Goal: Task Accomplishment & Management: Complete application form

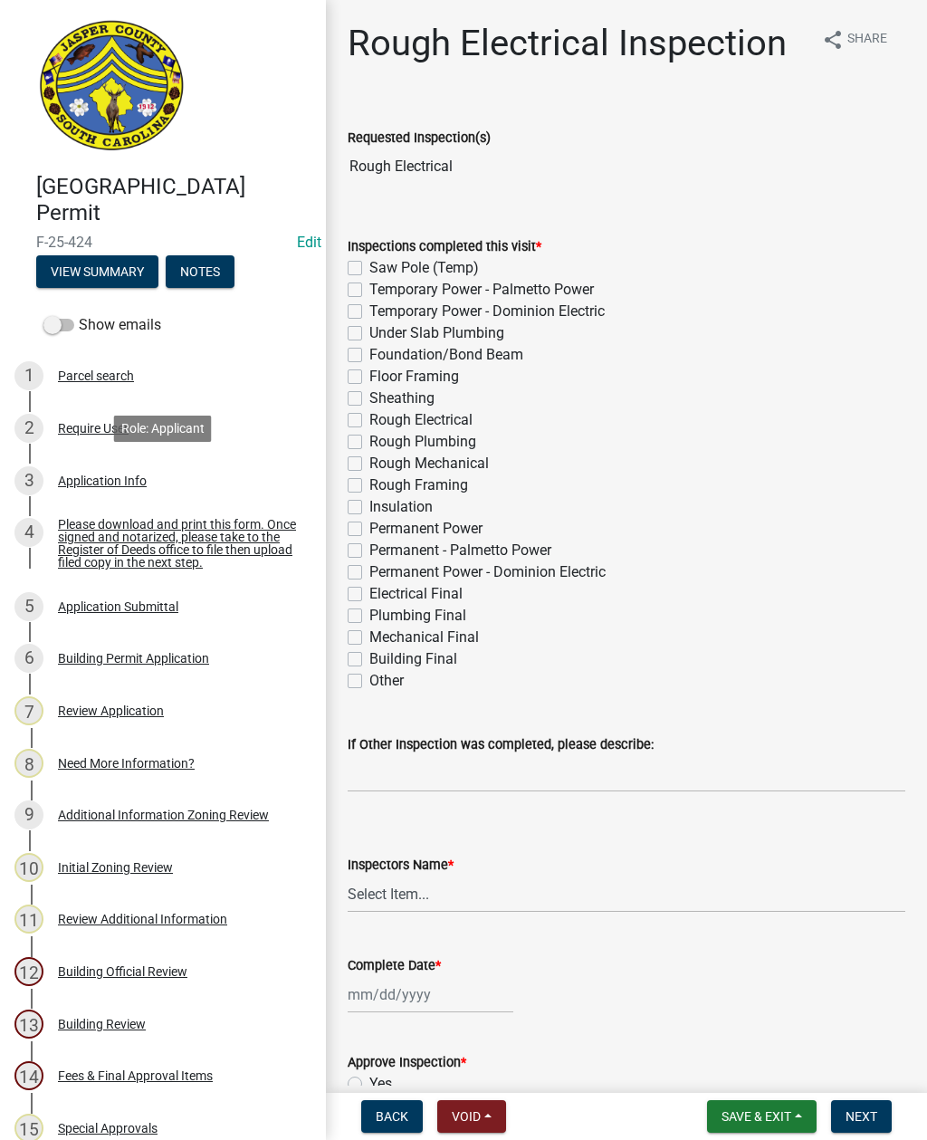
click at [119, 480] on div "Application Info" at bounding box center [102, 480] width 89 height 13
click at [115, 481] on div "Application Info" at bounding box center [102, 480] width 89 height 13
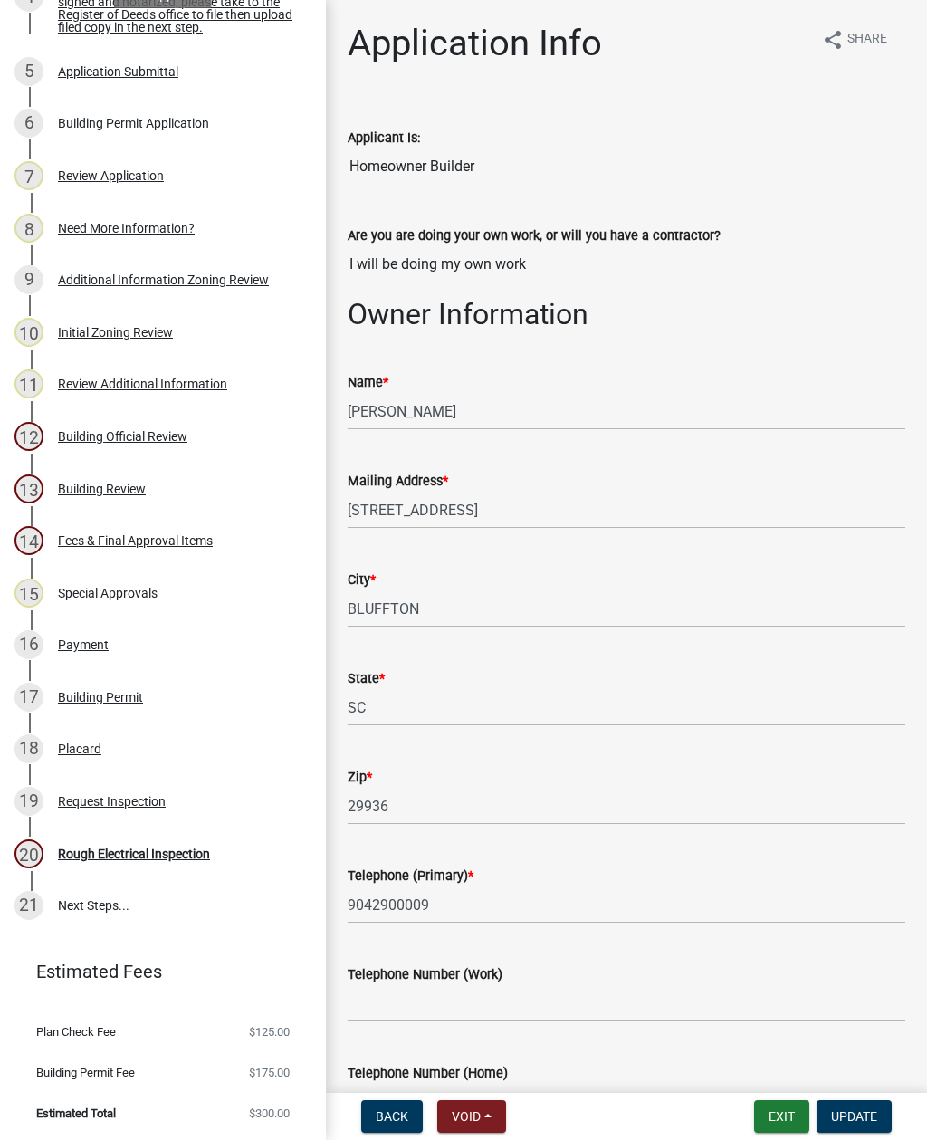
scroll to position [534, 0]
click at [159, 854] on div "Rough Electrical Inspection" at bounding box center [134, 854] width 152 height 13
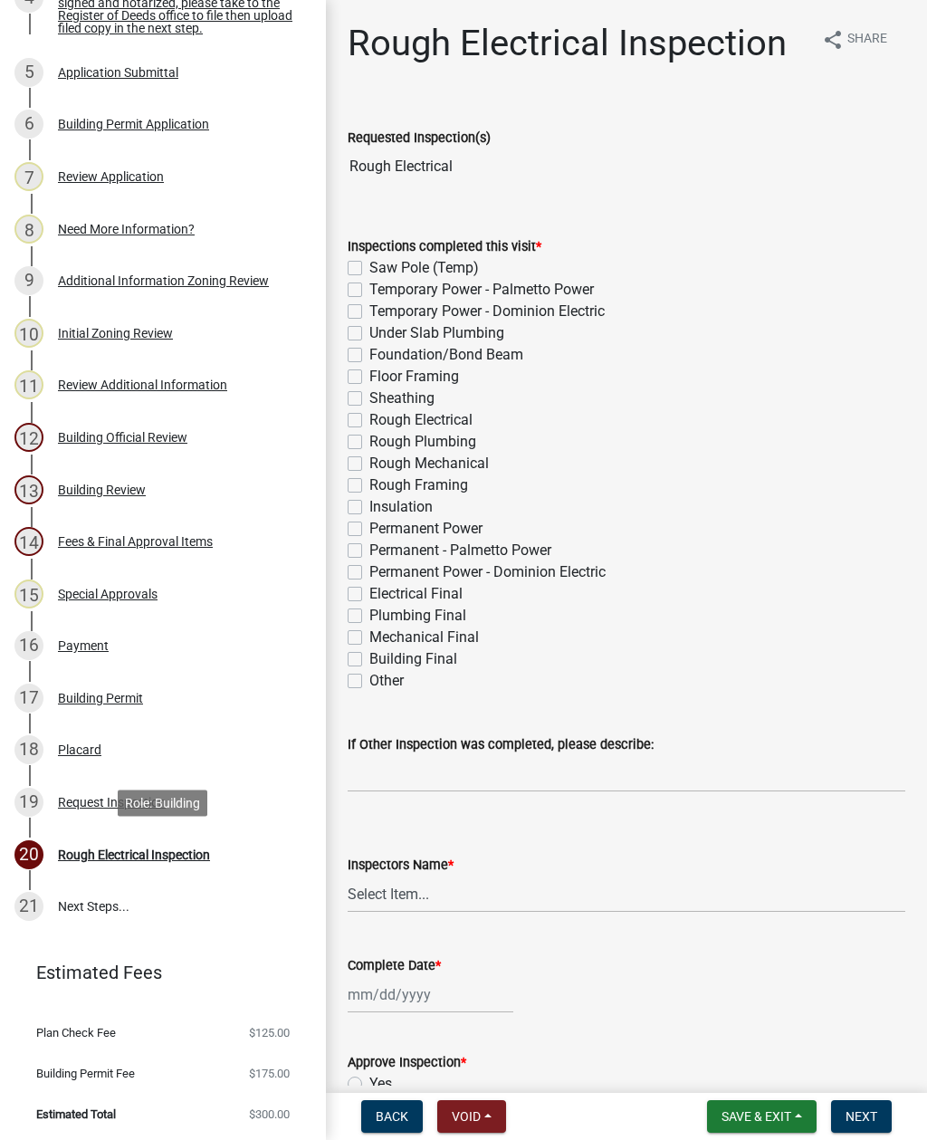
click at [369, 424] on label "Rough Electrical" at bounding box center [420, 420] width 103 height 22
click at [369, 421] on input "Rough Electrical" at bounding box center [375, 415] width 12 height 12
checkbox input "true"
checkbox input "false"
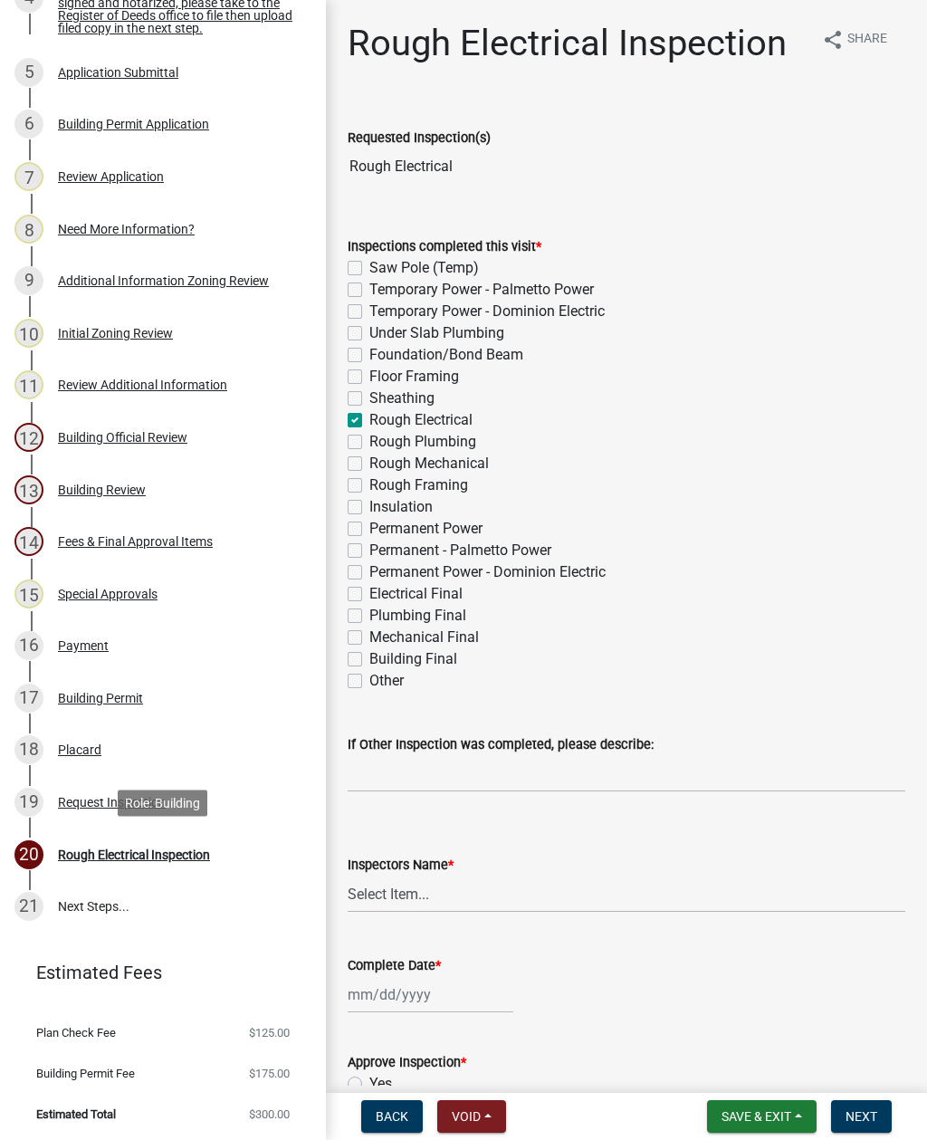
checkbox input "false"
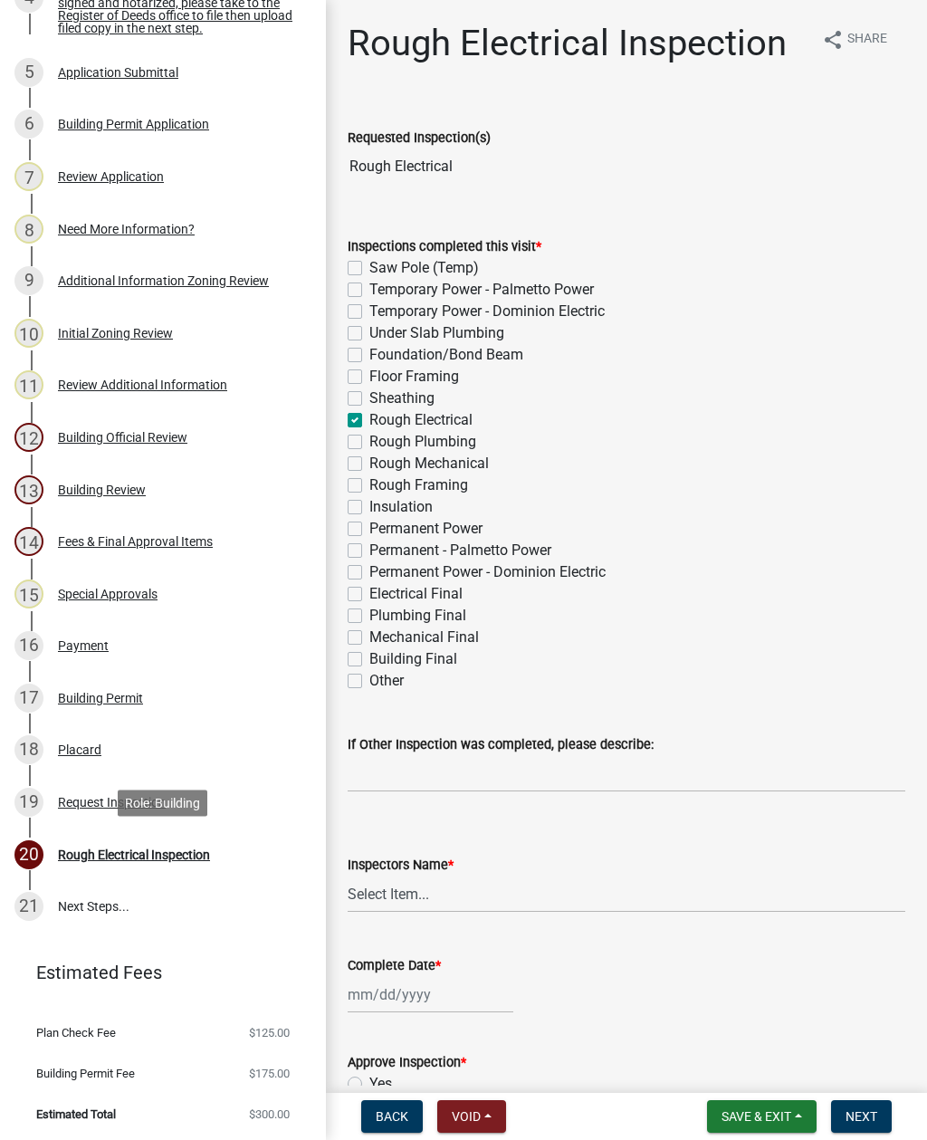
checkbox input "true"
checkbox input "false"
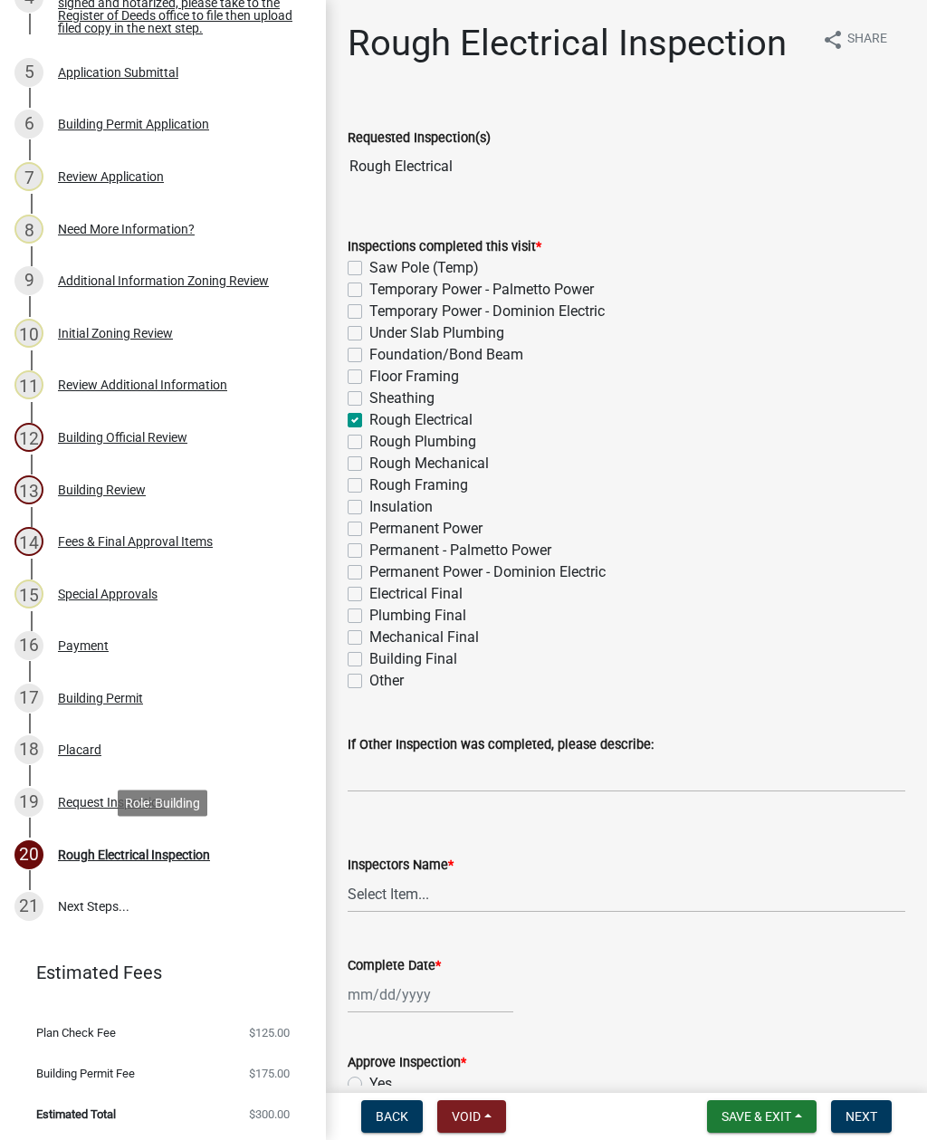
checkbox input "false"
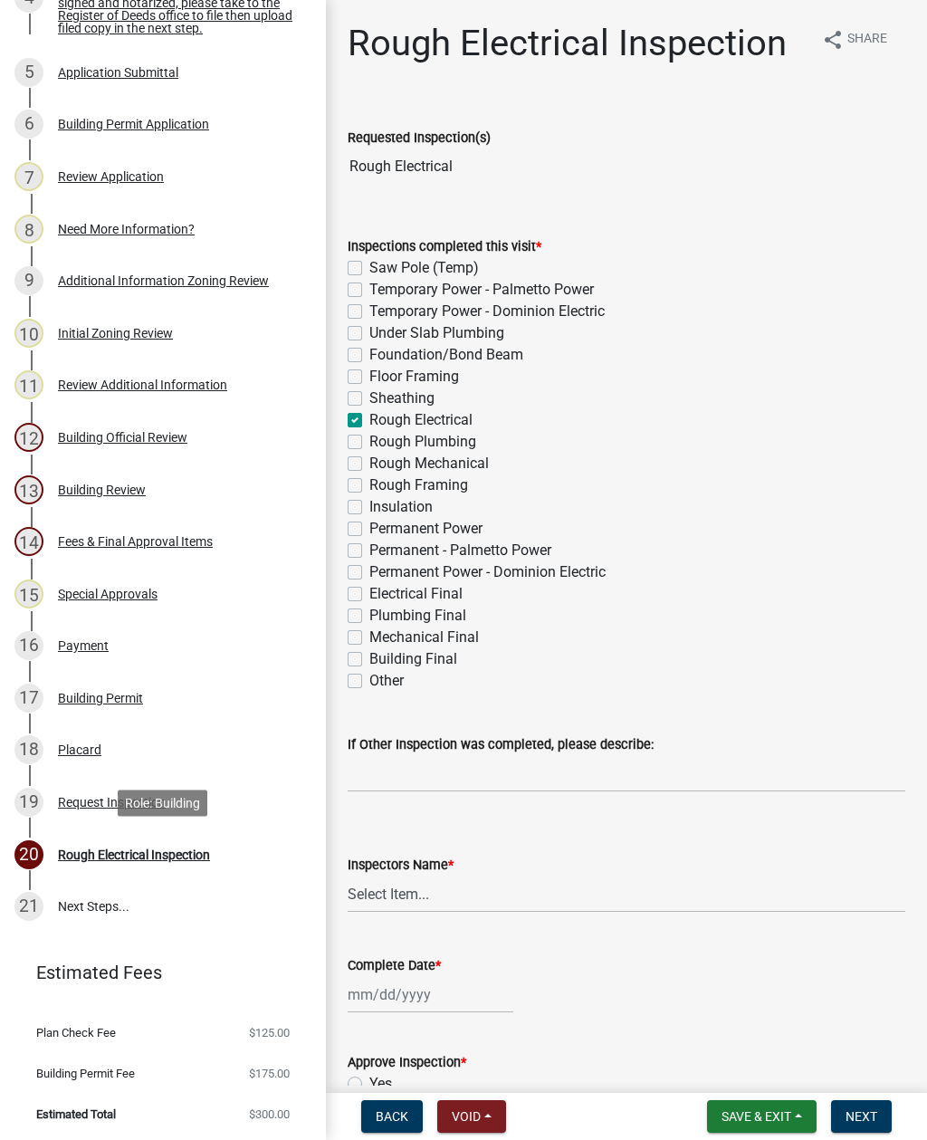
checkbox input "false"
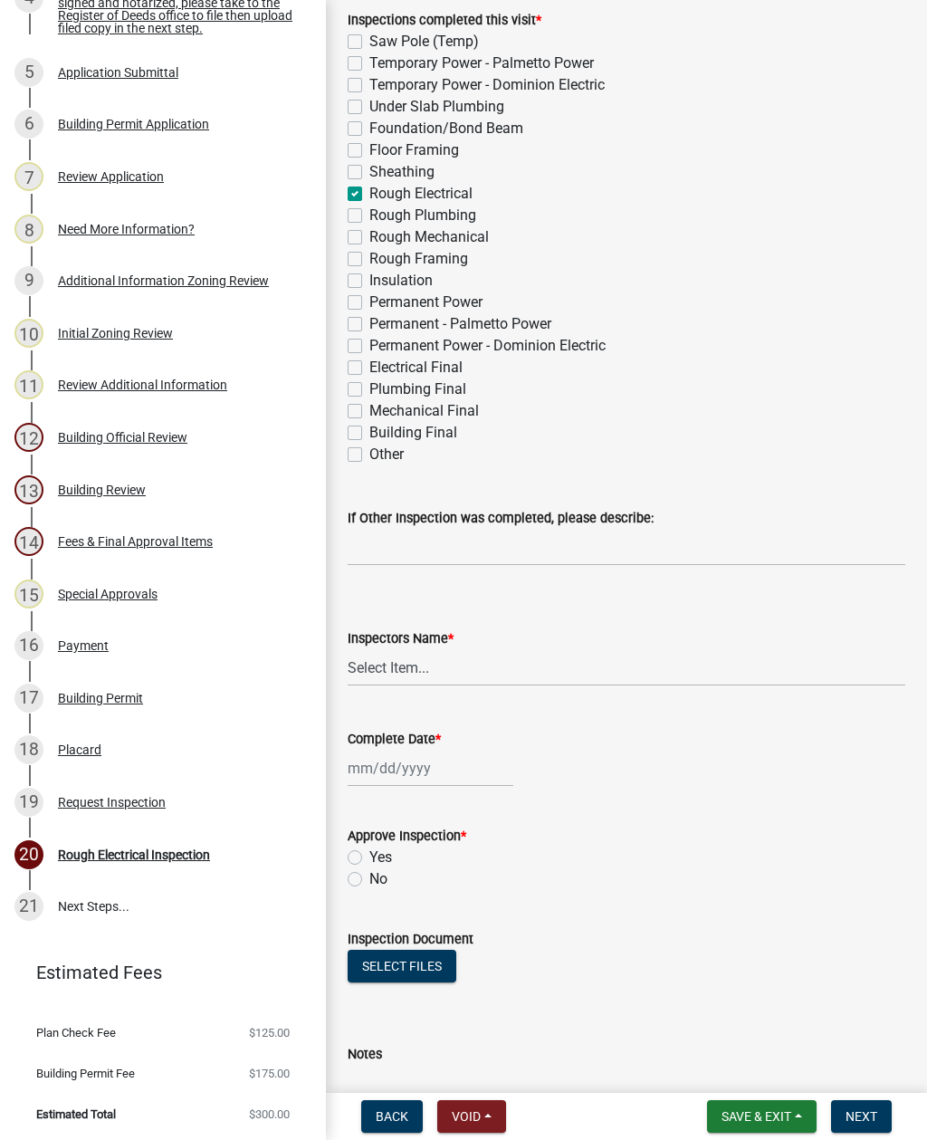
scroll to position [229, 0]
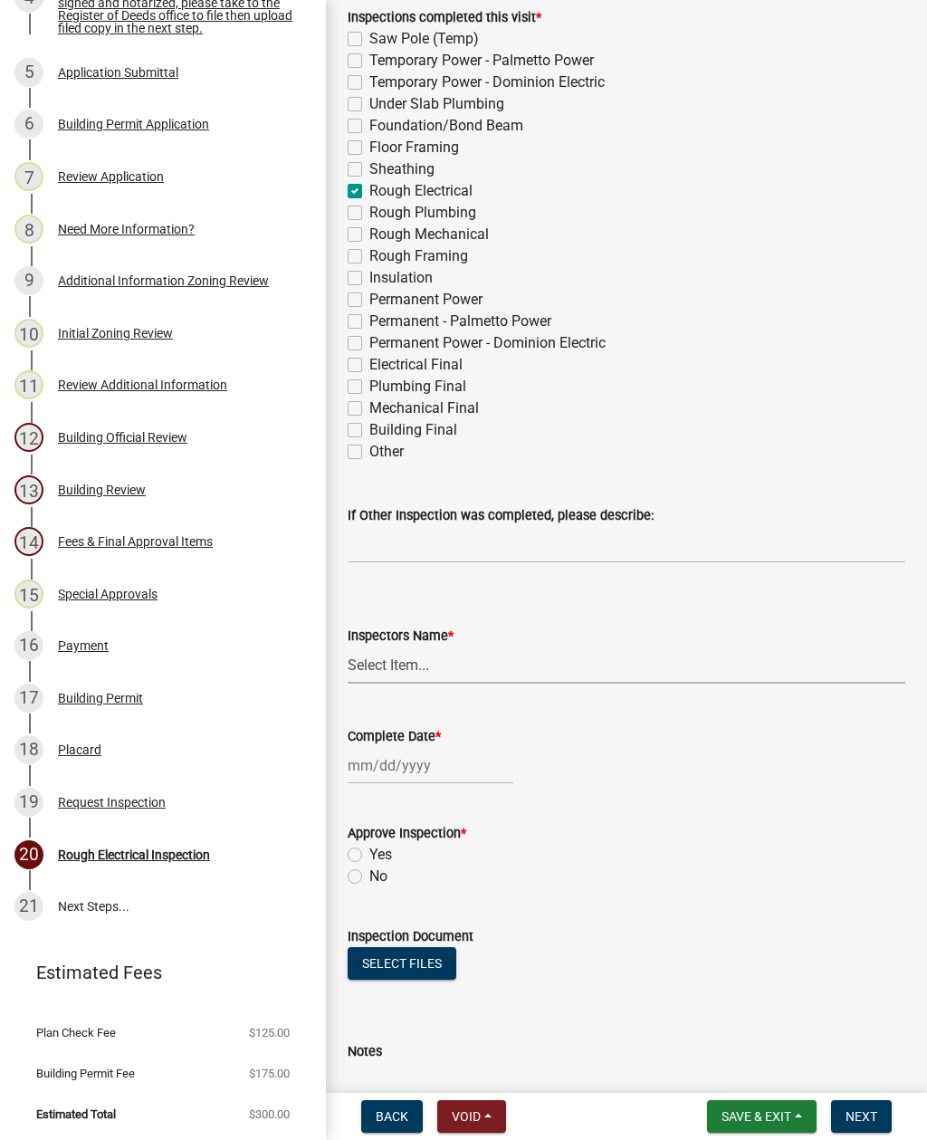
click at [395, 659] on select "Select Item... [EMAIL_ADDRESS][DOMAIN_NAME] ([PERSON_NAME] ) rcampbell ([PERSON…" at bounding box center [627, 664] width 558 height 37
select select "2d9ba1e5-2fdd-4b15-98d0-073dcbeb5880"
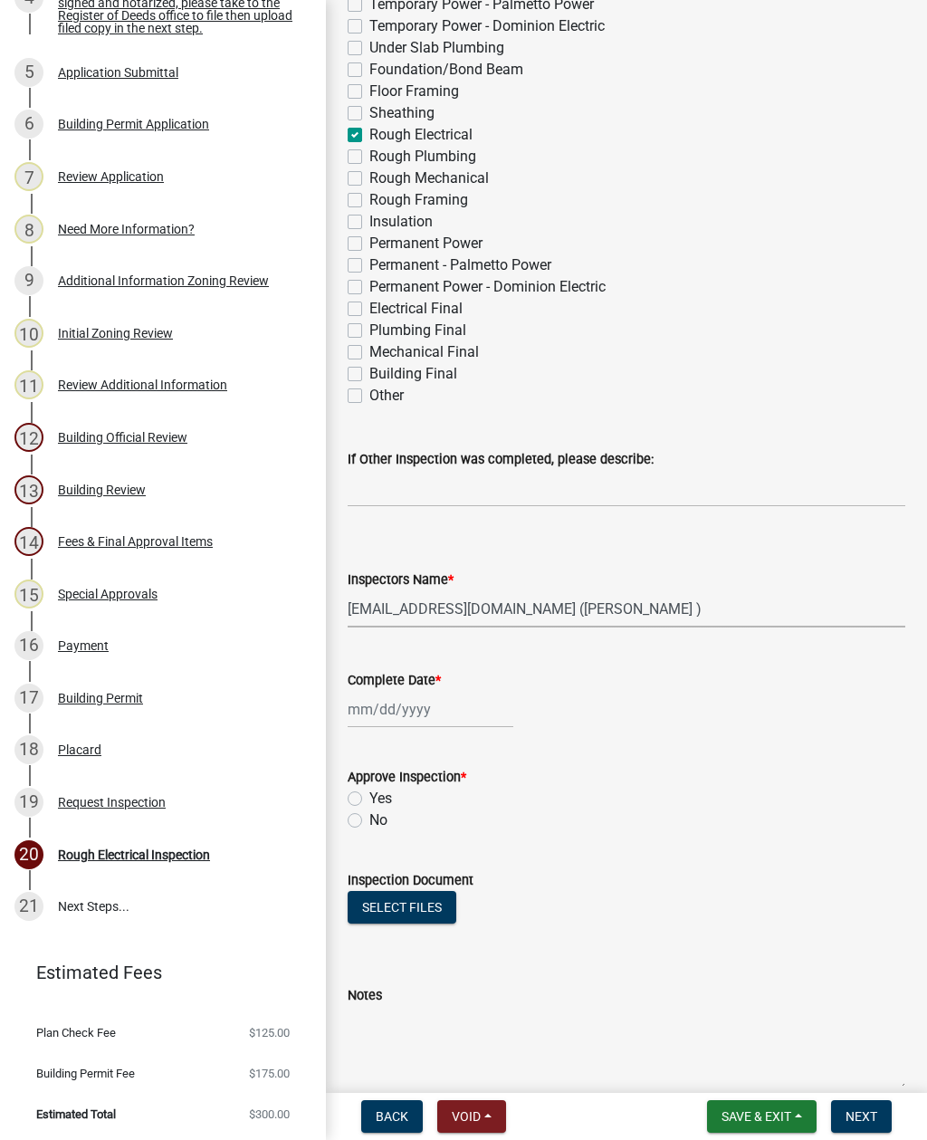
scroll to position [310, 0]
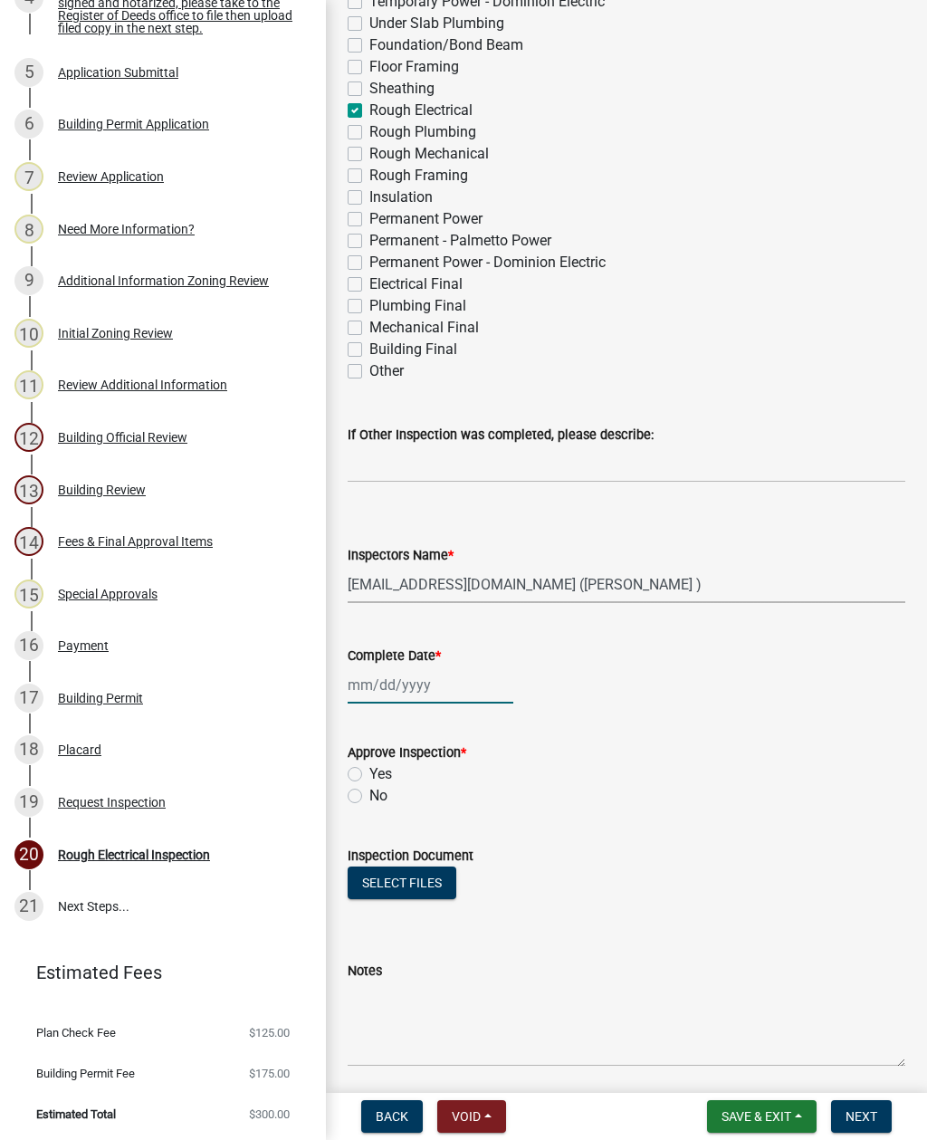
click at [398, 688] on div at bounding box center [431, 684] width 166 height 37
select select "10"
select select "2025"
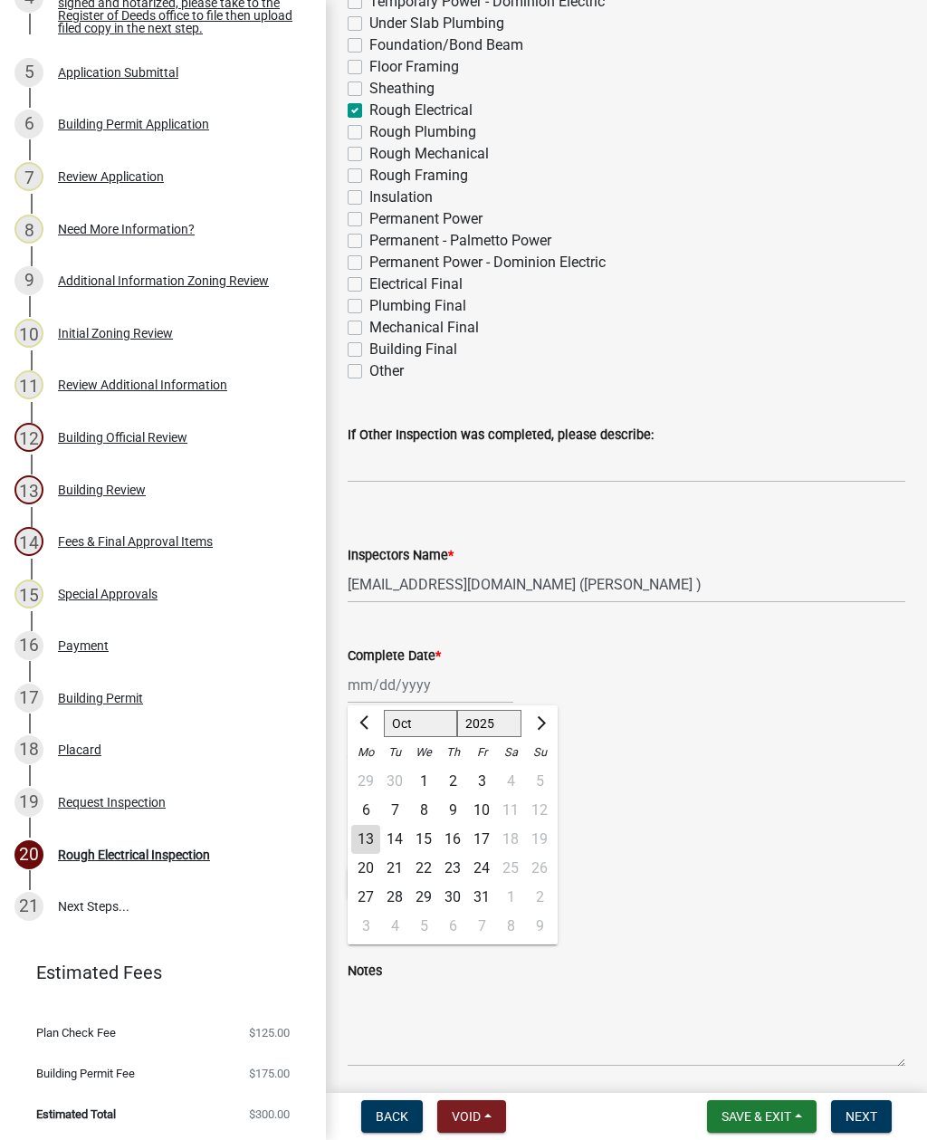
click at [369, 844] on div "13" at bounding box center [365, 839] width 29 height 29
type input "[DATE]"
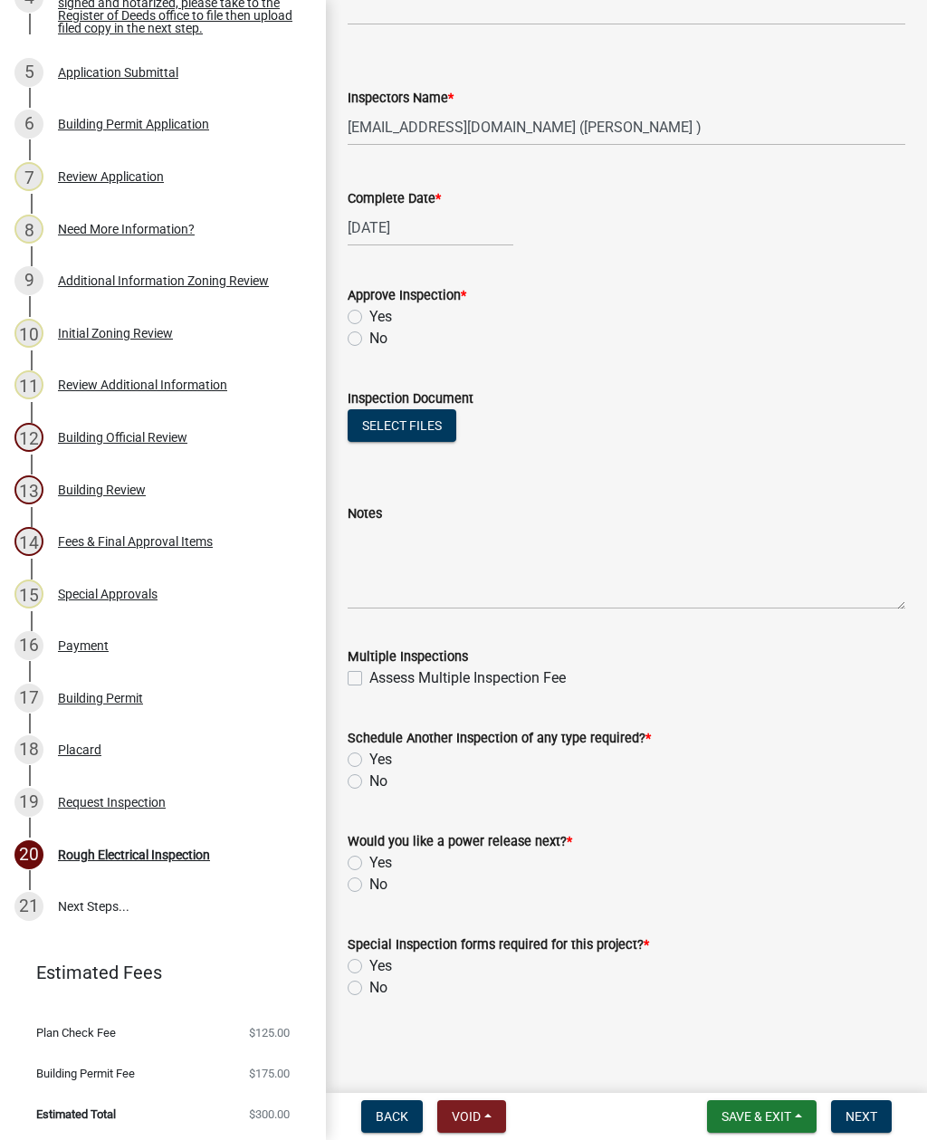
scroll to position [767, 0]
click at [369, 764] on label "Yes" at bounding box center [380, 760] width 23 height 22
click at [369, 761] on input "Yes" at bounding box center [375, 755] width 12 height 12
radio input "true"
click at [369, 882] on label "No" at bounding box center [378, 885] width 18 height 22
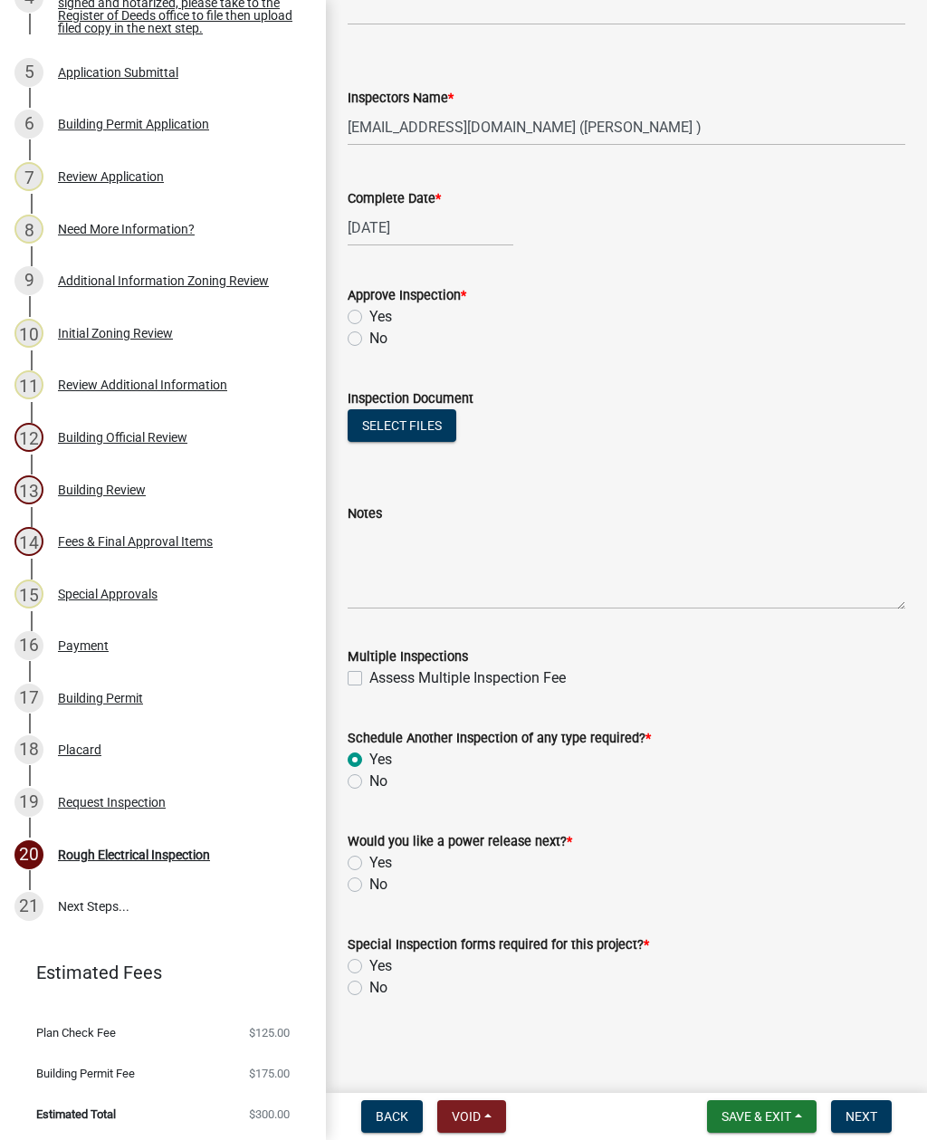
click at [369, 882] on input "No" at bounding box center [375, 880] width 12 height 12
radio input "true"
click at [369, 984] on label "No" at bounding box center [378, 988] width 18 height 22
click at [369, 984] on input "No" at bounding box center [375, 983] width 12 height 12
radio input "true"
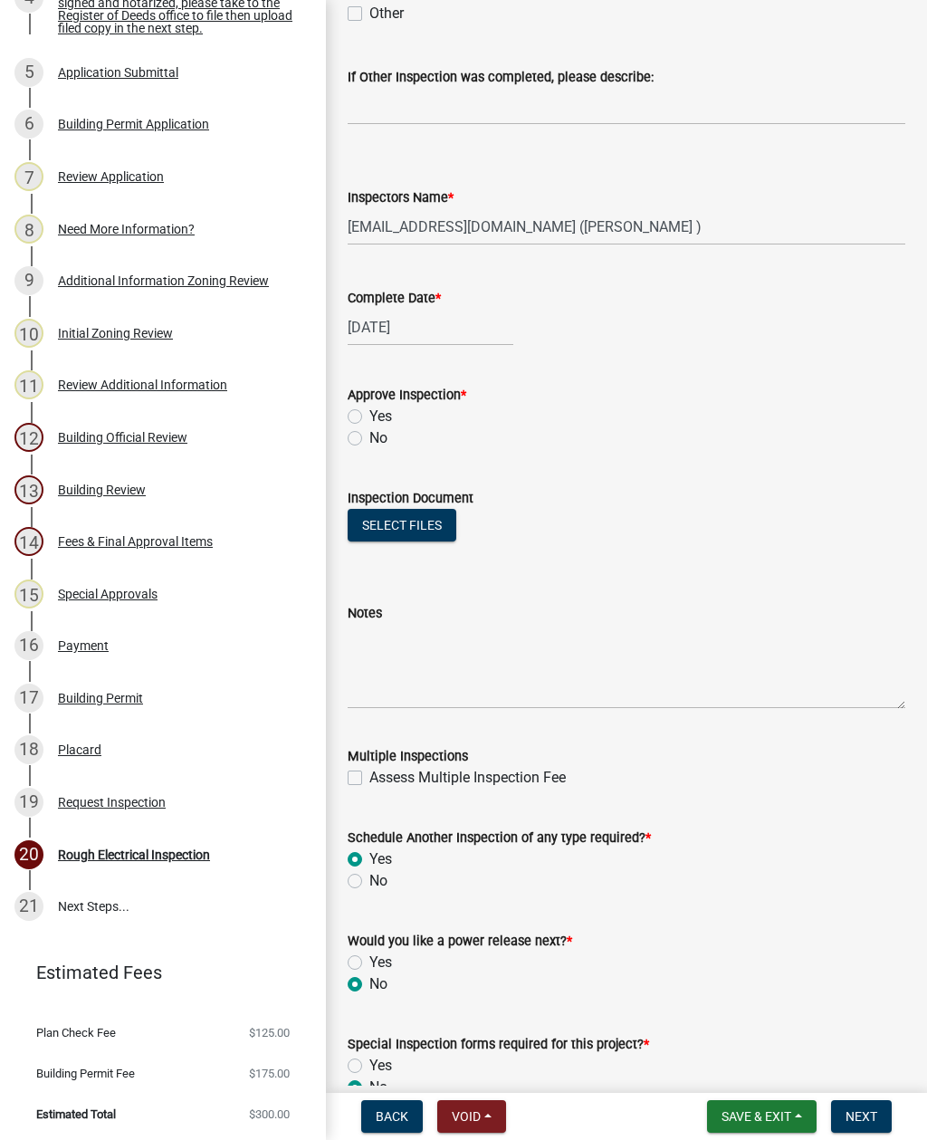
scroll to position [663, 0]
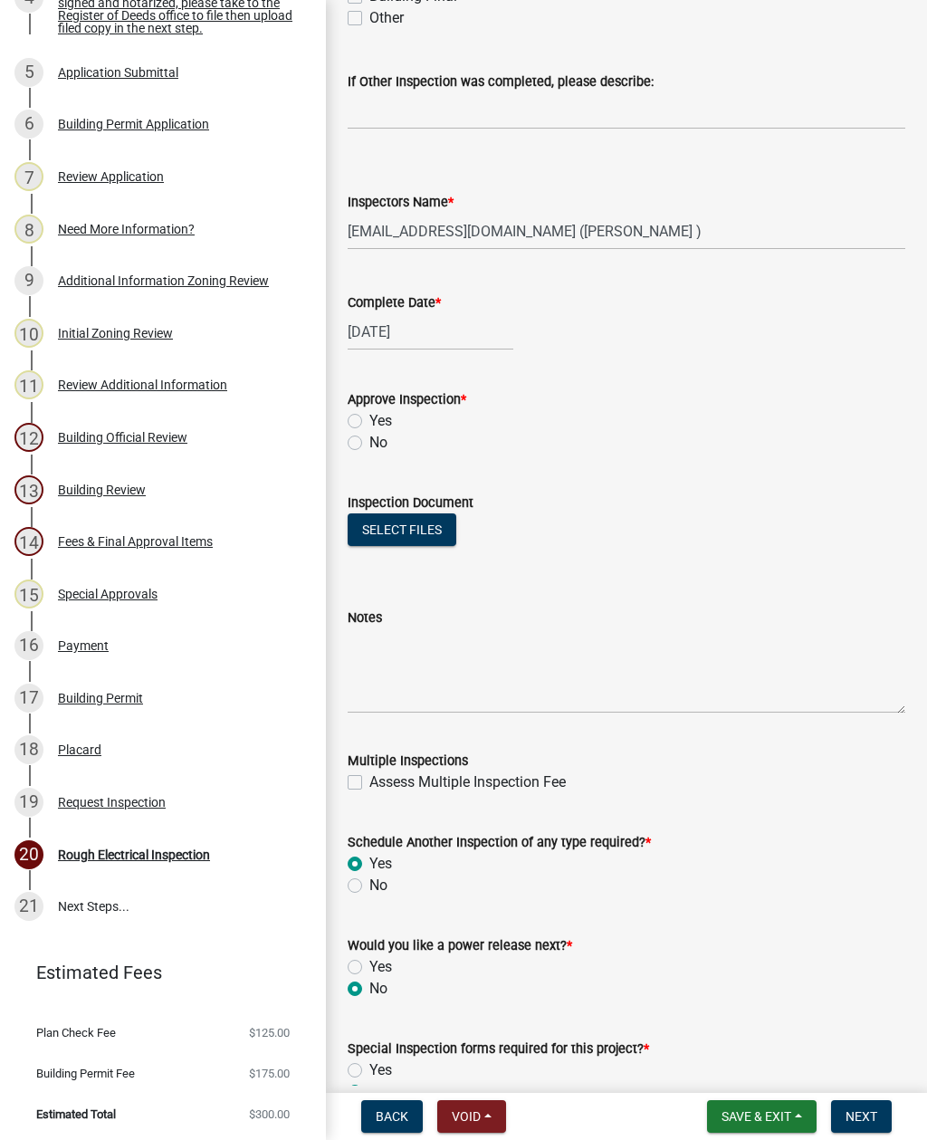
click at [369, 449] on label "No" at bounding box center [378, 443] width 18 height 22
click at [369, 444] on input "No" at bounding box center [375, 438] width 12 height 12
radio input "true"
click at [463, 671] on textarea "Notes" at bounding box center [627, 670] width 558 height 85
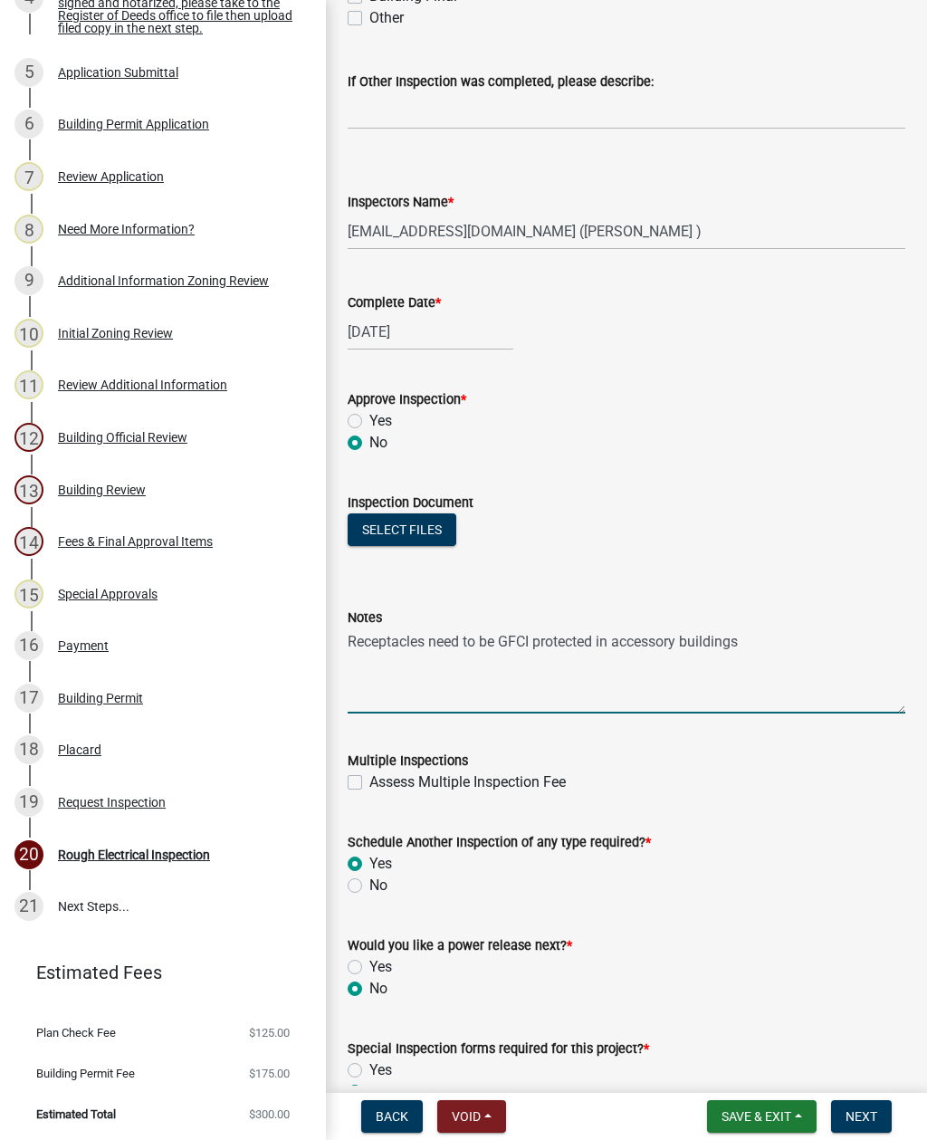
click at [340, 639] on div "Notes Receptacles need to be GFCI protected in accessory buildings" at bounding box center [626, 647] width 585 height 132
click at [349, 651] on textarea "Receptacles need to be GFCI protected in accessory buildings" at bounding box center [627, 670] width 558 height 85
click at [350, 643] on textarea "Receptacles need to be GFCI protected in accessory buildings" at bounding box center [627, 670] width 558 height 85
click at [450, 646] on textarea "All Receptacles need to be GFCI protected in accessory buildings" at bounding box center [627, 670] width 558 height 85
click at [880, 638] on textarea "All Receptacles in accessory need to be GFCI protected in accessory buildings" at bounding box center [627, 670] width 558 height 85
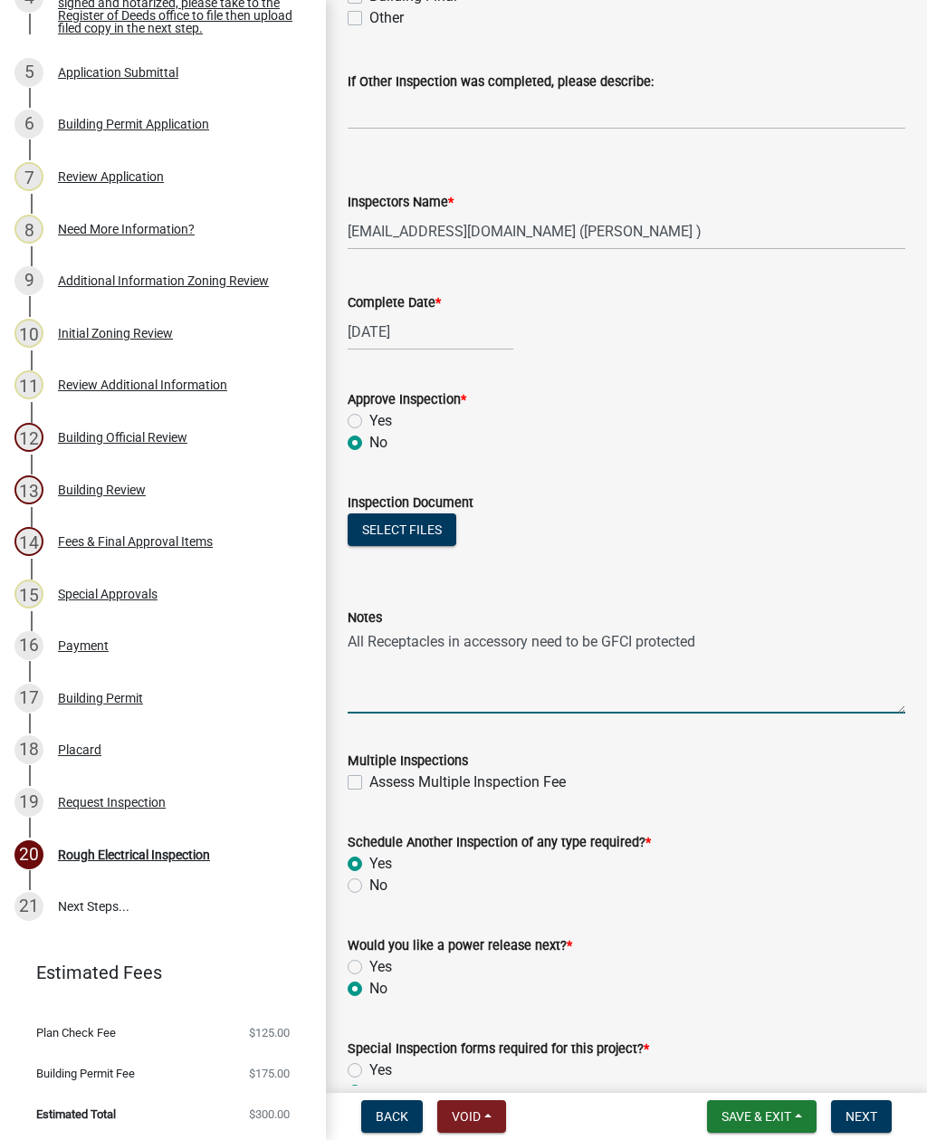
click at [535, 636] on textarea "All Receptacles in accessory need to be GFCI protected" at bounding box center [627, 670] width 558 height 85
type textarea "All Receptacles in accessory buildings need to be GFCI protected"
click at [793, 646] on textarea "All Receptacles in accessory buildings need to be GFCI protected" at bounding box center [627, 670] width 558 height 85
click at [380, 639] on textarea "All Receptacles in accessory buildings need to be GFCI protected" at bounding box center [627, 670] width 558 height 85
click at [389, 642] on textarea "All Receptacles in accessory buildings need to be GFCI protected" at bounding box center [627, 670] width 558 height 85
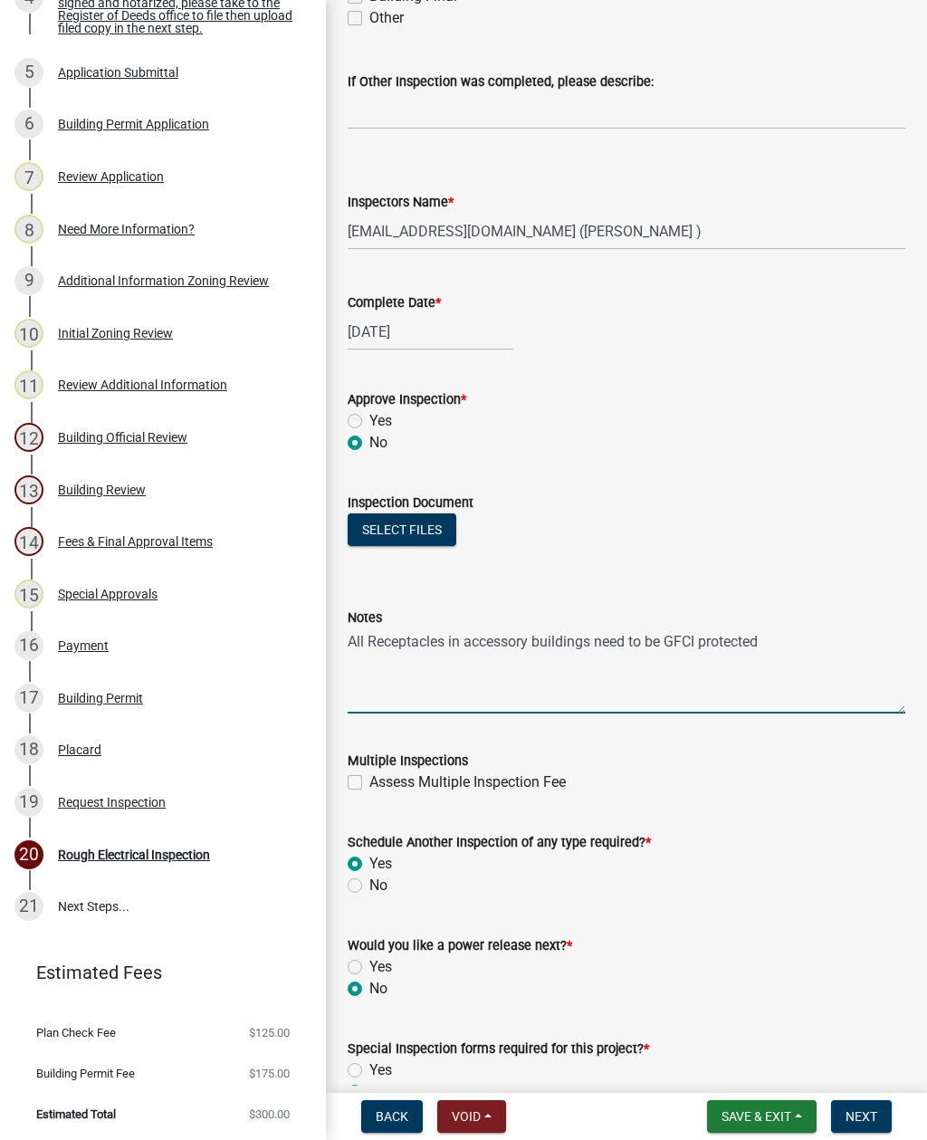
click at [388, 649] on textarea "All Receptacles in accessory buildings need to be GFCI protected" at bounding box center [627, 670] width 558 height 85
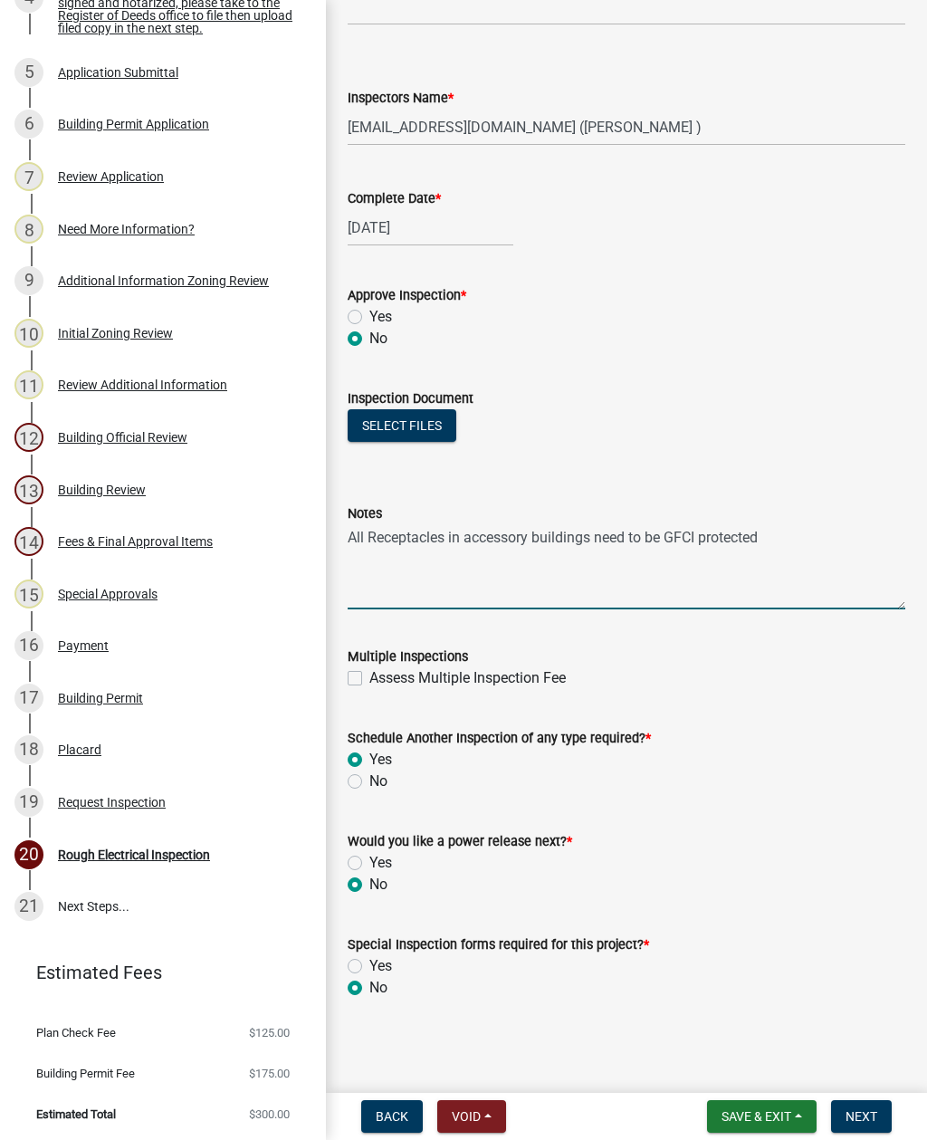
scroll to position [767, 0]
click at [864, 1113] on span "Next" at bounding box center [862, 1116] width 32 height 14
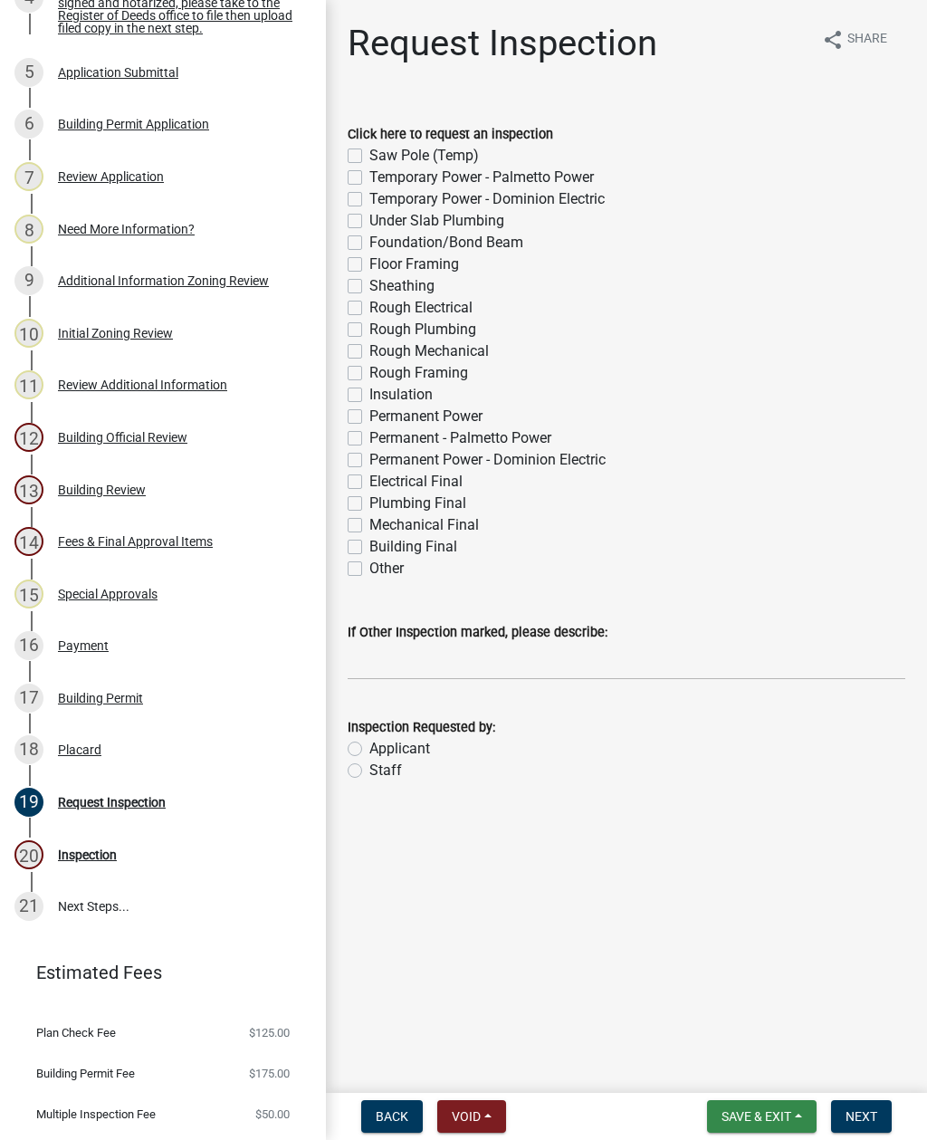
click at [766, 1111] on span "Save & Exit" at bounding box center [757, 1116] width 70 height 14
click at [743, 1068] on button "Save & Exit" at bounding box center [744, 1069] width 145 height 43
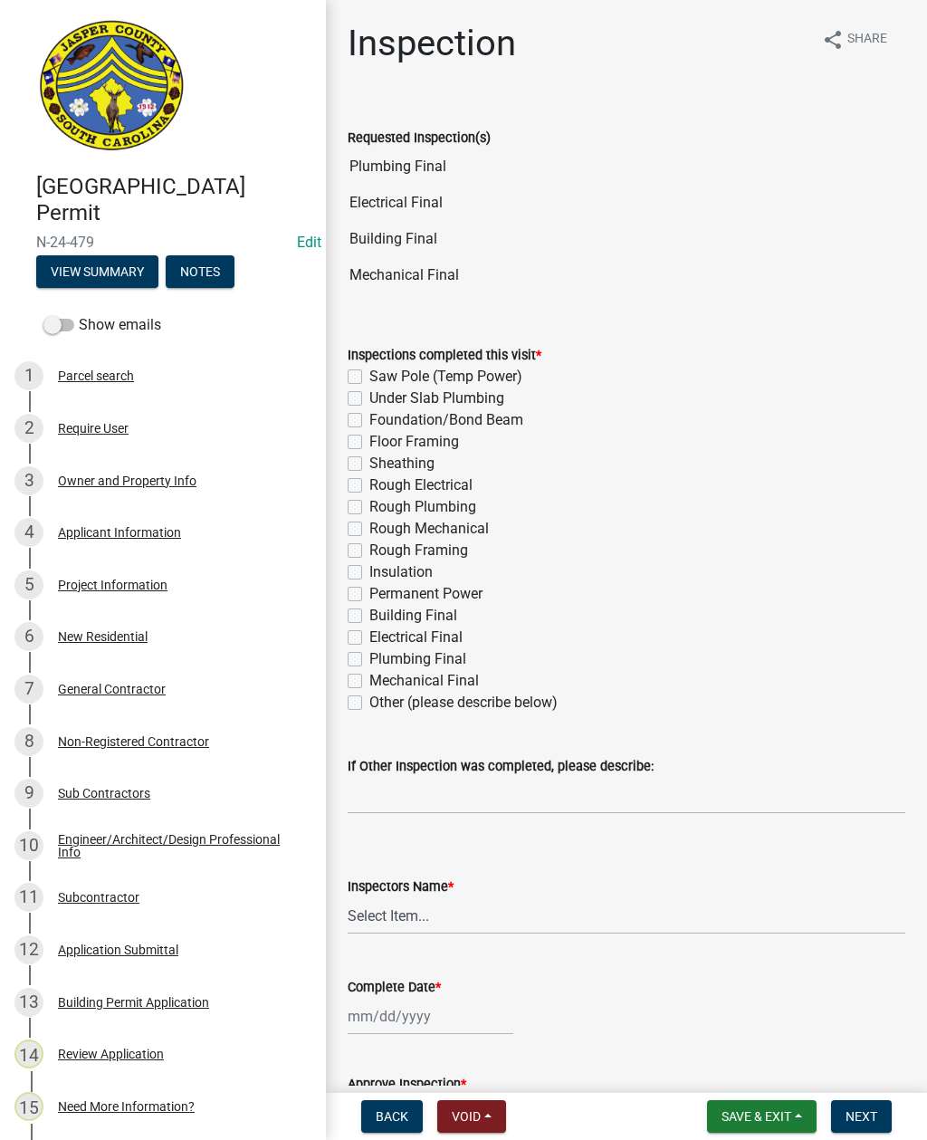
click at [369, 612] on label "Building Final" at bounding box center [413, 616] width 88 height 22
click at [369, 612] on input "Building Final" at bounding box center [375, 611] width 12 height 12
checkbox input "true"
checkbox input "false"
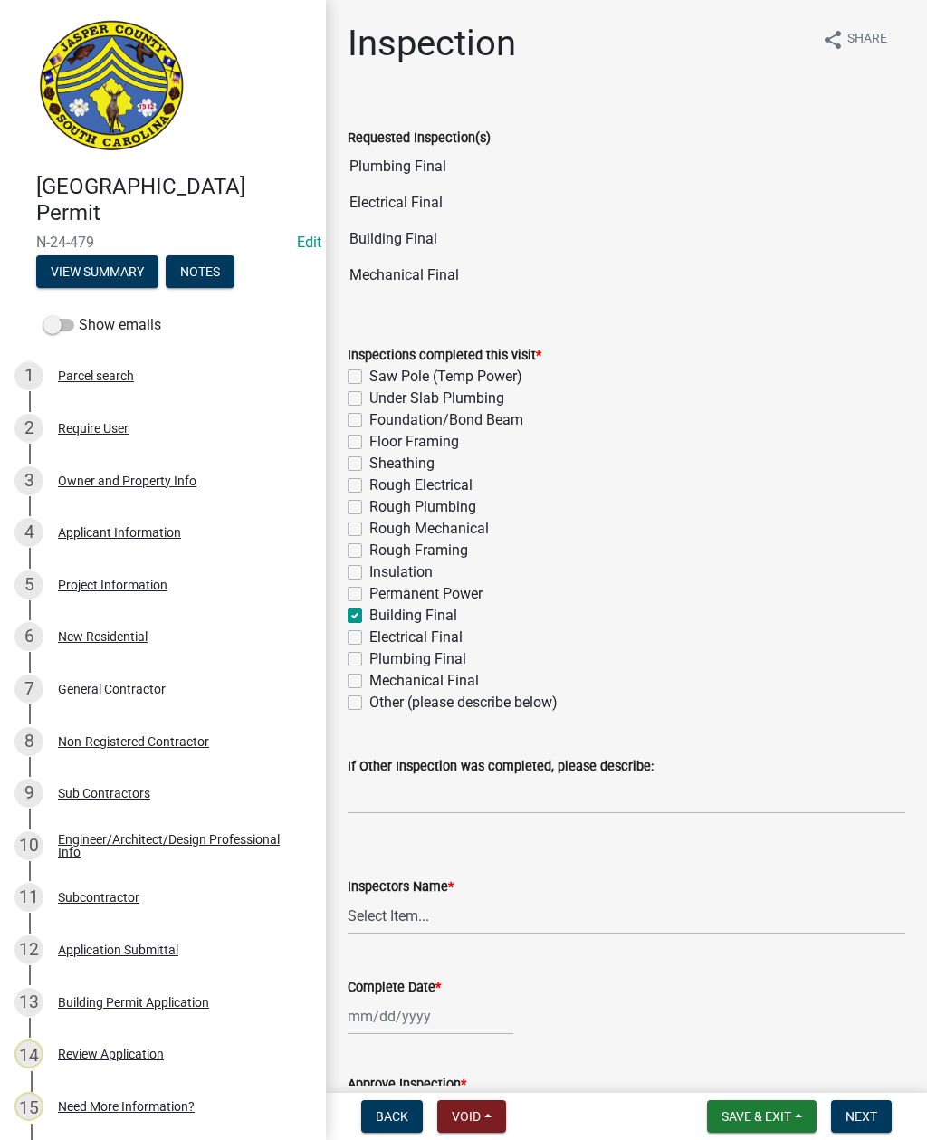
checkbox input "false"
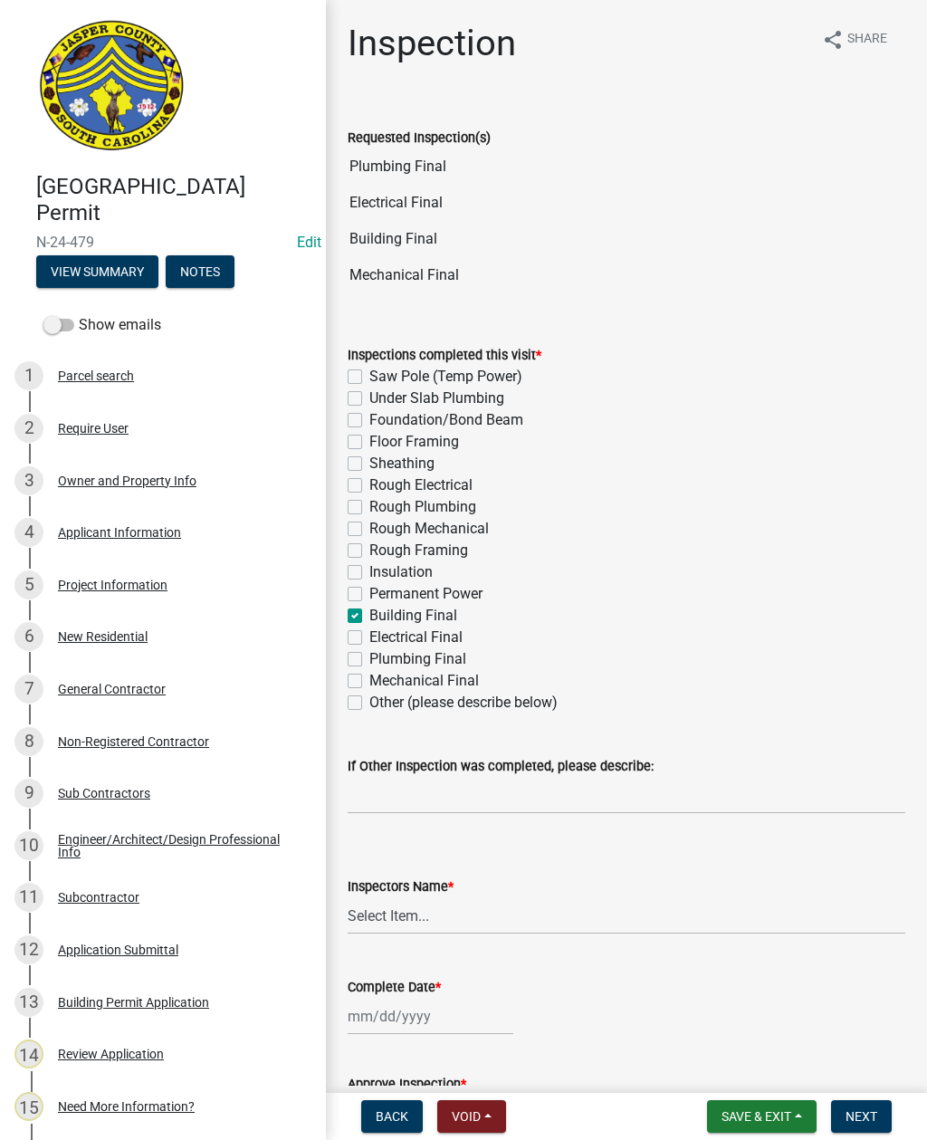
checkbox input "false"
checkbox input "true"
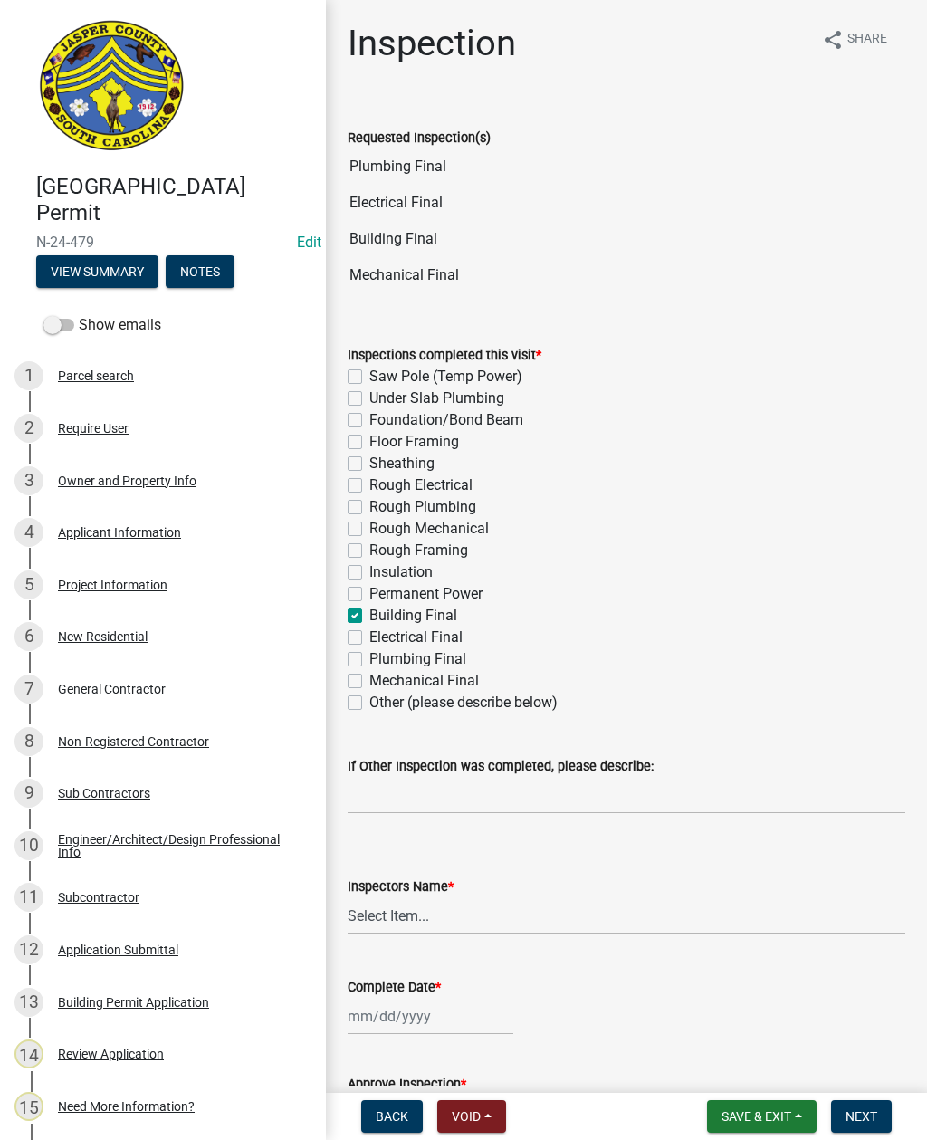
checkbox input "false"
click at [369, 633] on label "Electrical Final" at bounding box center [415, 638] width 93 height 22
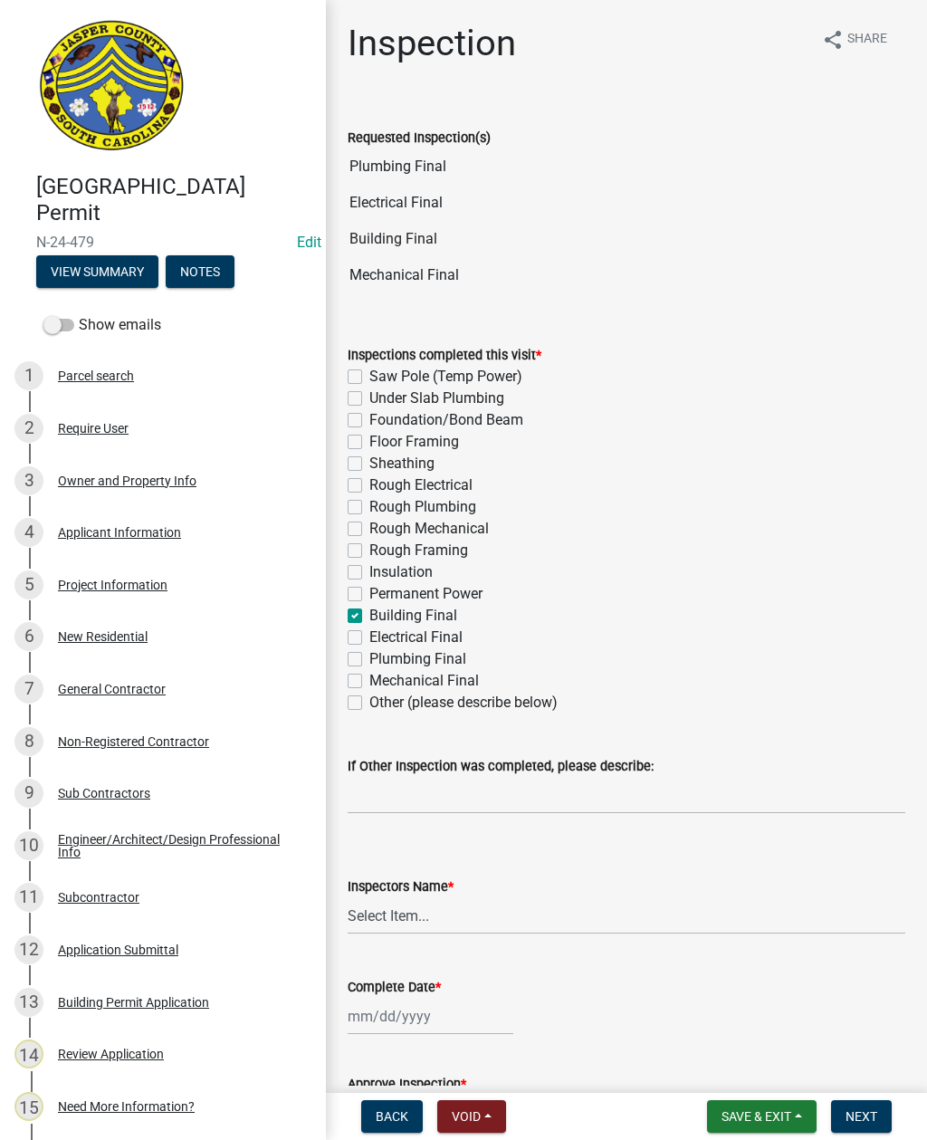
click at [369, 633] on input "Electrical Final" at bounding box center [375, 633] width 12 height 12
checkbox input "true"
checkbox input "false"
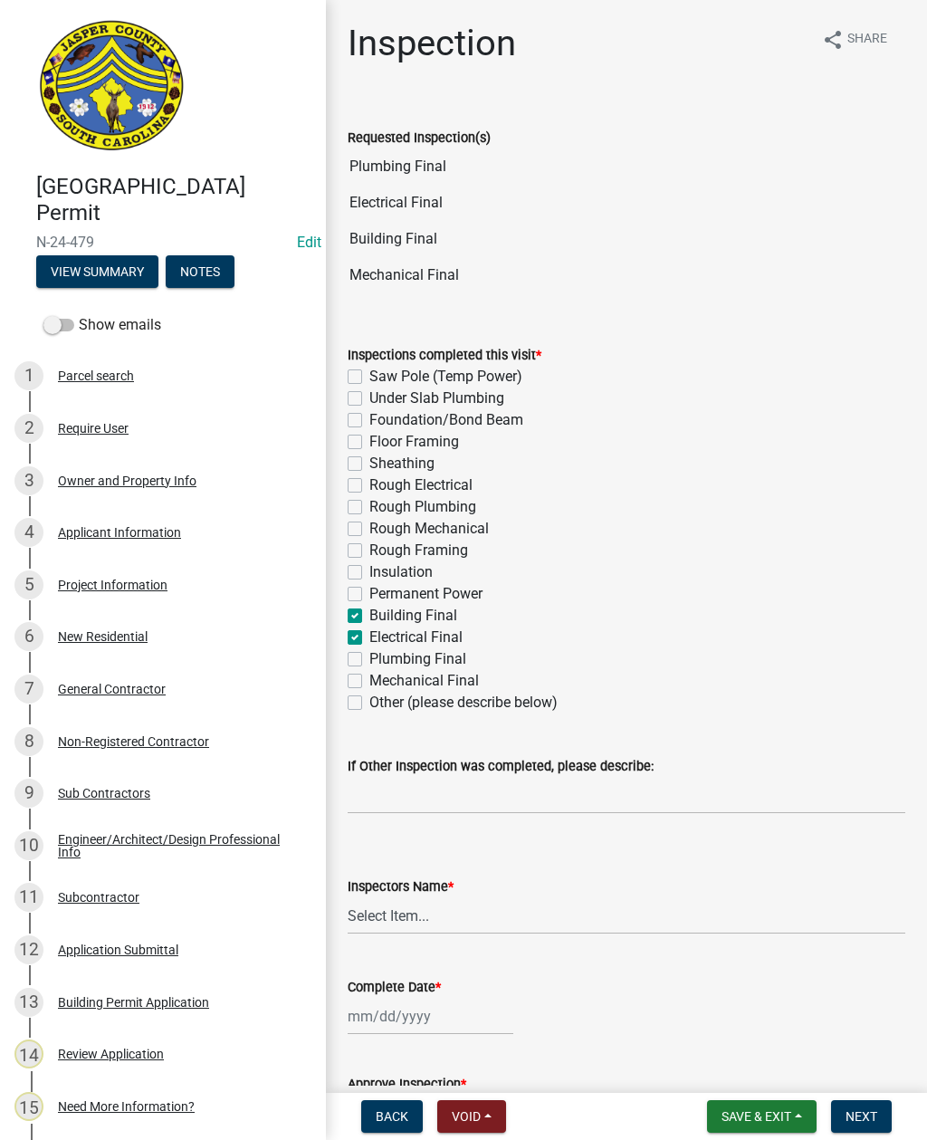
checkbox input "false"
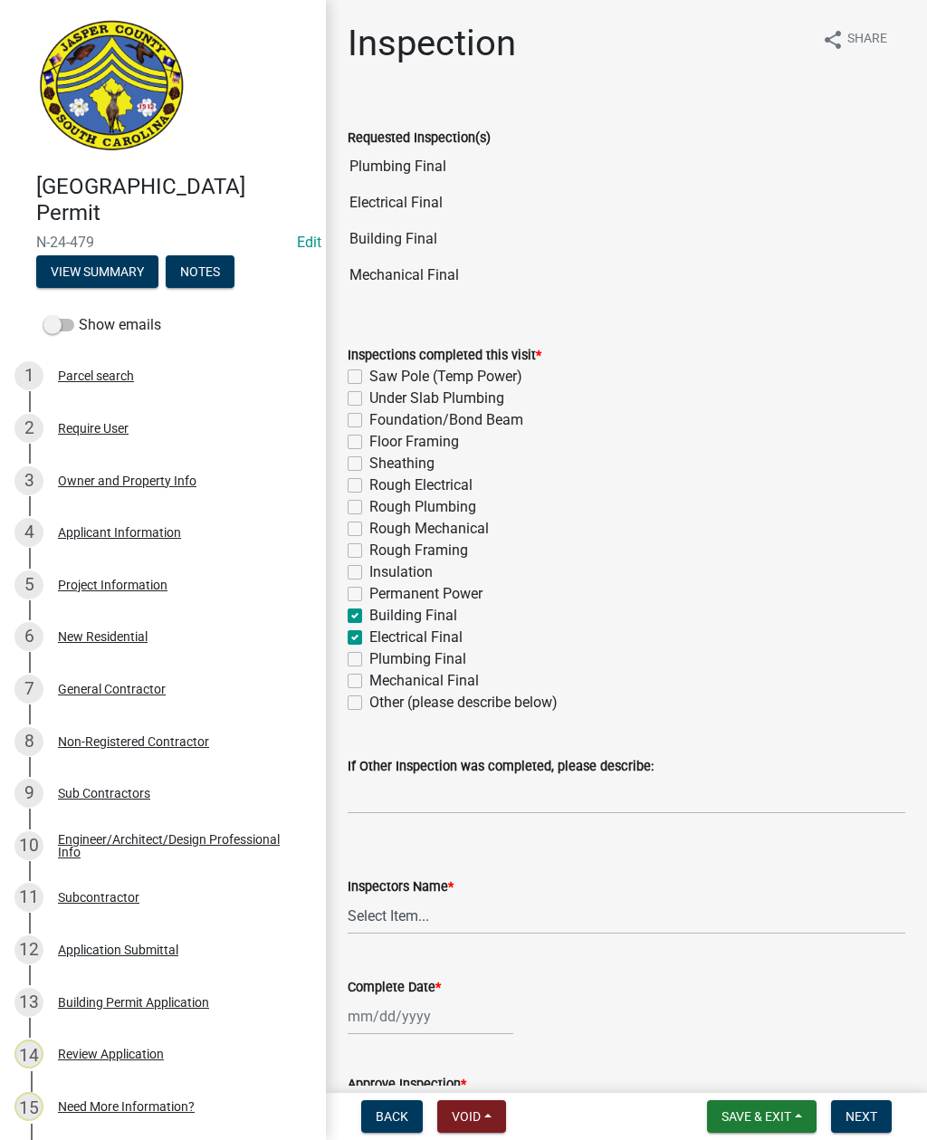
checkbox input "false"
checkbox input "true"
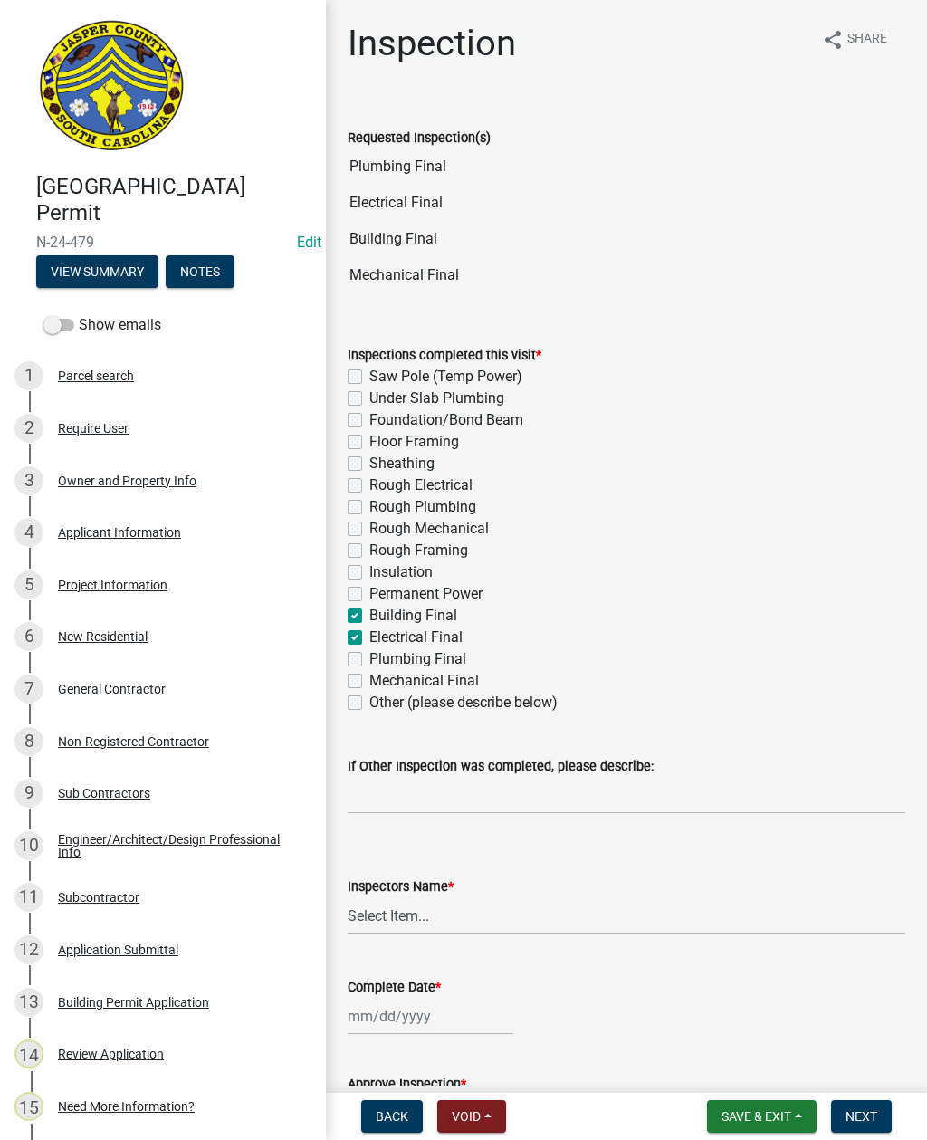
checkbox input "false"
click at [369, 654] on label "Plumbing Final" at bounding box center [417, 659] width 97 height 22
click at [369, 654] on input "Plumbing Final" at bounding box center [375, 654] width 12 height 12
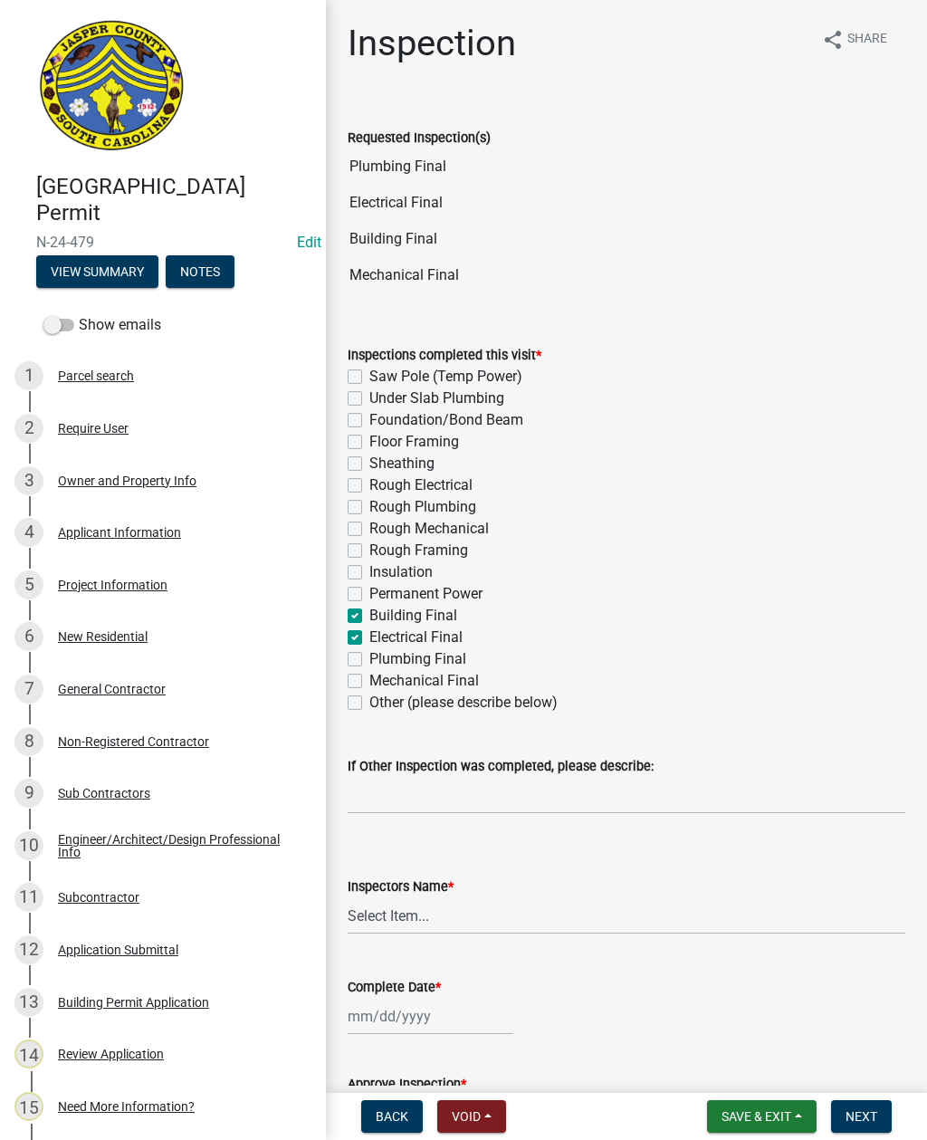
checkbox input "true"
checkbox input "false"
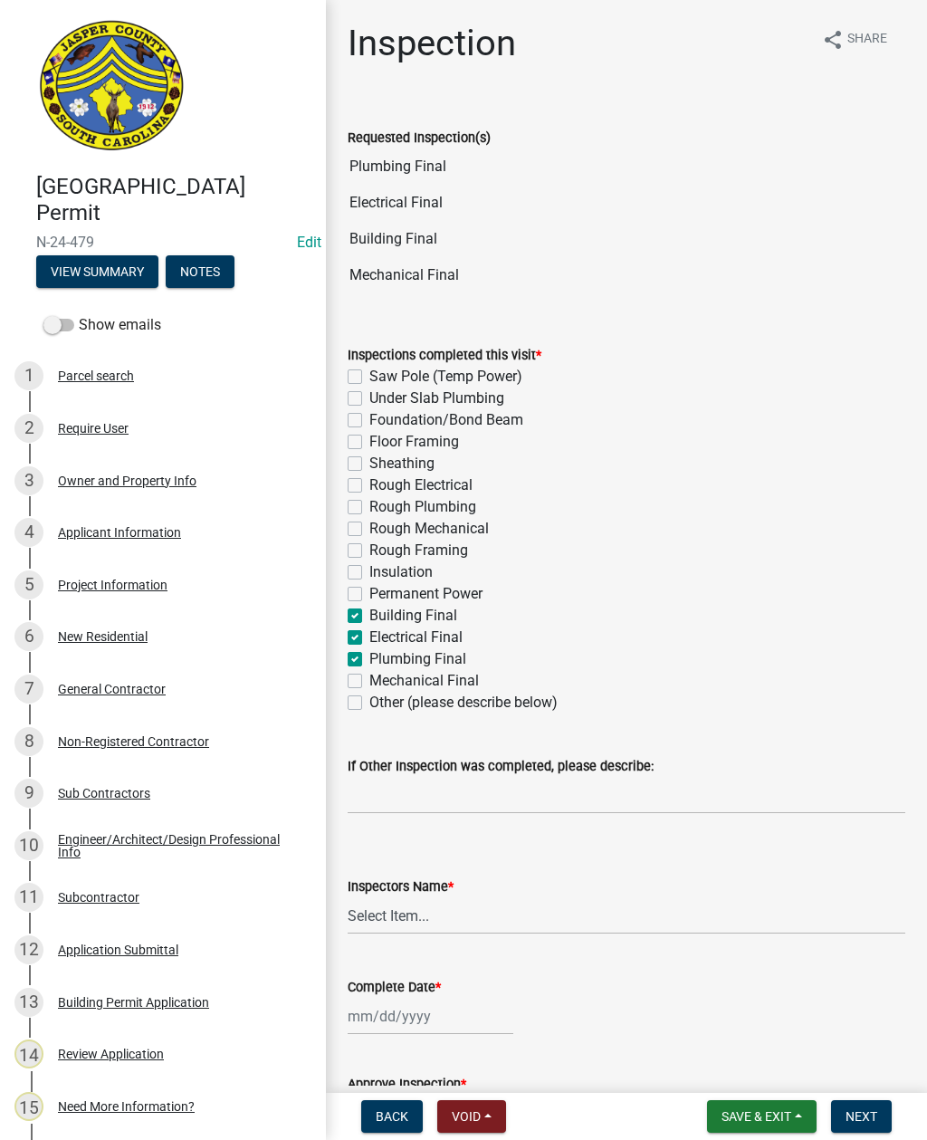
checkbox input "false"
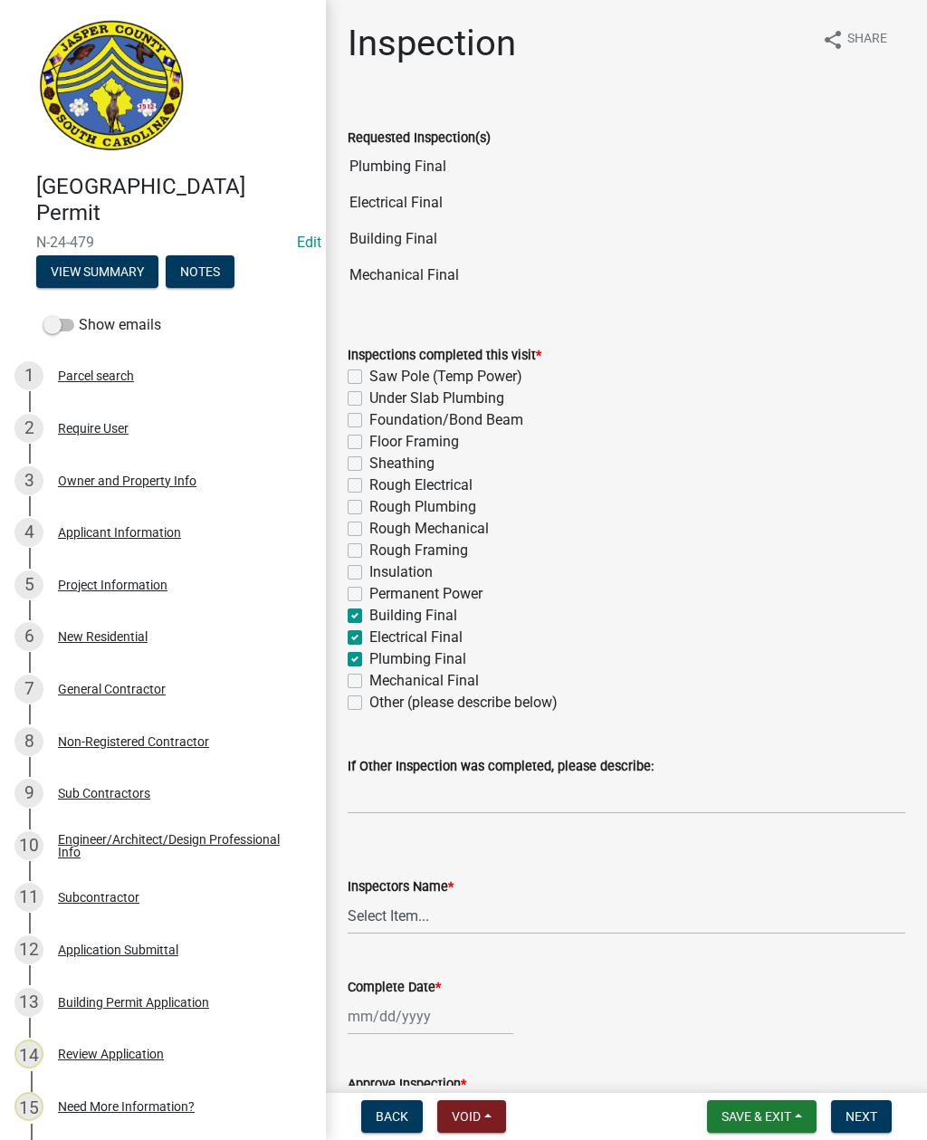
checkbox input "false"
checkbox input "true"
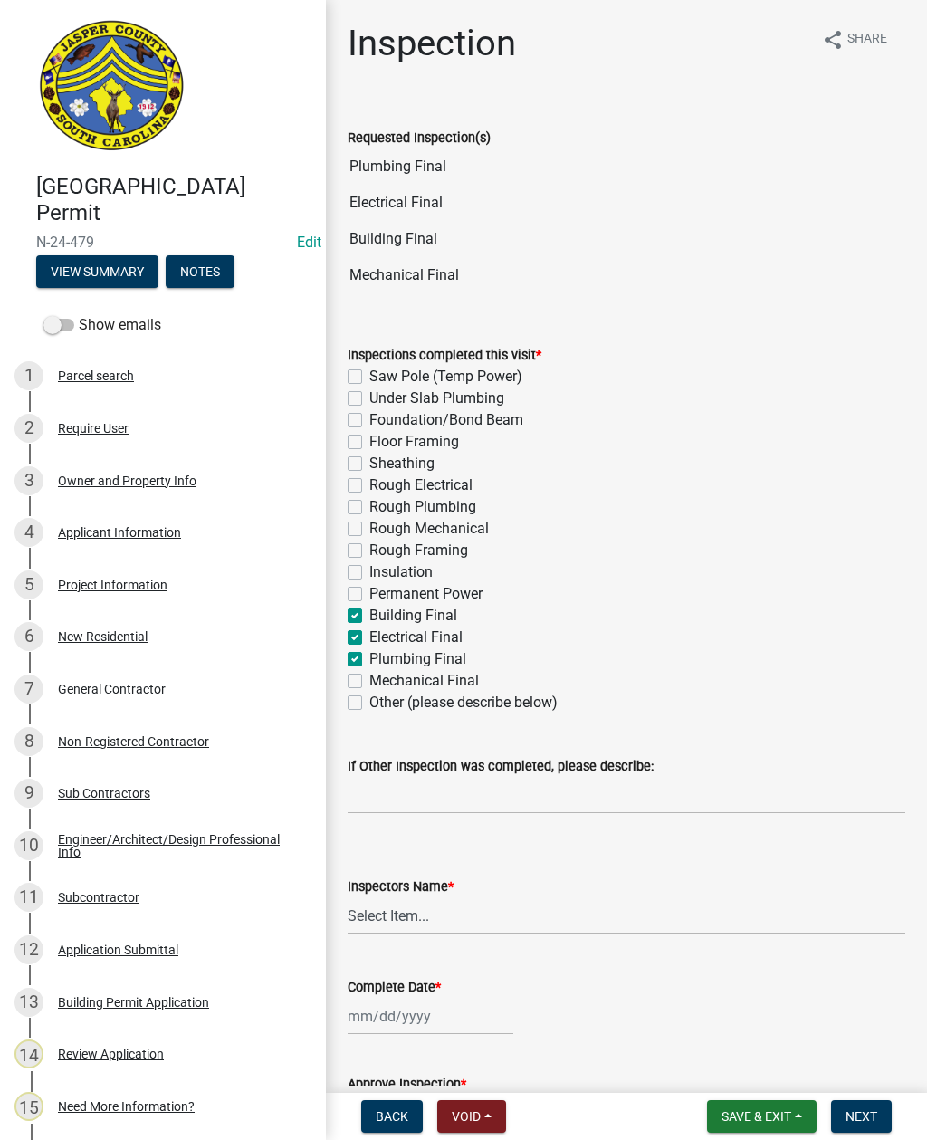
checkbox input "false"
click at [369, 675] on label "Mechanical Final" at bounding box center [424, 681] width 110 height 22
click at [369, 675] on input "Mechanical Final" at bounding box center [375, 676] width 12 height 12
checkbox input "true"
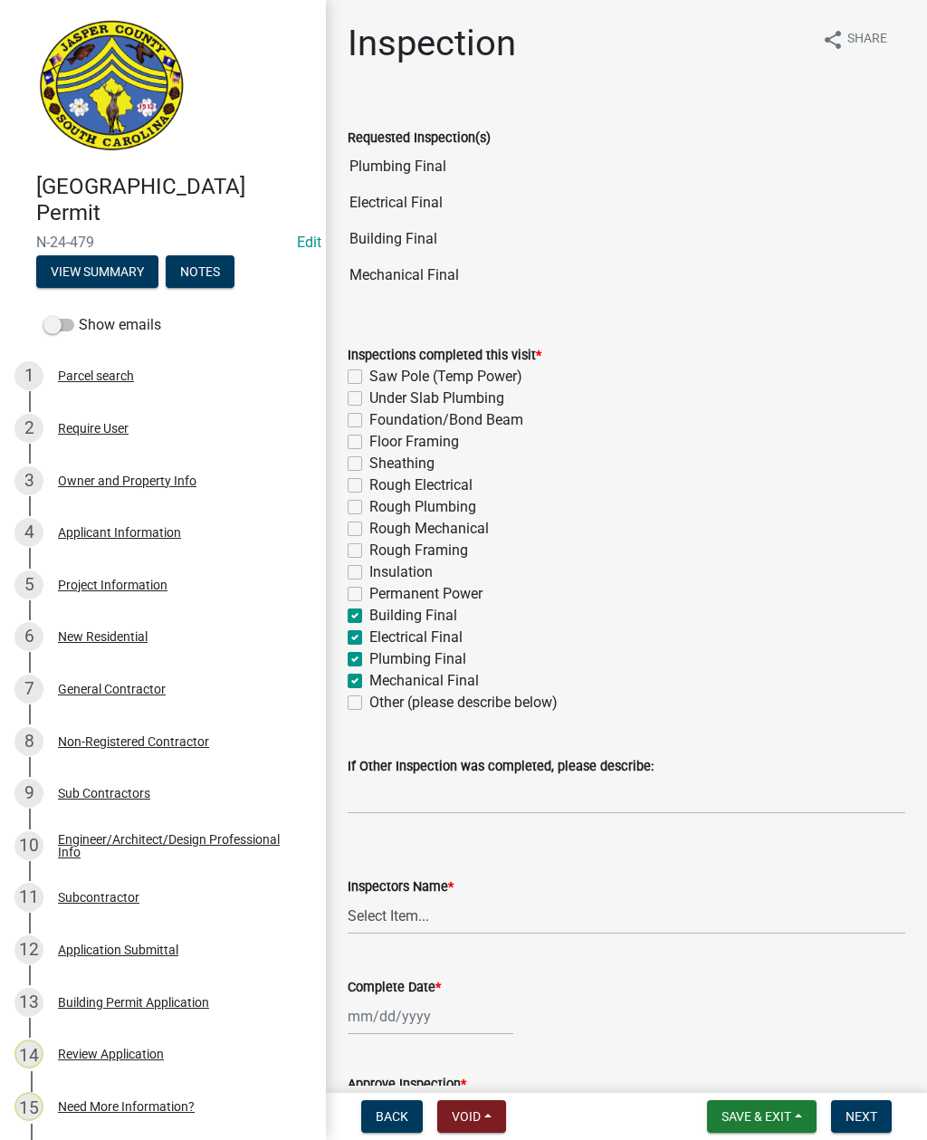
checkbox input "false"
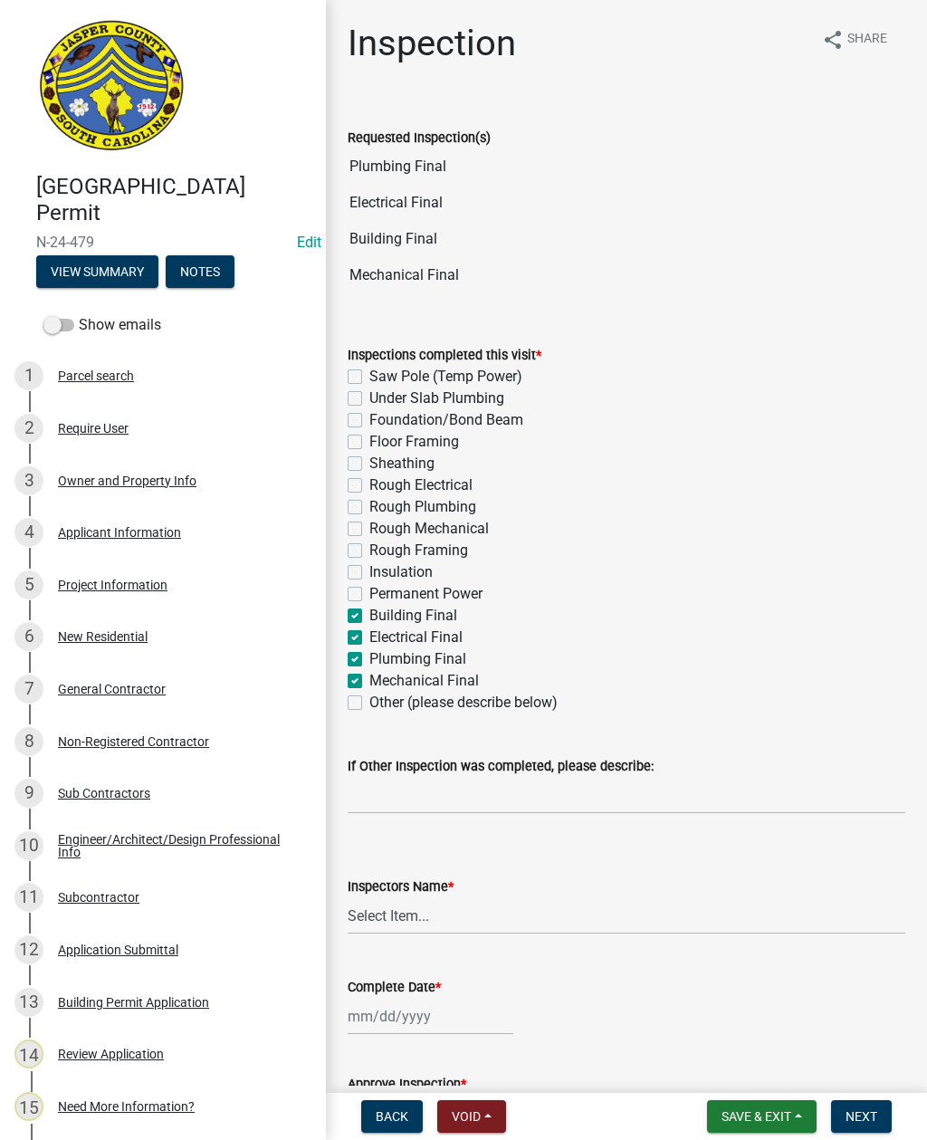
checkbox input "false"
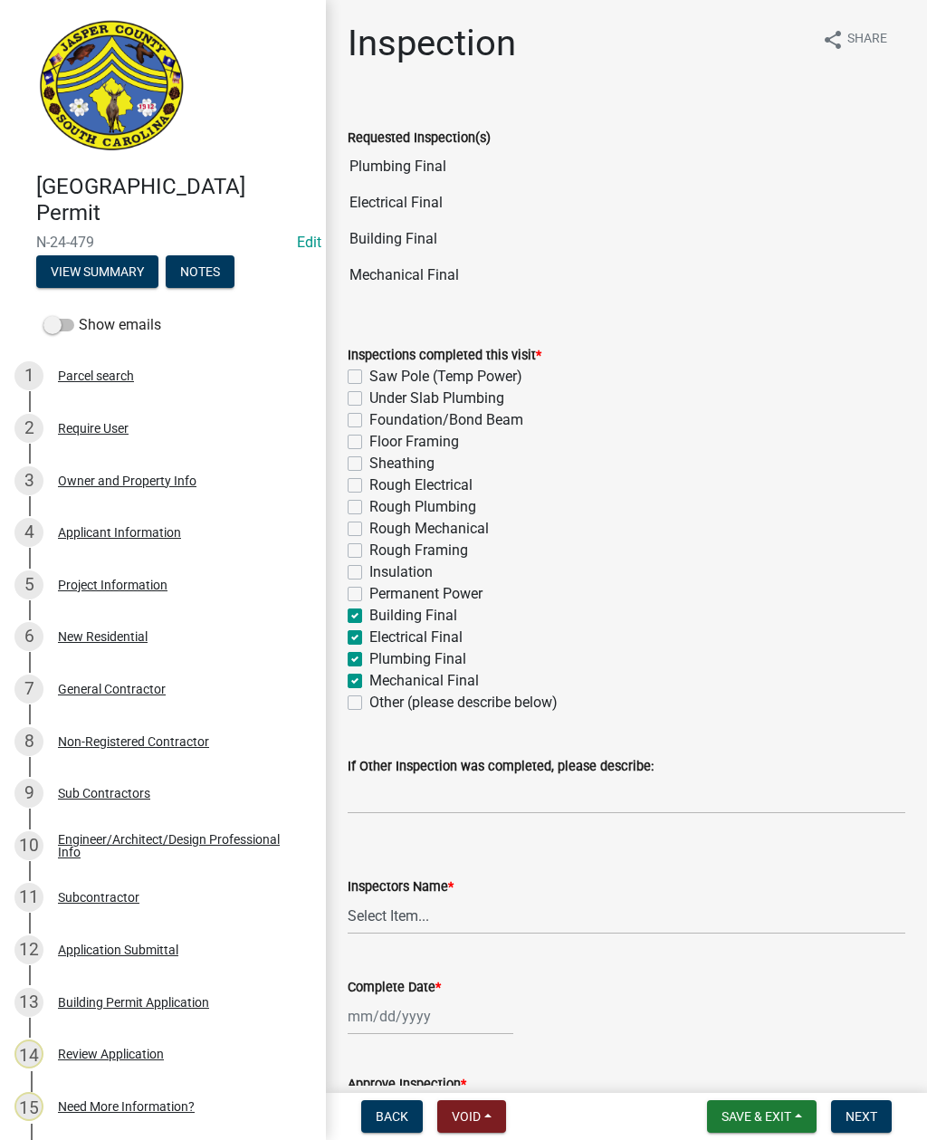
checkbox input "false"
checkbox input "true"
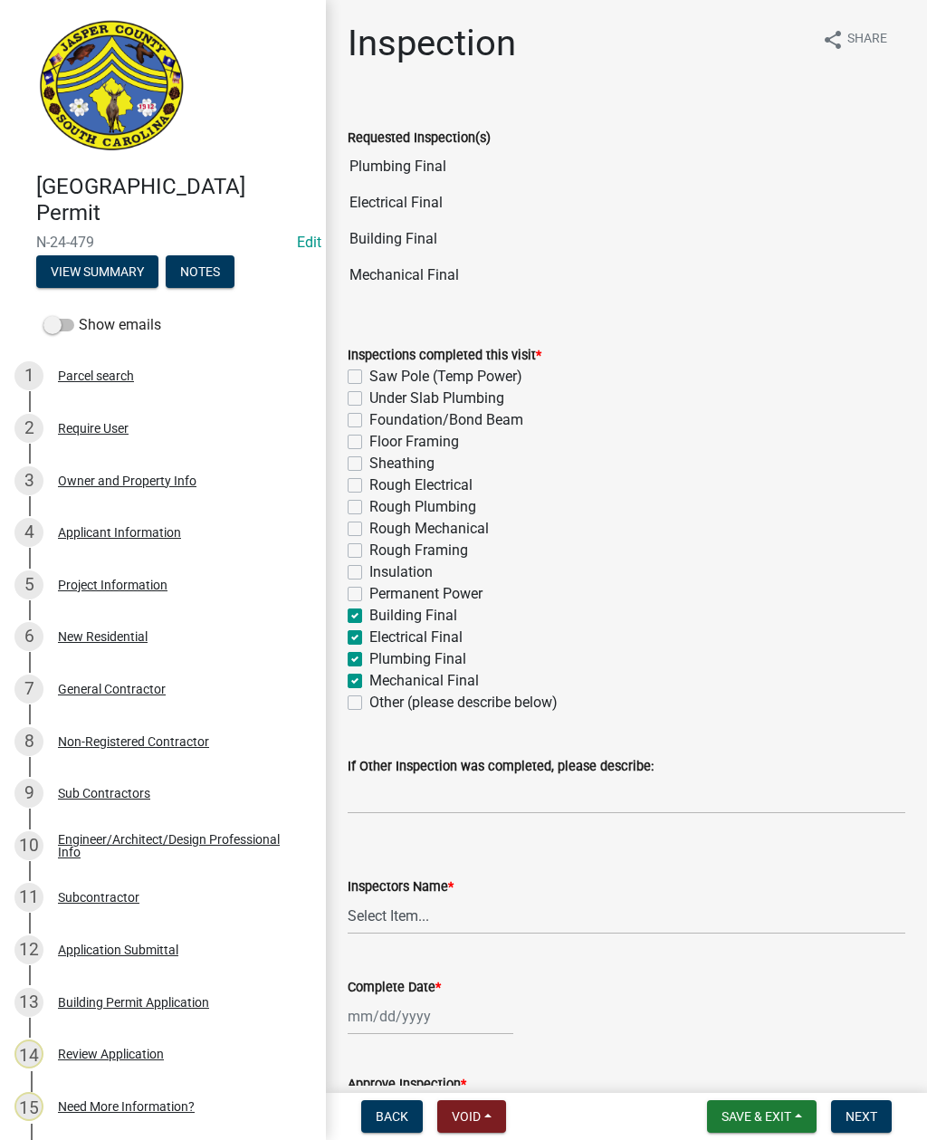
checkbox input "false"
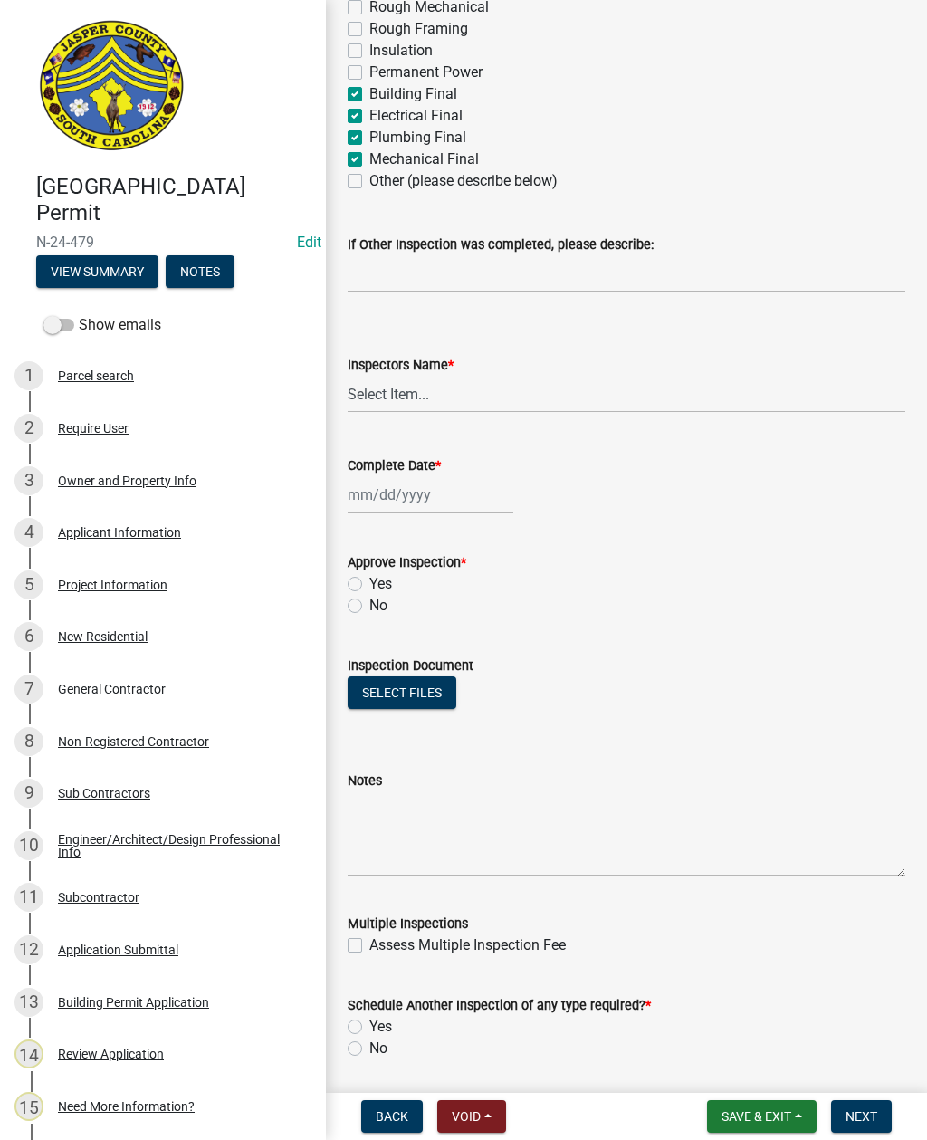
scroll to position [527, 0]
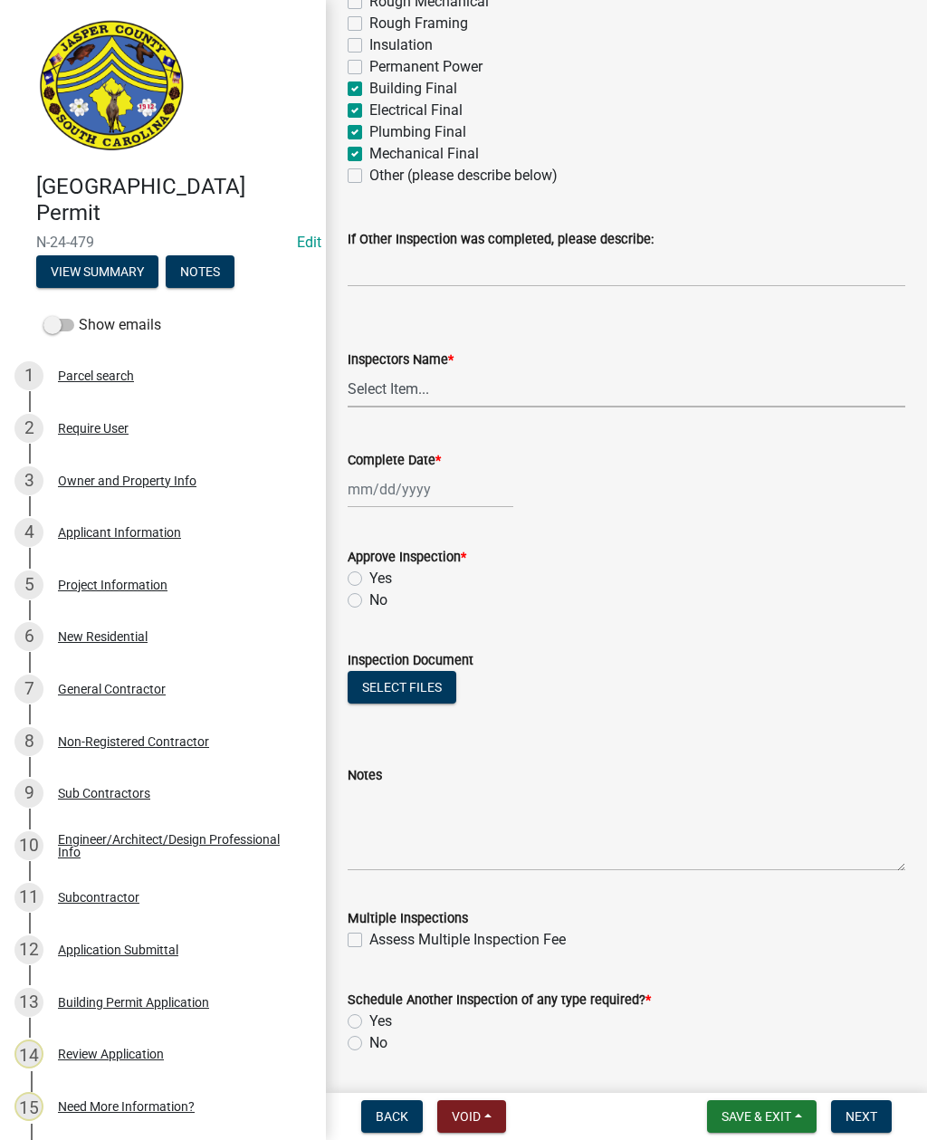
click at [392, 391] on select "Select Item... [EMAIL_ADDRESS][DOMAIN_NAME] ([PERSON_NAME] ) rcampbell ([PERSON…" at bounding box center [627, 388] width 558 height 37
select select "2d9ba1e5-2fdd-4b15-98d0-073dcbeb5880"
click at [395, 492] on div at bounding box center [431, 489] width 166 height 37
select select "10"
select select "2025"
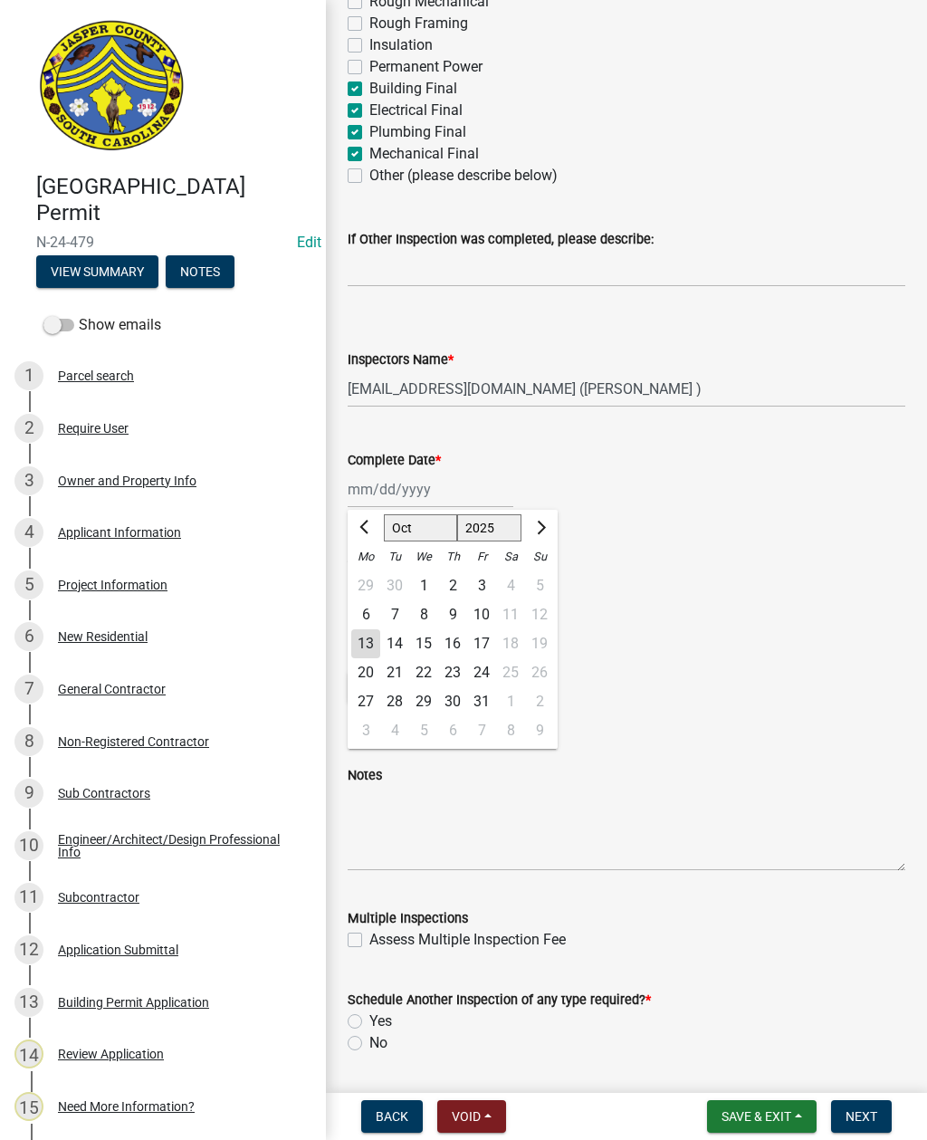
click at [359, 646] on div "13" at bounding box center [365, 643] width 29 height 29
type input "[DATE]"
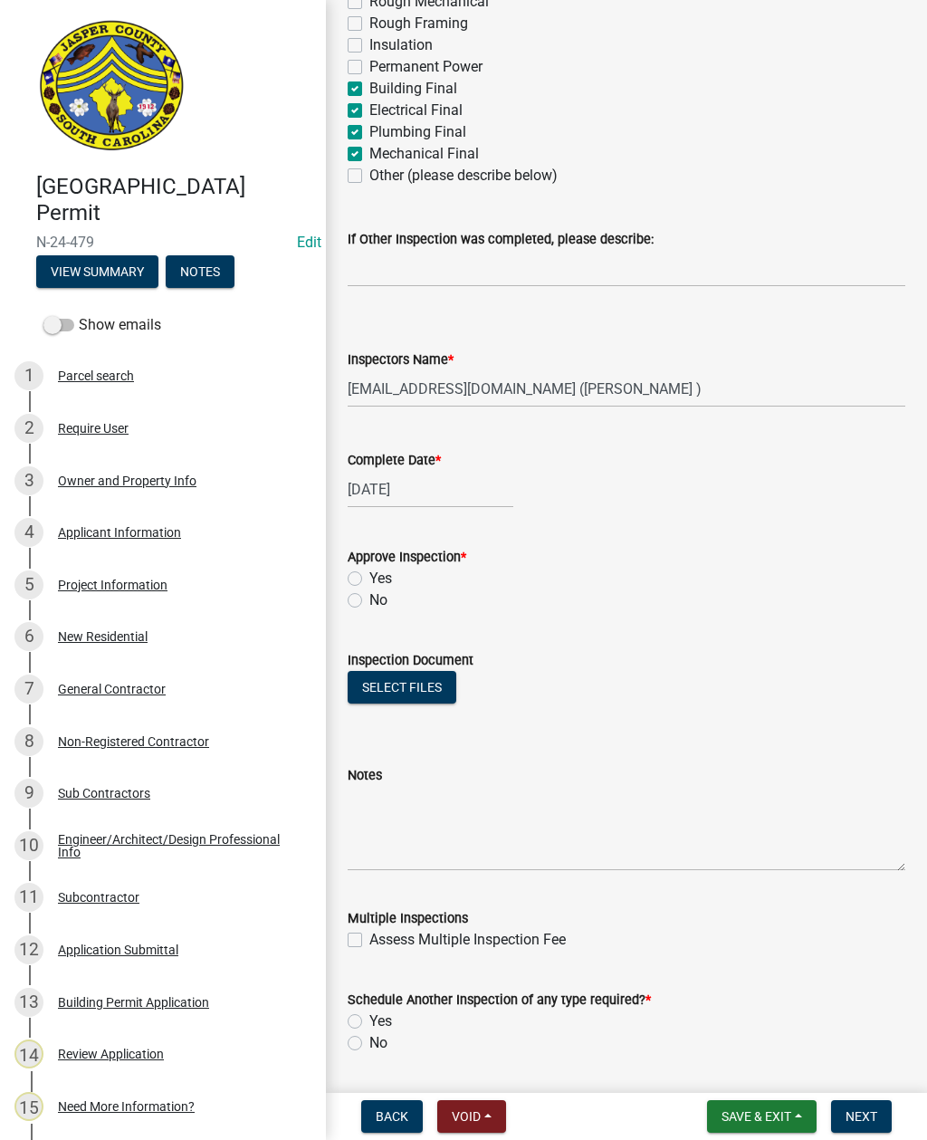
click at [369, 579] on label "Yes" at bounding box center [380, 579] width 23 height 22
click at [369, 579] on input "Yes" at bounding box center [375, 574] width 12 height 12
radio input "true"
click at [369, 597] on label "No" at bounding box center [378, 600] width 18 height 22
click at [369, 597] on input "No" at bounding box center [375, 595] width 12 height 12
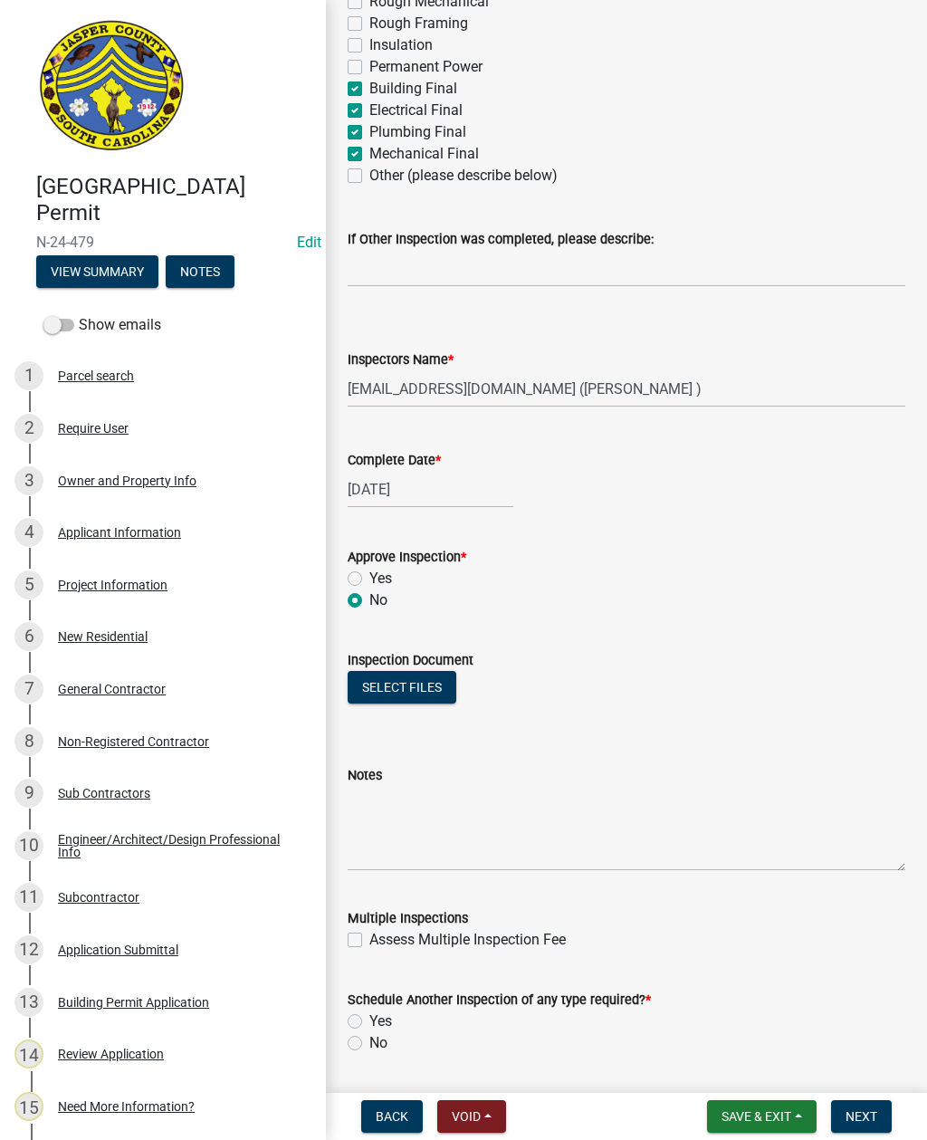
radio input "true"
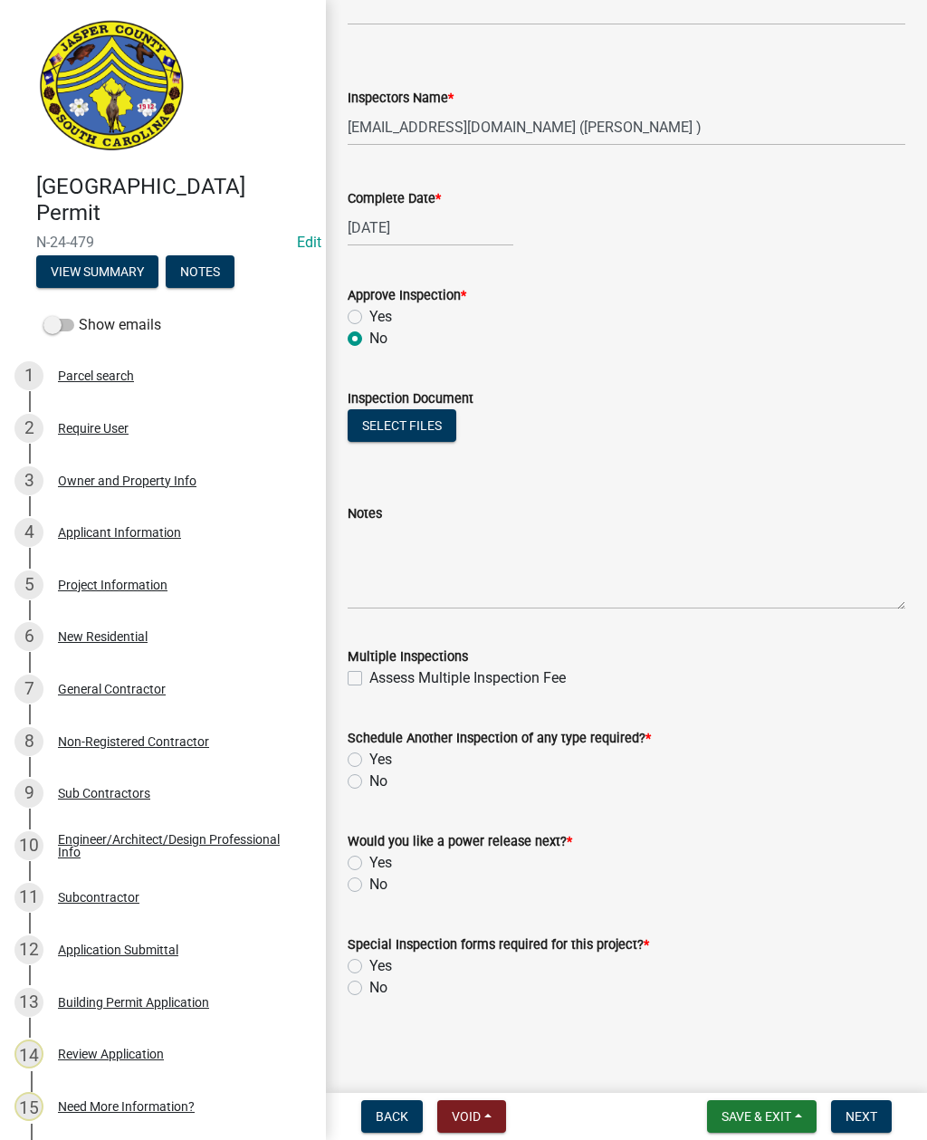
scroll to position [789, 0]
click at [369, 882] on label "No" at bounding box center [378, 885] width 18 height 22
click at [369, 882] on input "No" at bounding box center [375, 880] width 12 height 12
radio input "true"
click at [369, 982] on label "No" at bounding box center [378, 988] width 18 height 22
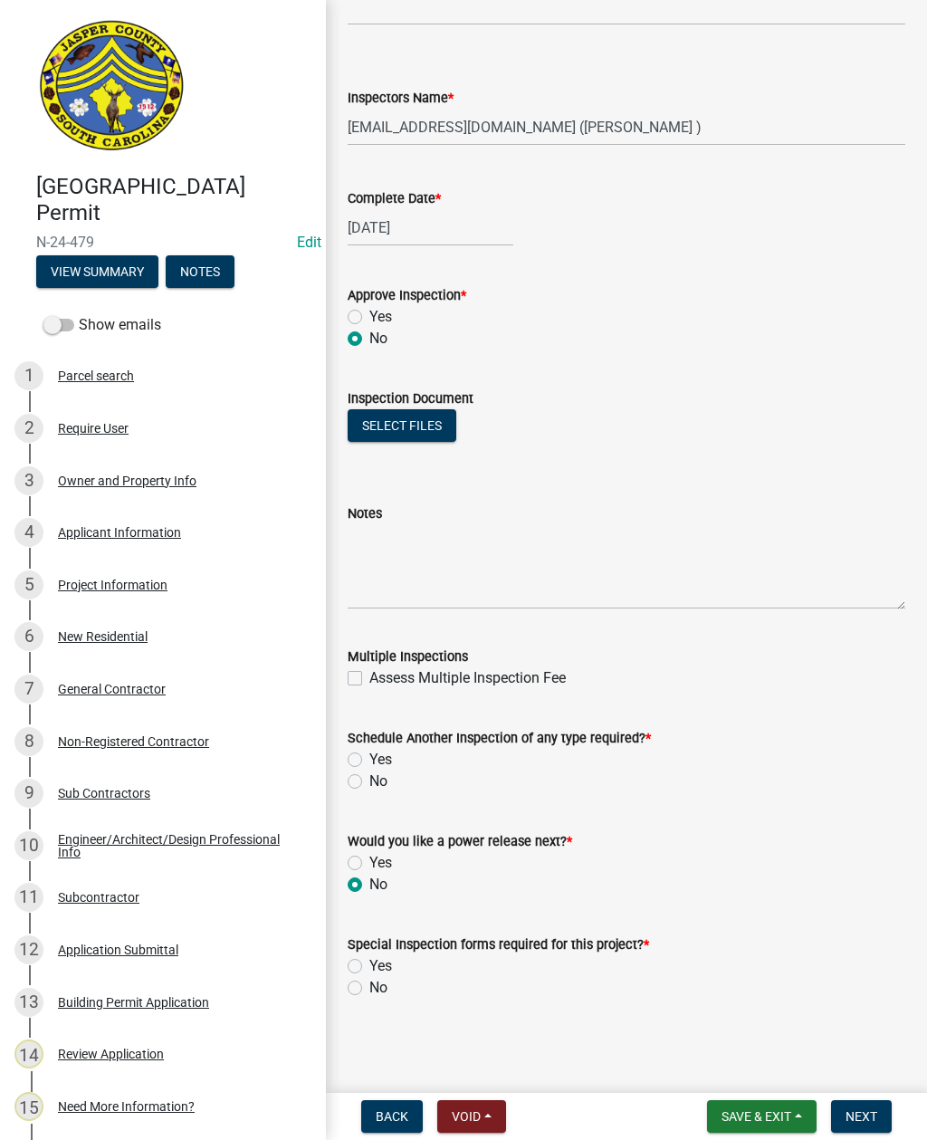
click at [369, 982] on input "No" at bounding box center [375, 983] width 12 height 12
radio input "true"
click at [762, 1123] on span "Save & Exit" at bounding box center [757, 1116] width 70 height 14
click at [704, 1020] on button "Save" at bounding box center [744, 1025] width 145 height 43
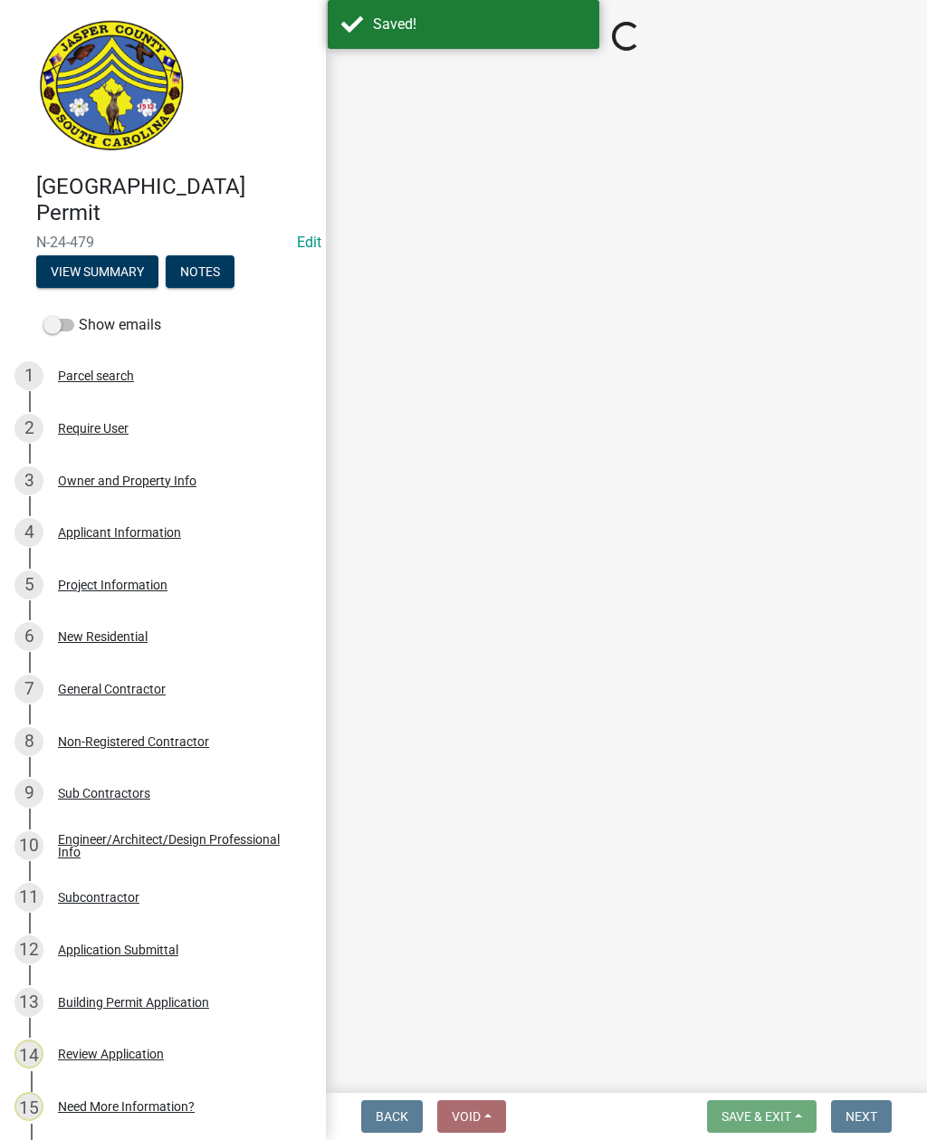
select select "2d9ba1e5-2fdd-4b15-98d0-073dcbeb5880"
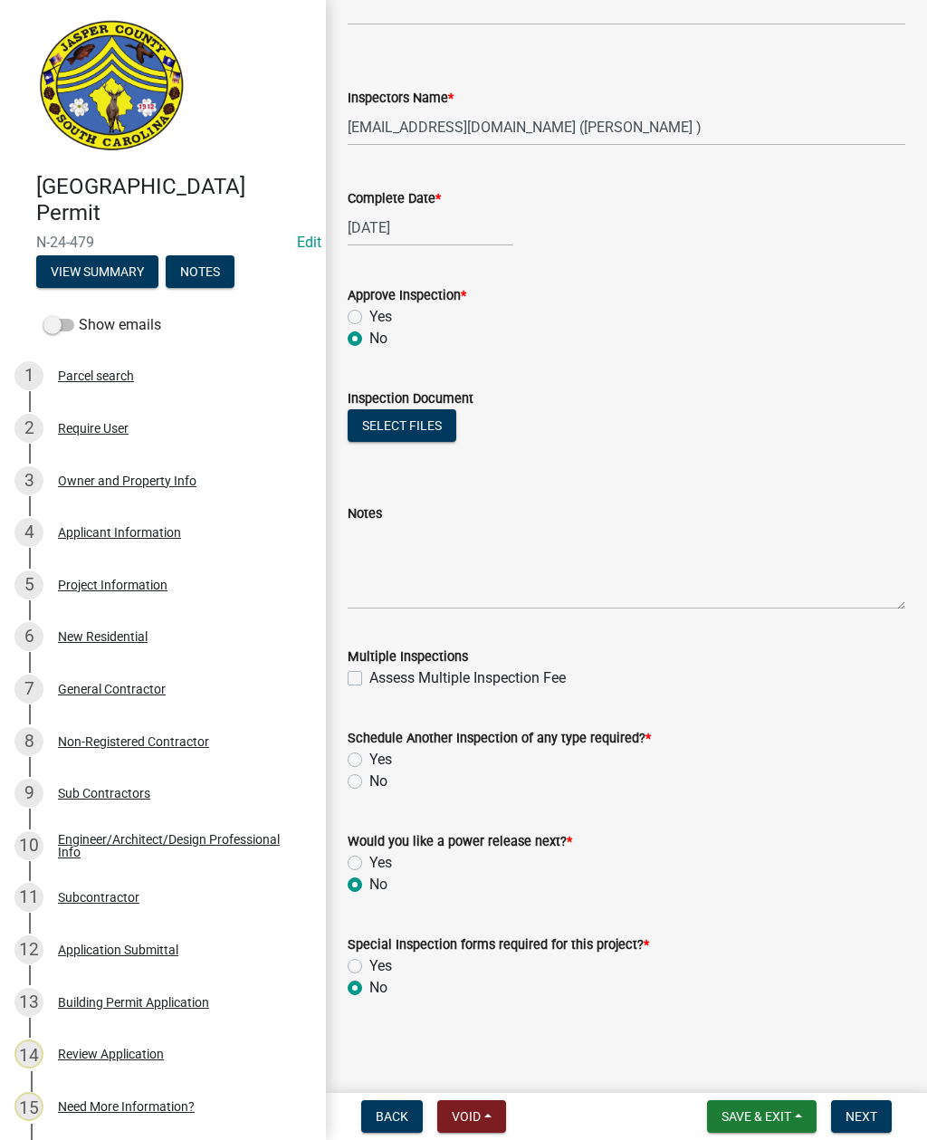
scroll to position [789, 0]
click at [369, 758] on label "Yes" at bounding box center [380, 760] width 23 height 22
click at [369, 758] on input "Yes" at bounding box center [375, 755] width 12 height 12
radio input "true"
click at [483, 548] on textarea "Notes" at bounding box center [627, 566] width 558 height 85
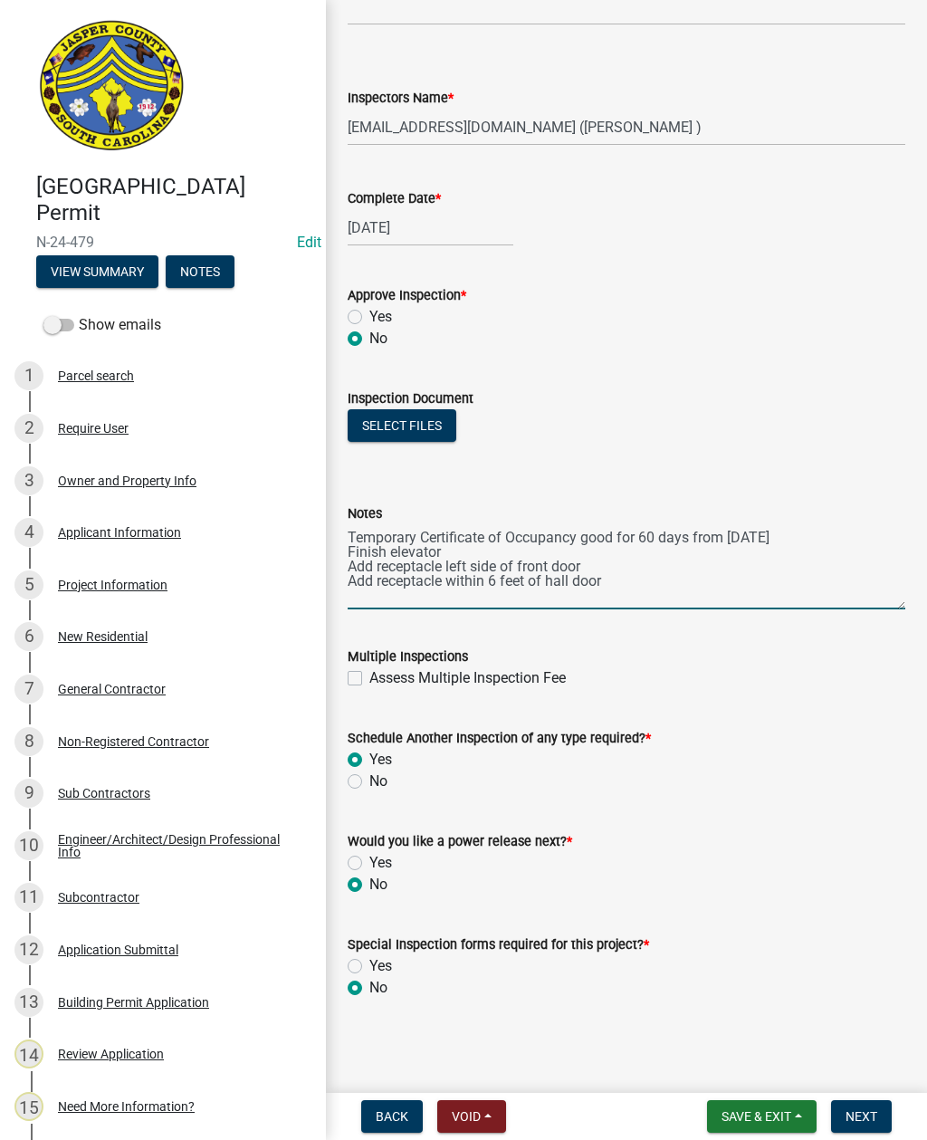
click at [615, 569] on textarea "Temporary Certificate of Occupancy good for 60 days from 10-13-25 Finish elevat…" at bounding box center [627, 566] width 558 height 85
click at [538, 564] on textarea "Temporary Certificate of Occupancy good for 60 days from 10-13-25 Finish elevat…" at bounding box center [627, 566] width 558 height 85
click at [660, 555] on textarea "Temporary Certificate of Occupancy good for 60 days from 10-13-25 Finish elevat…" at bounding box center [627, 566] width 558 height 85
click at [659, 564] on textarea "Temporary Certificate of Occupancy good for 60 days from 10-13-25 Finish elevat…" at bounding box center [627, 566] width 558 height 85
click at [618, 577] on textarea "Temporary Certificate of Occupancy good for 60 days from 10-13-25 Finish elevat…" at bounding box center [627, 566] width 558 height 85
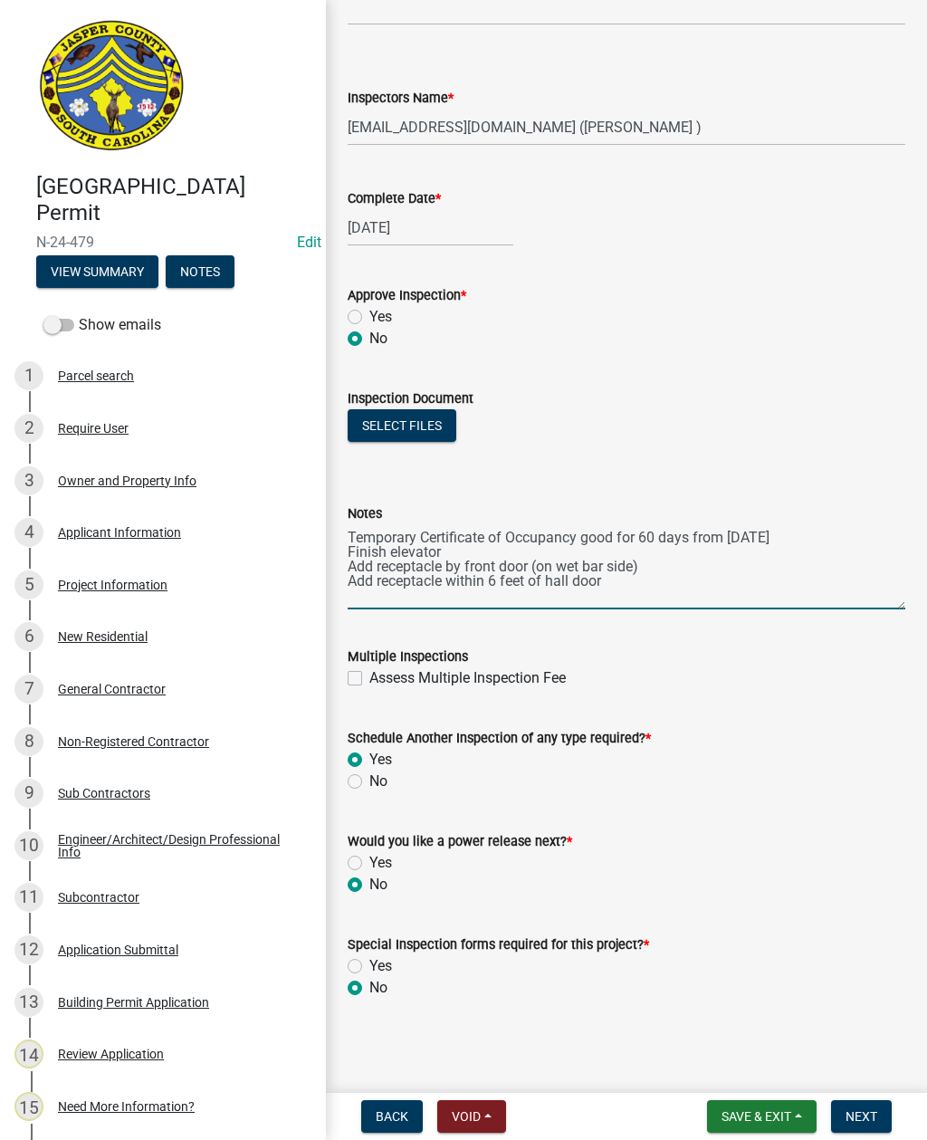
type textarea "Temporary Certificate of Occupancy good for 60 days from 10-13-25 Finish elevat…"
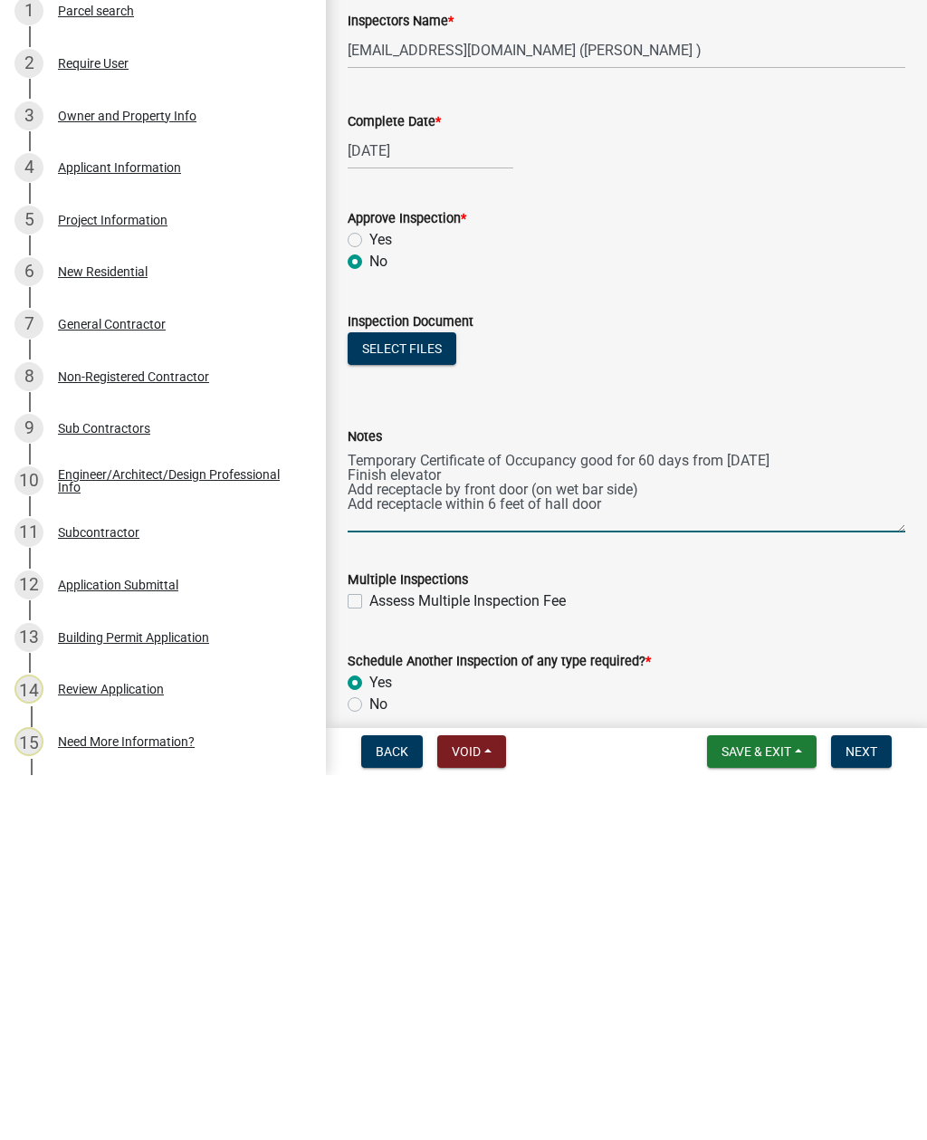
scroll to position [522, 0]
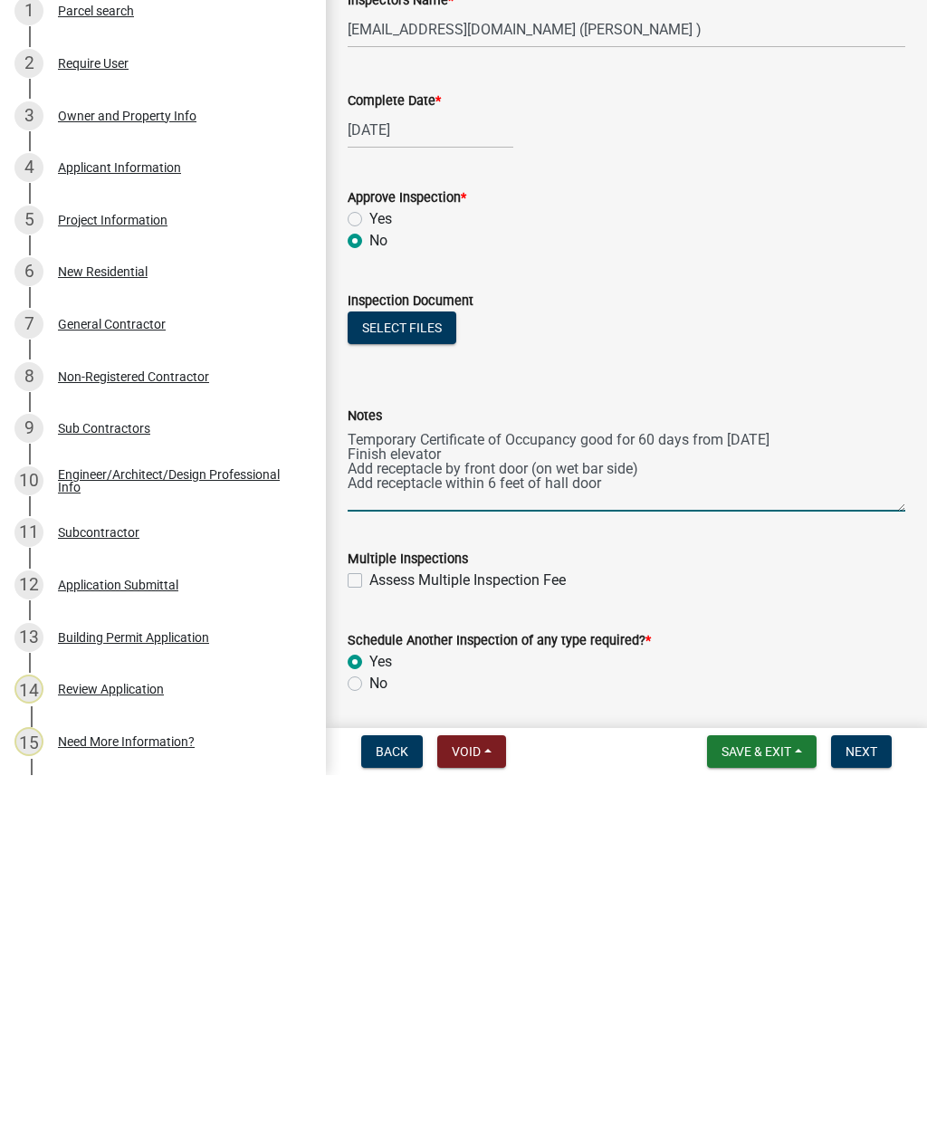
click at [868, 1109] on span "Next" at bounding box center [862, 1116] width 32 height 14
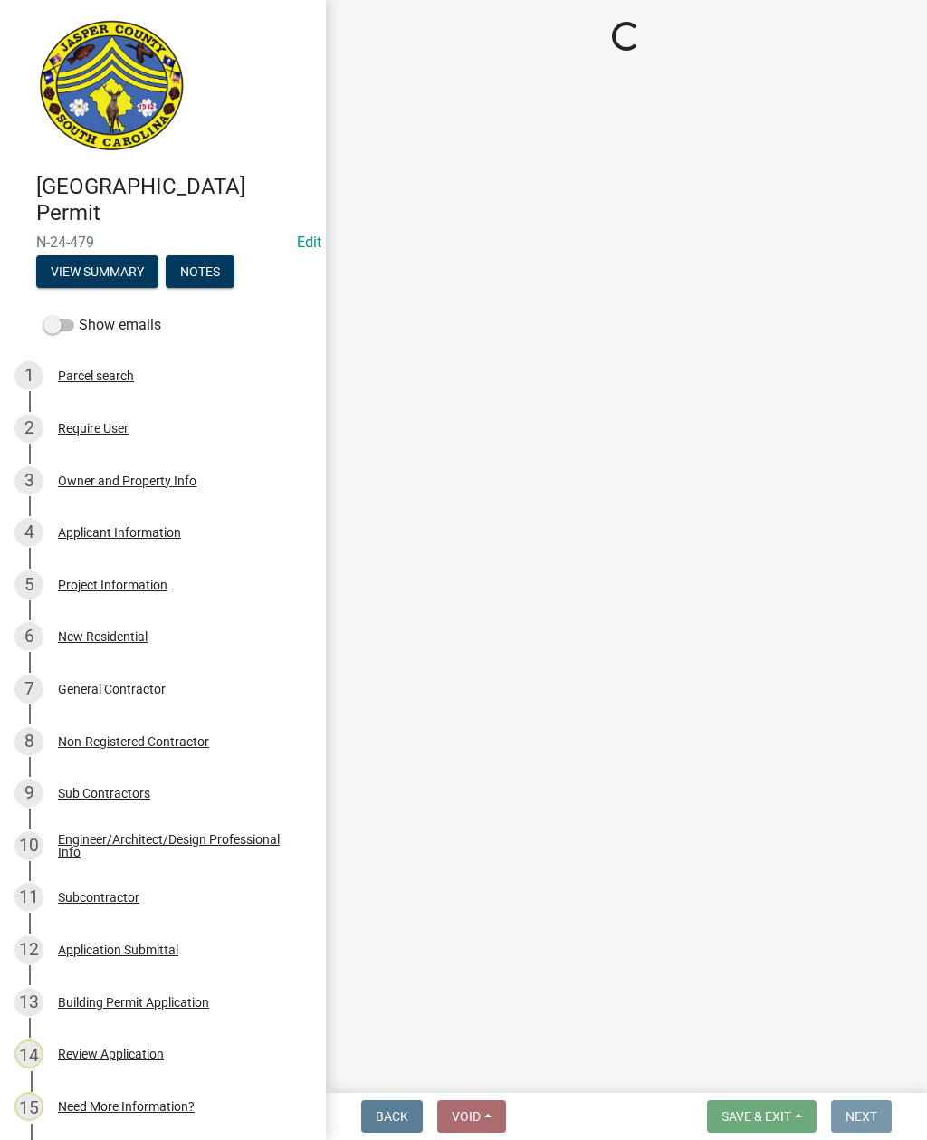
scroll to position [0, 0]
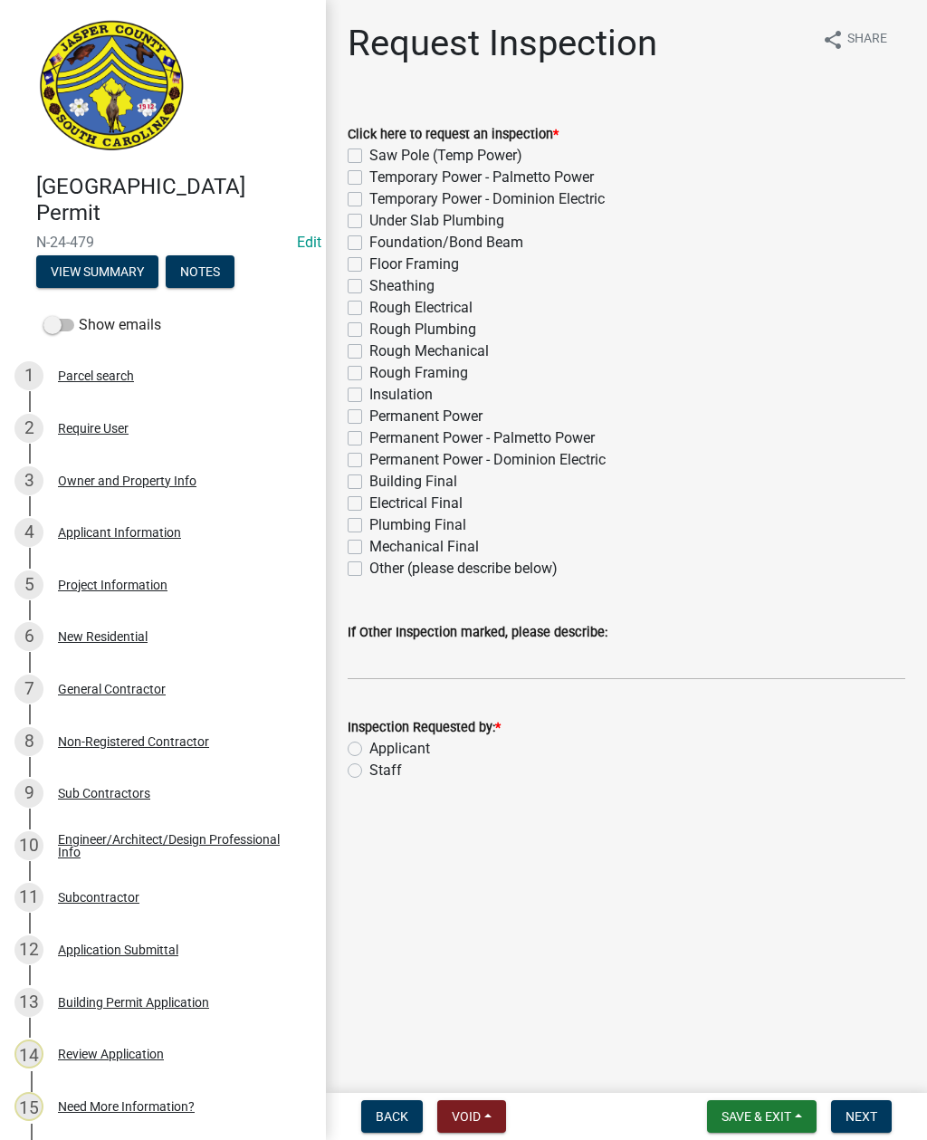
click at [762, 1106] on button "Save & Exit" at bounding box center [762, 1116] width 110 height 33
click at [752, 1068] on button "Save & Exit" at bounding box center [744, 1069] width 145 height 43
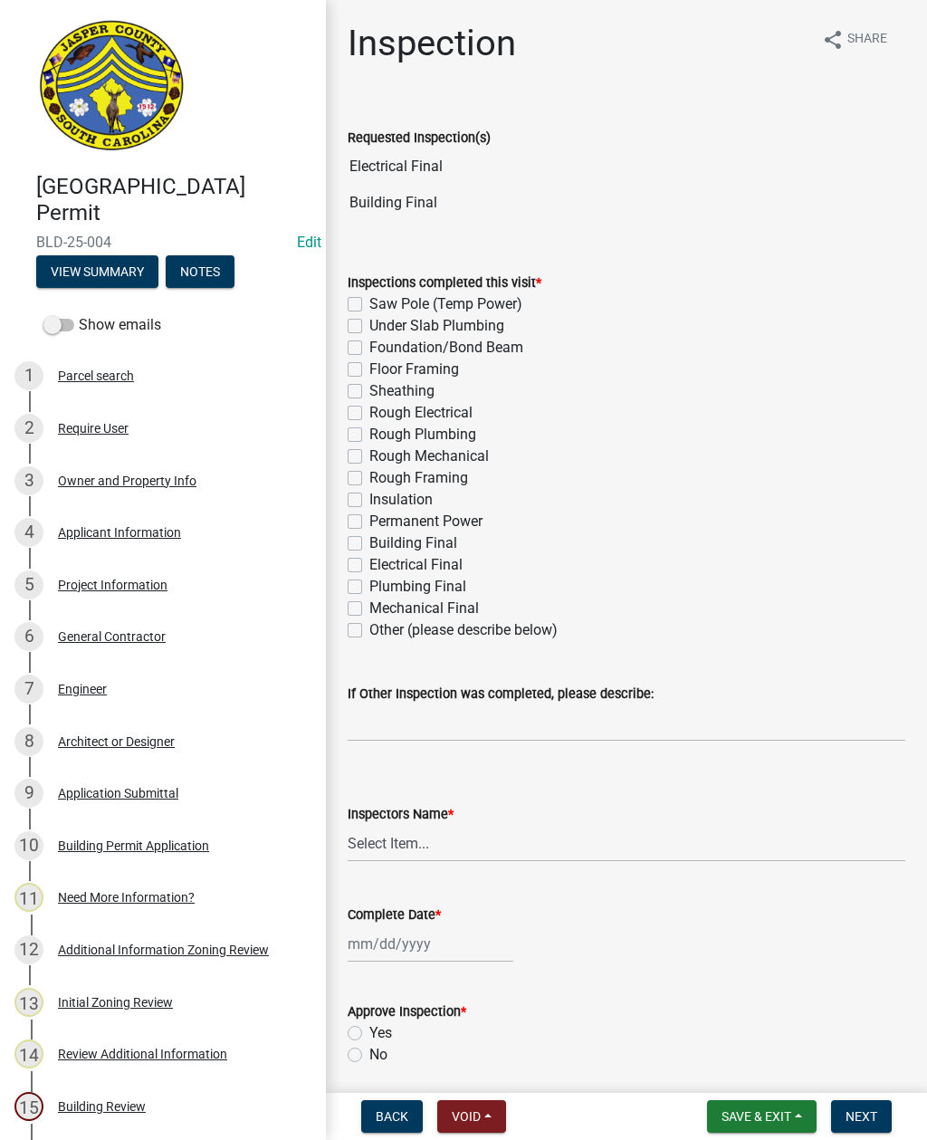
click at [369, 541] on label "Building Final" at bounding box center [413, 543] width 88 height 22
click at [369, 541] on input "Building Final" at bounding box center [375, 538] width 12 height 12
checkbox input "true"
checkbox input "false"
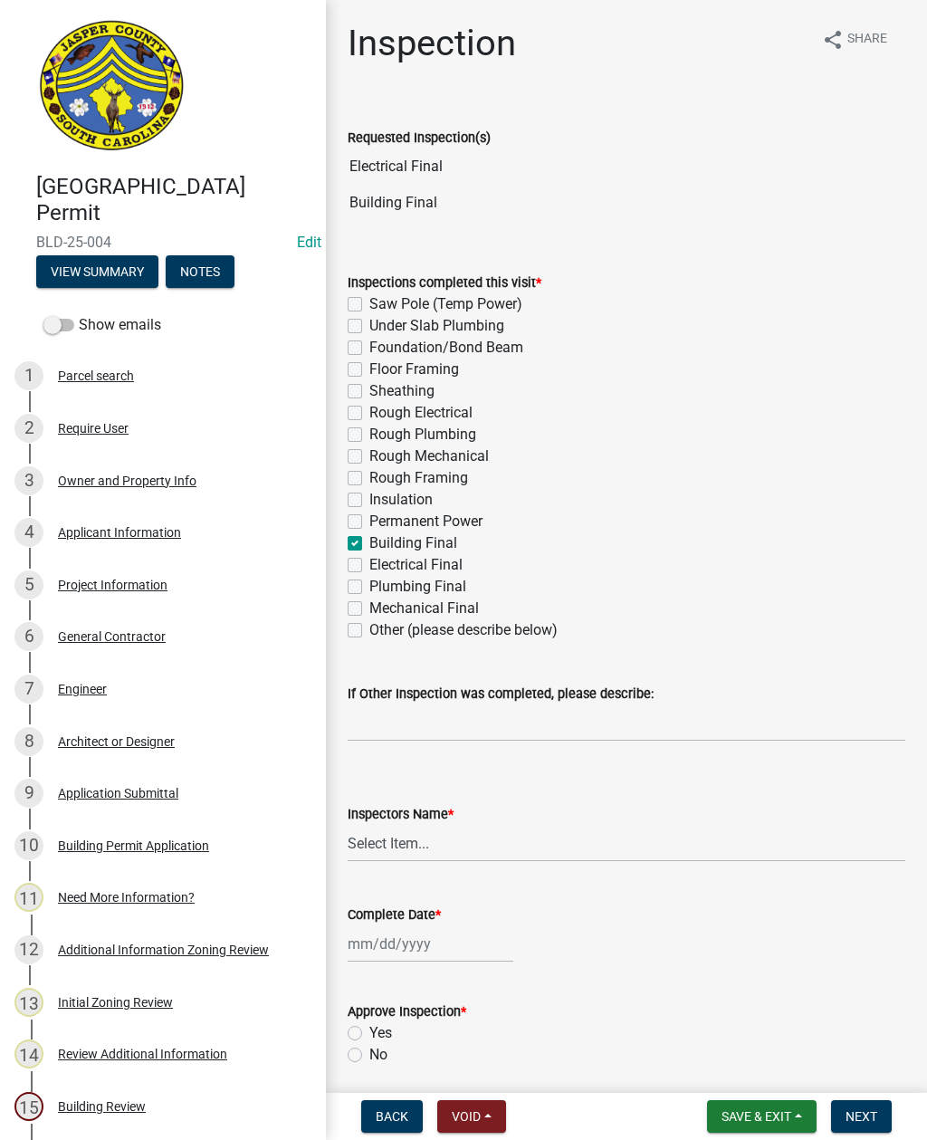
checkbox input "false"
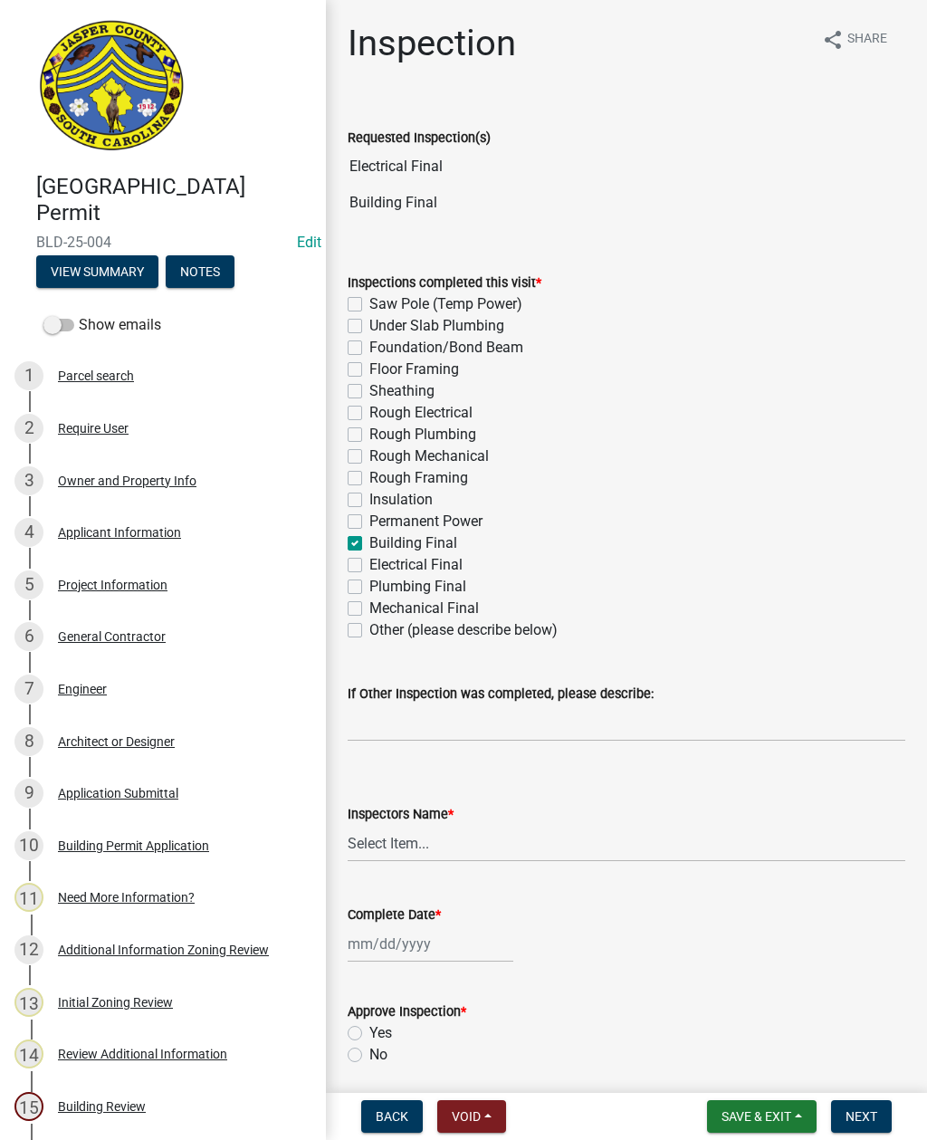
checkbox input "false"
checkbox input "true"
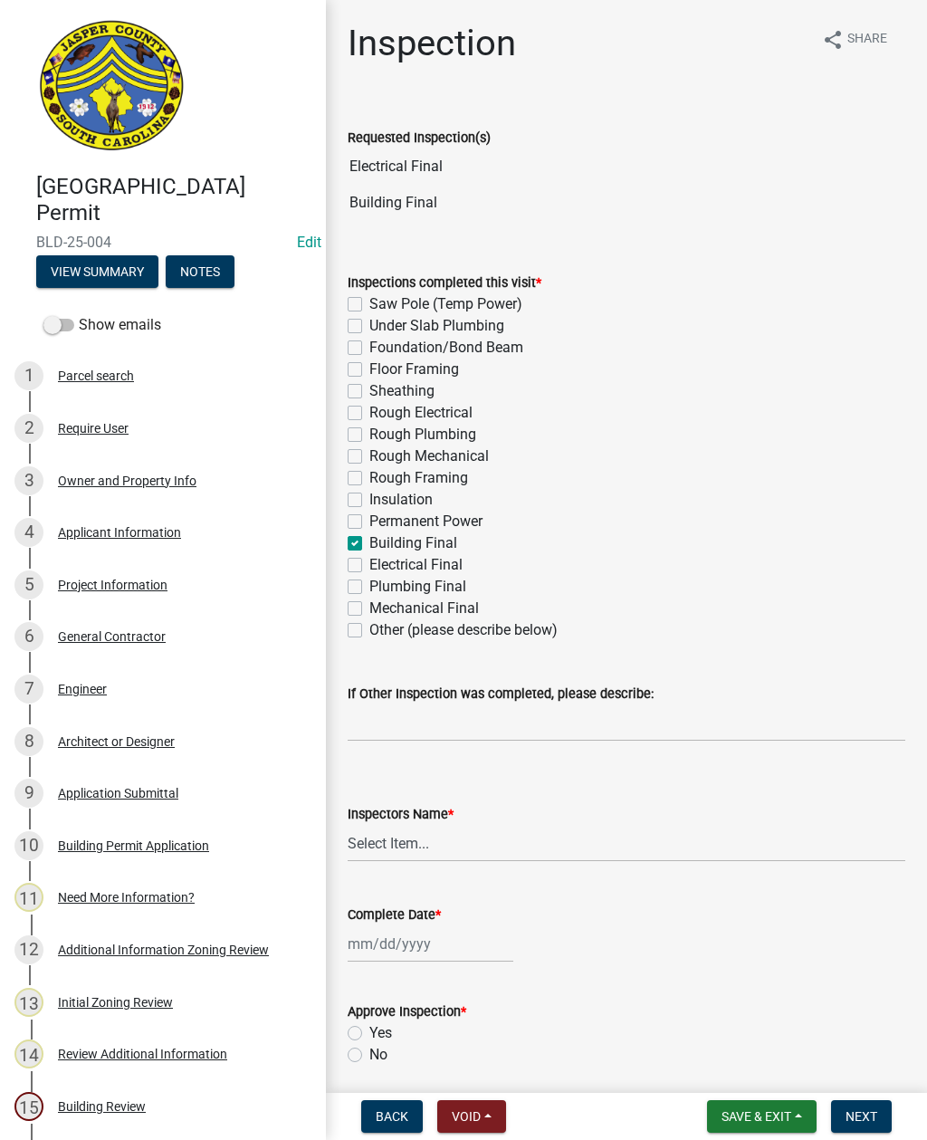
checkbox input "false"
click at [369, 558] on label "Electrical Final" at bounding box center [415, 565] width 93 height 22
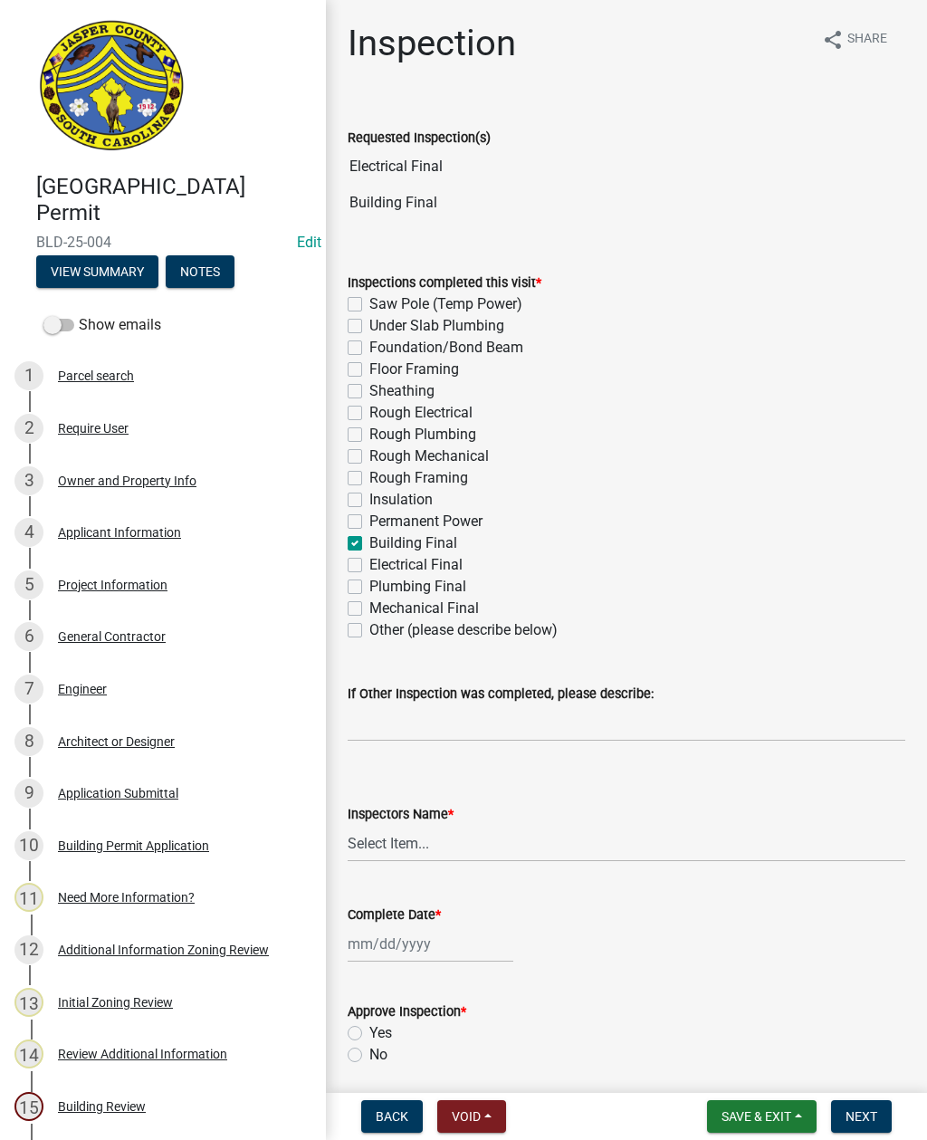
click at [369, 558] on input "Electrical Final" at bounding box center [375, 560] width 12 height 12
checkbox input "true"
checkbox input "false"
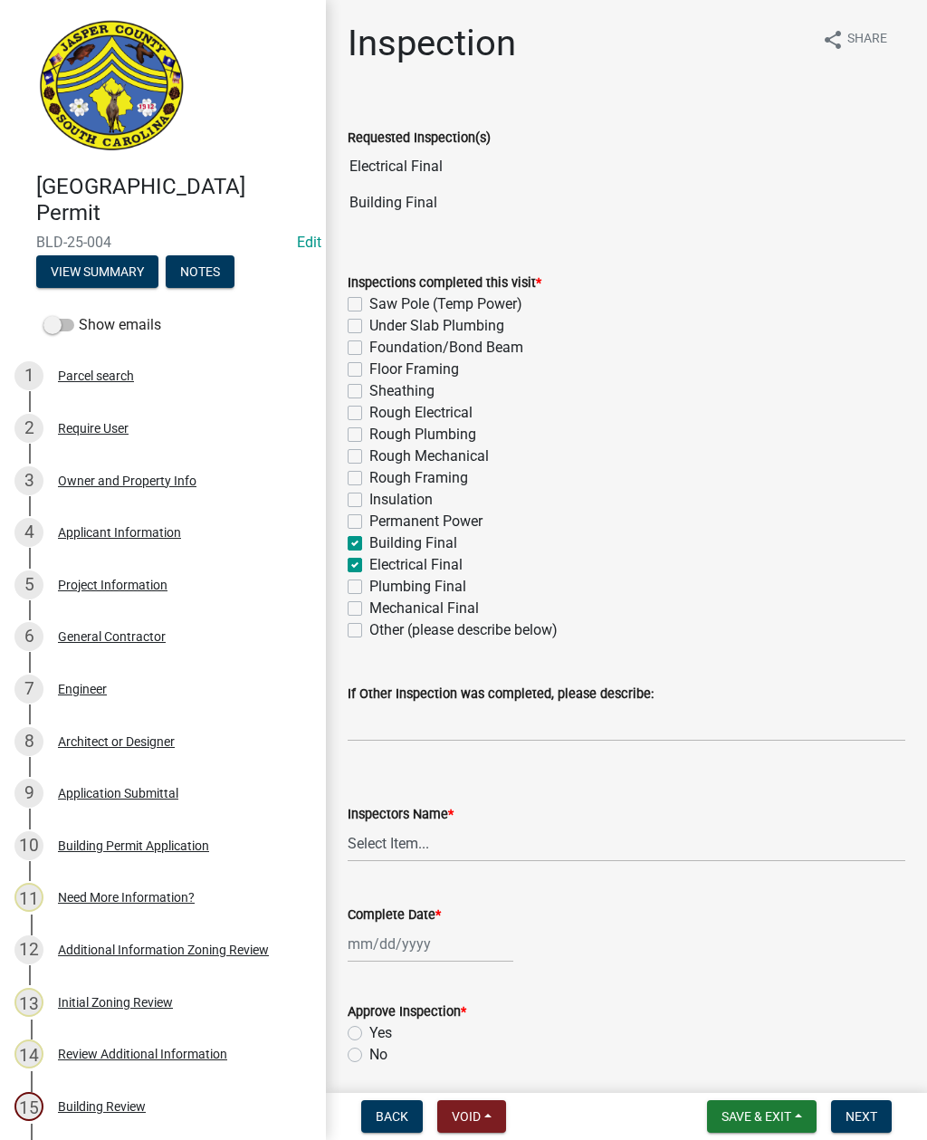
checkbox input "false"
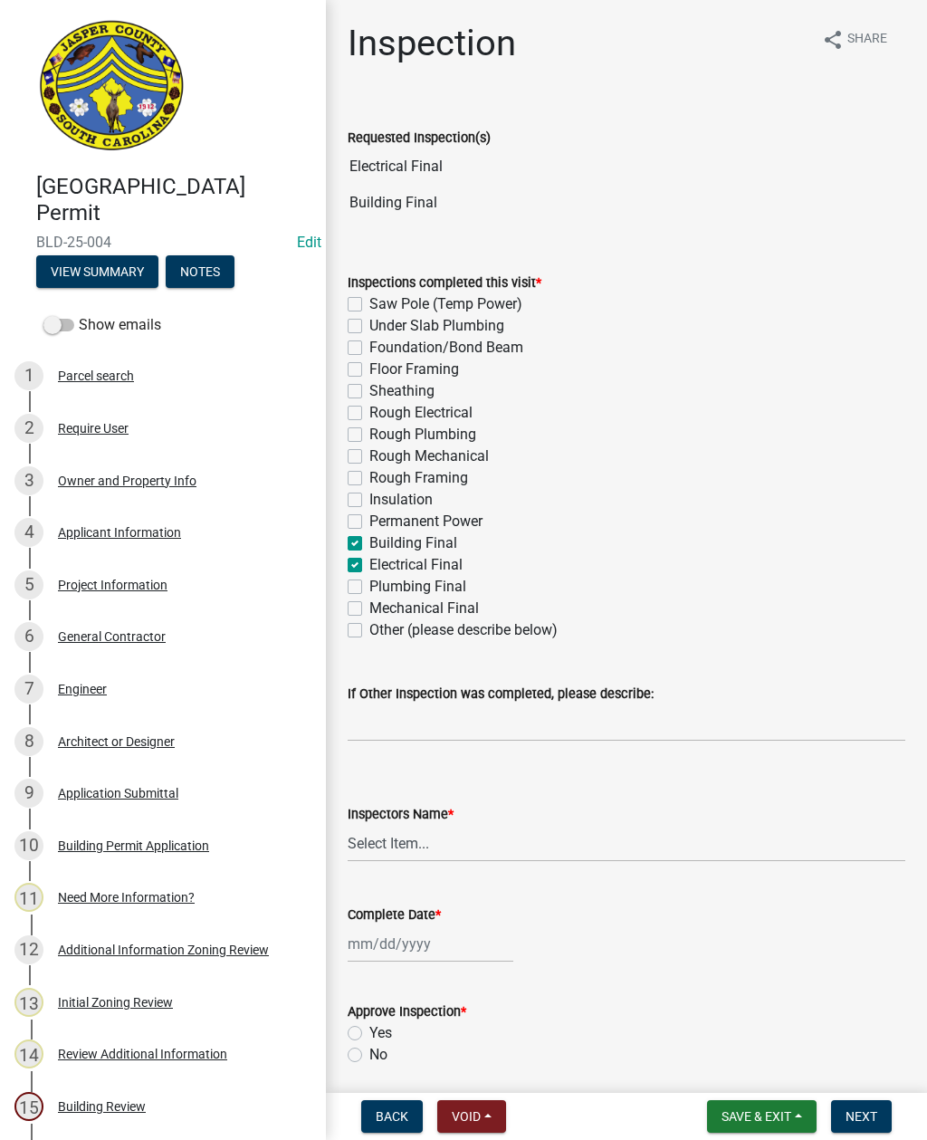
checkbox input "false"
checkbox input "true"
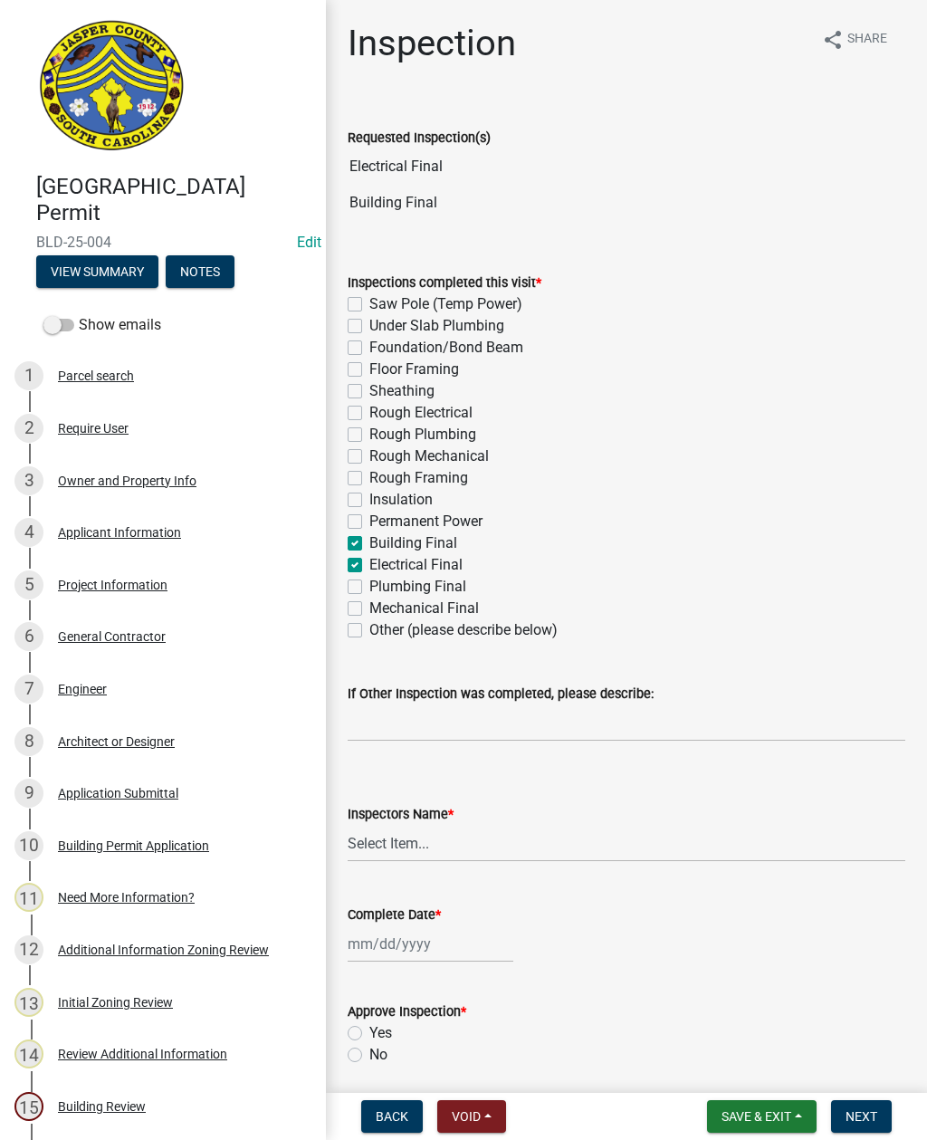
checkbox input "false"
click at [416, 841] on select "Select Item... [EMAIL_ADDRESS][DOMAIN_NAME] ([PERSON_NAME] ) rcampbell ([PERSON…" at bounding box center [627, 843] width 558 height 37
select select "2d9ba1e5-2fdd-4b15-98d0-073dcbeb5880"
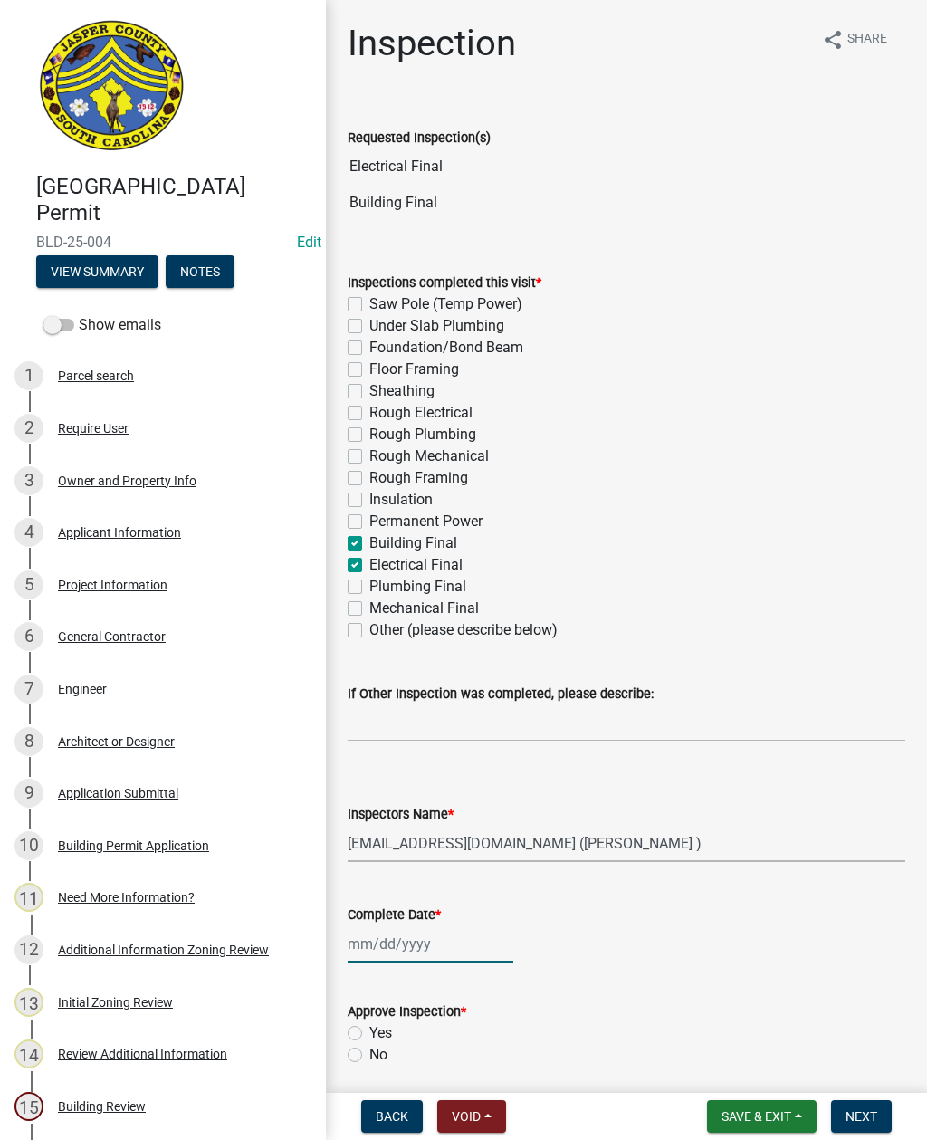
click at [424, 939] on div at bounding box center [431, 943] width 166 height 37
select select "10"
select select "2025"
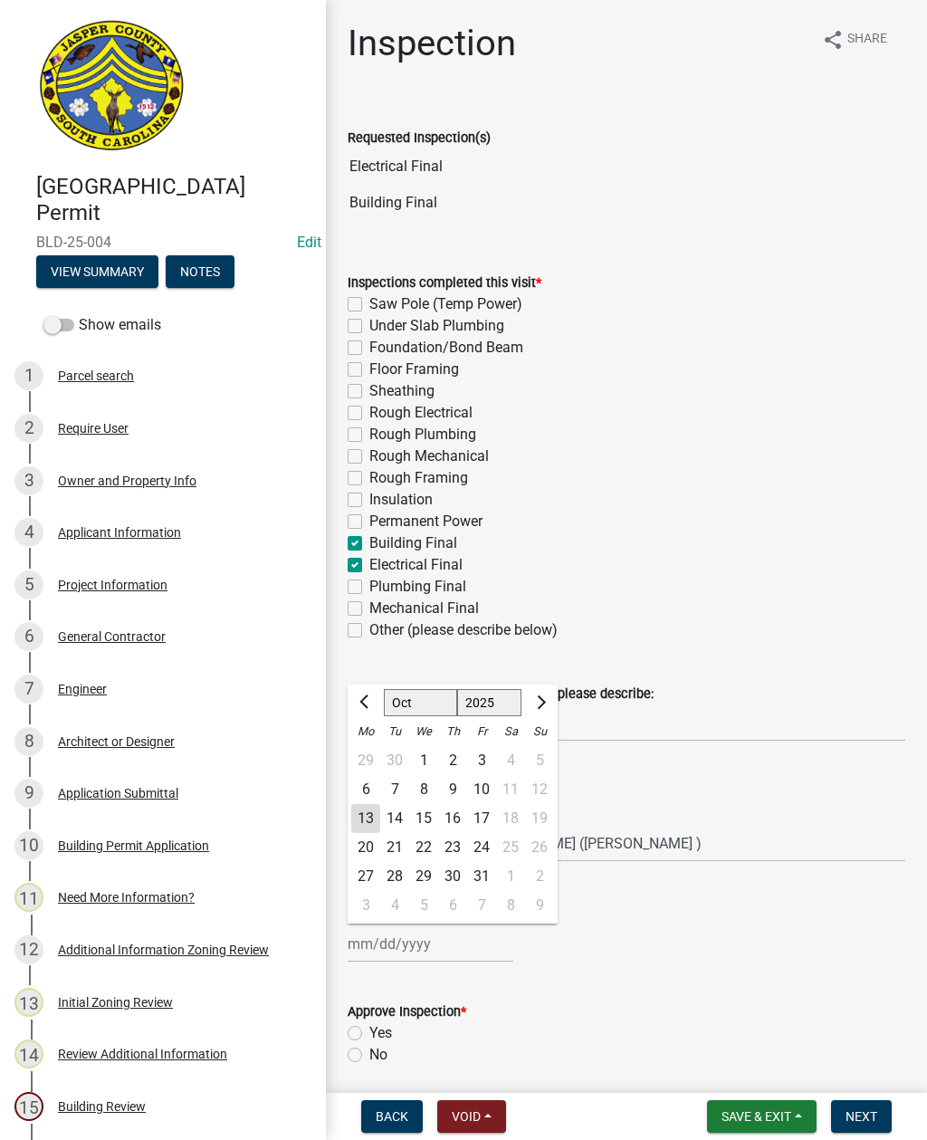
click at [360, 810] on div "13" at bounding box center [365, 818] width 29 height 29
type input "[DATE]"
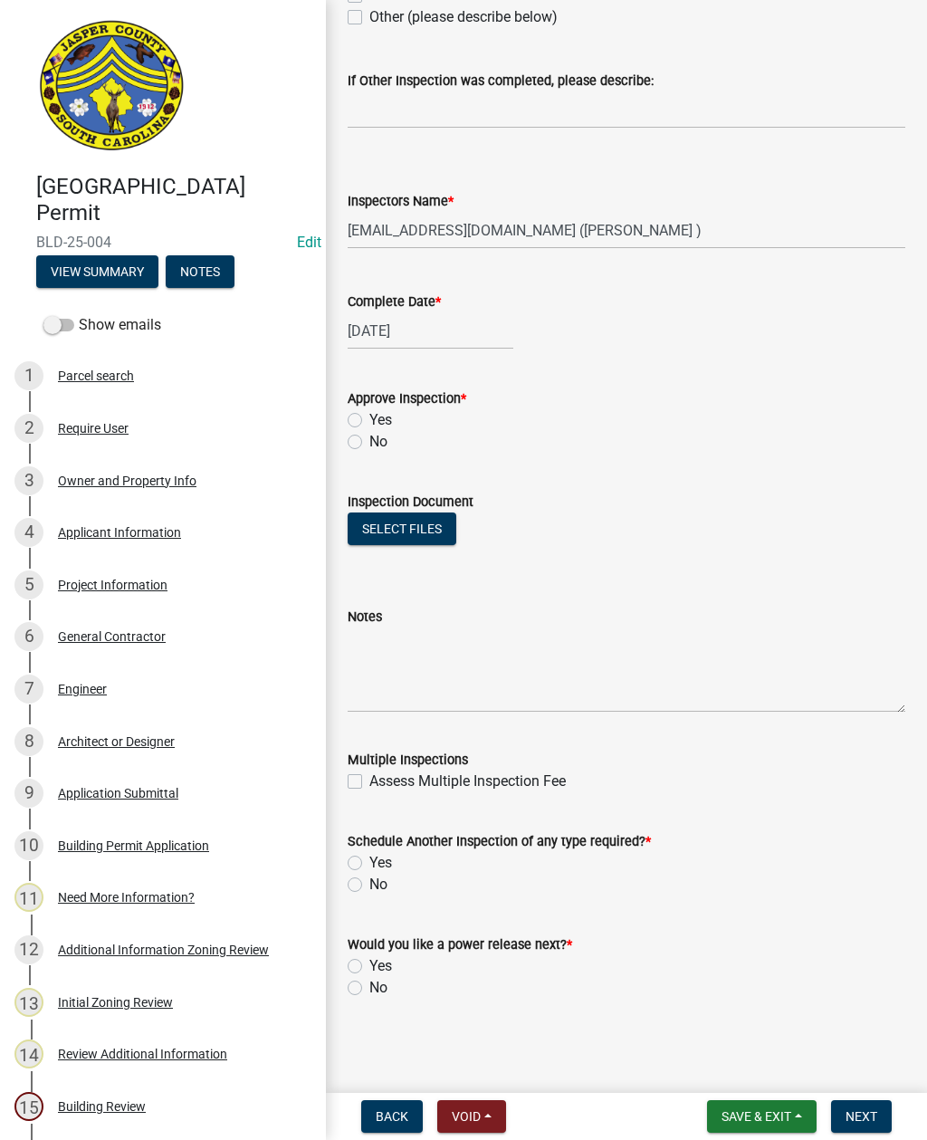
scroll to position [613, 0]
click at [369, 415] on label "Yes" at bounding box center [380, 420] width 23 height 22
click at [369, 415] on input "Yes" at bounding box center [375, 415] width 12 height 12
radio input "true"
click at [369, 878] on label "No" at bounding box center [378, 885] width 18 height 22
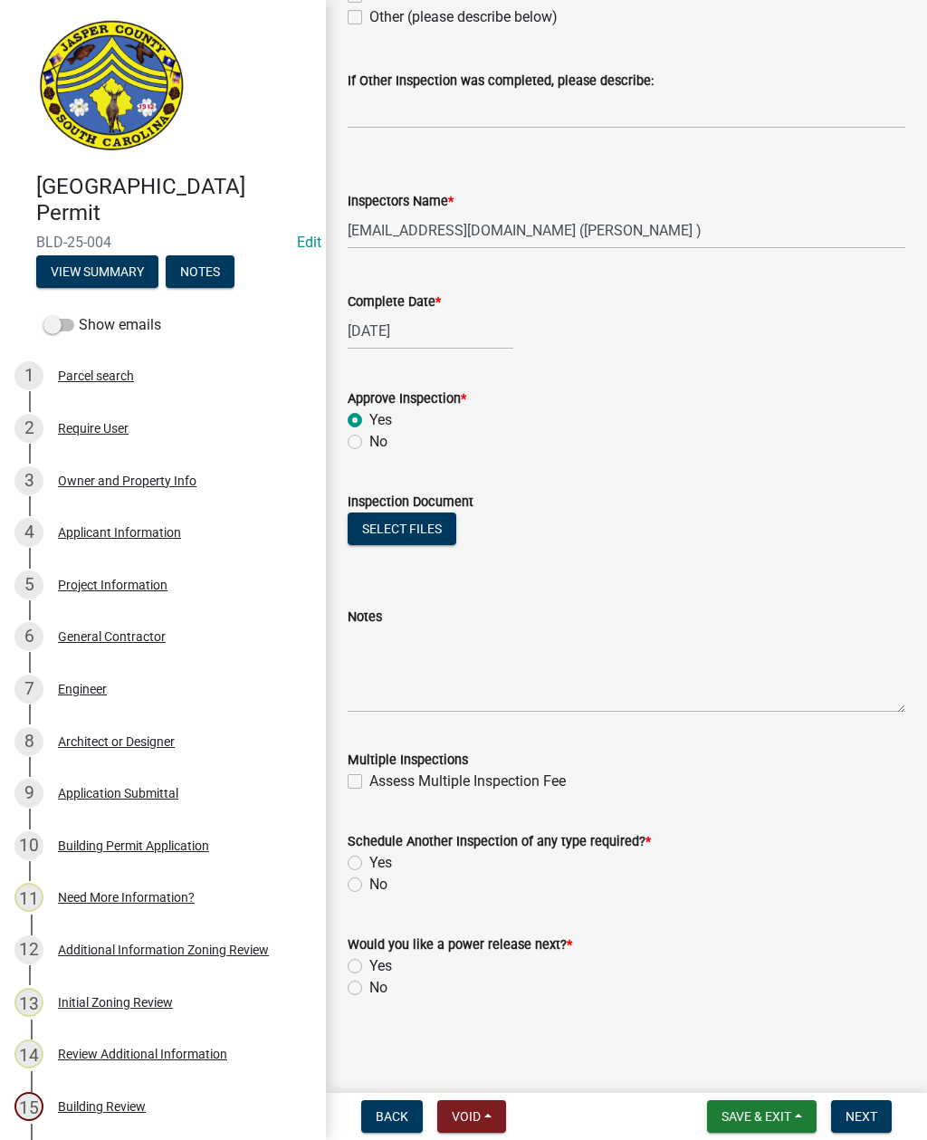
click at [369, 878] on input "No" at bounding box center [375, 880] width 12 height 12
radio input "true"
click at [369, 984] on label "No" at bounding box center [378, 988] width 18 height 22
click at [369, 984] on input "No" at bounding box center [375, 983] width 12 height 12
radio input "true"
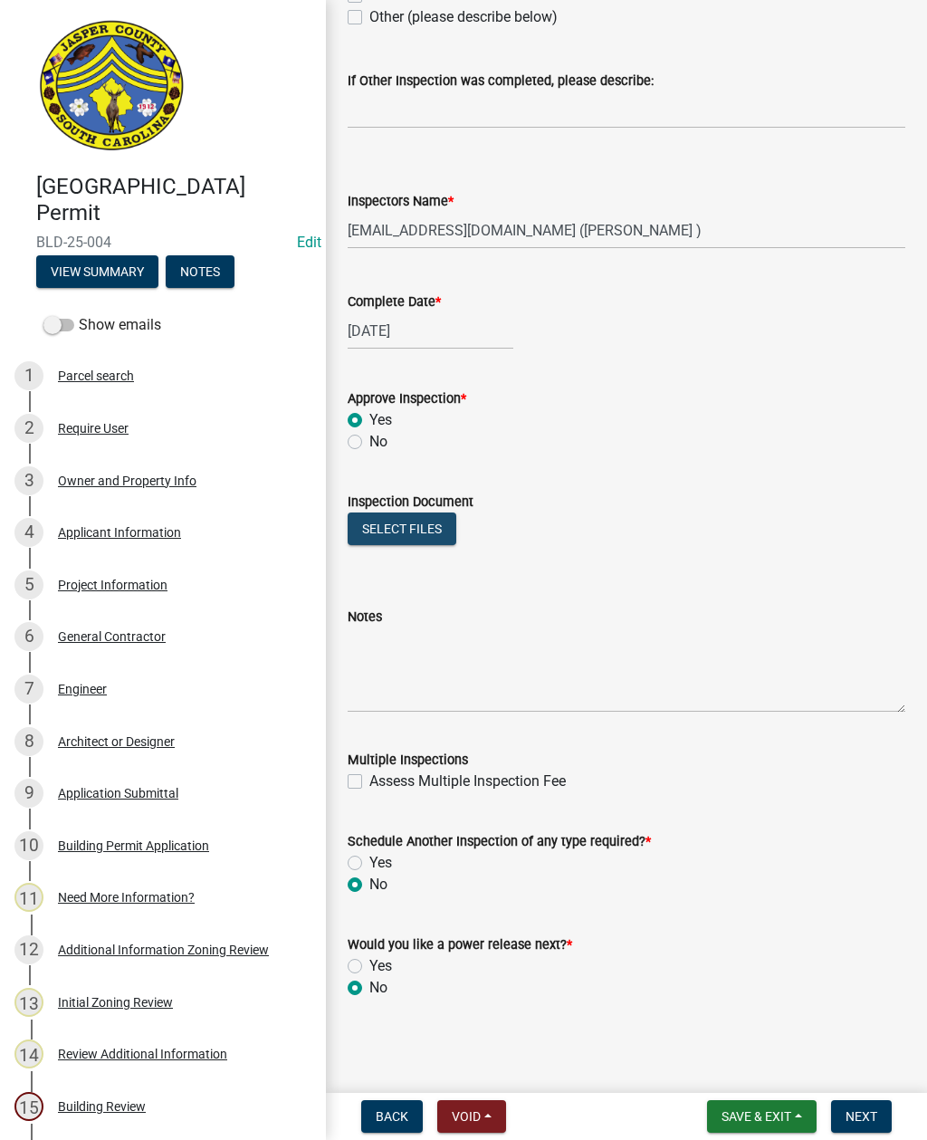
click at [396, 519] on button "Select files" at bounding box center [402, 528] width 109 height 33
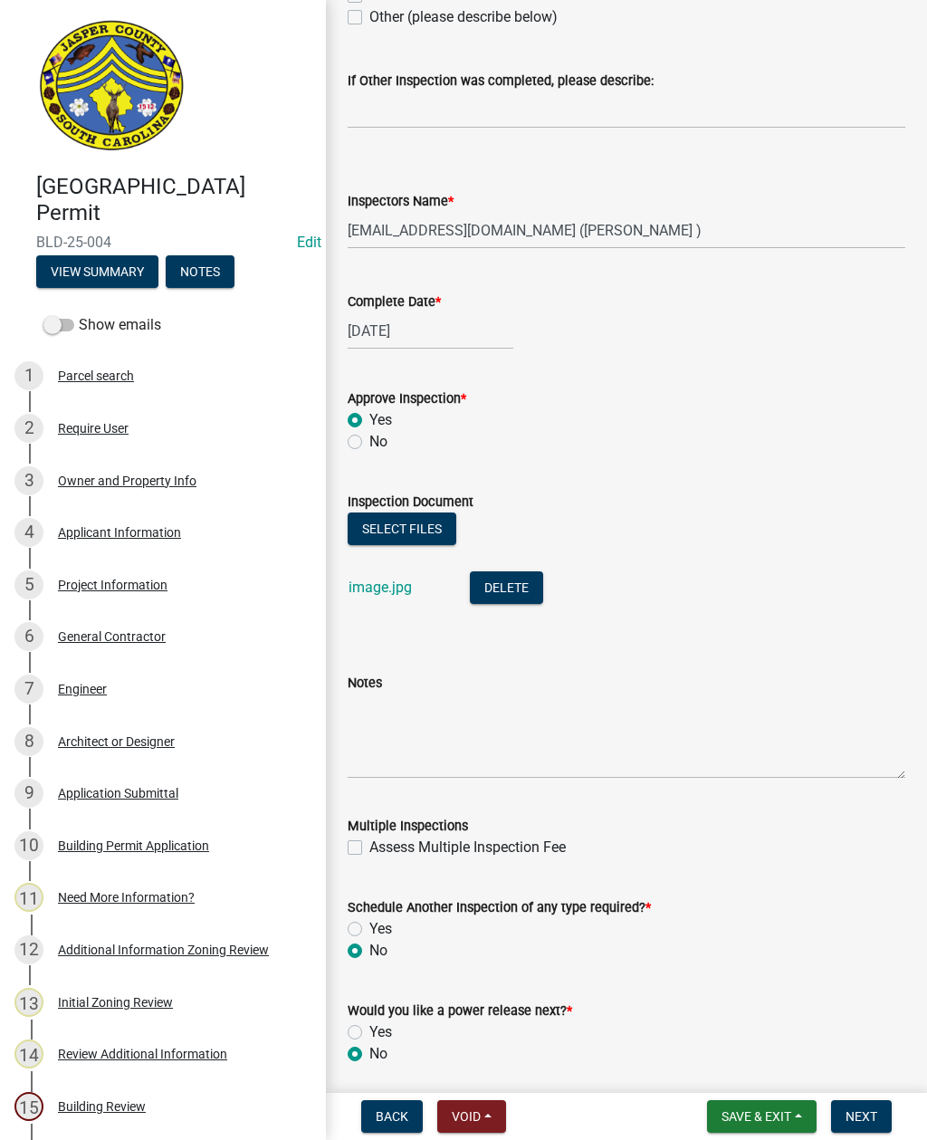
click at [861, 1111] on span "Next" at bounding box center [862, 1116] width 32 height 14
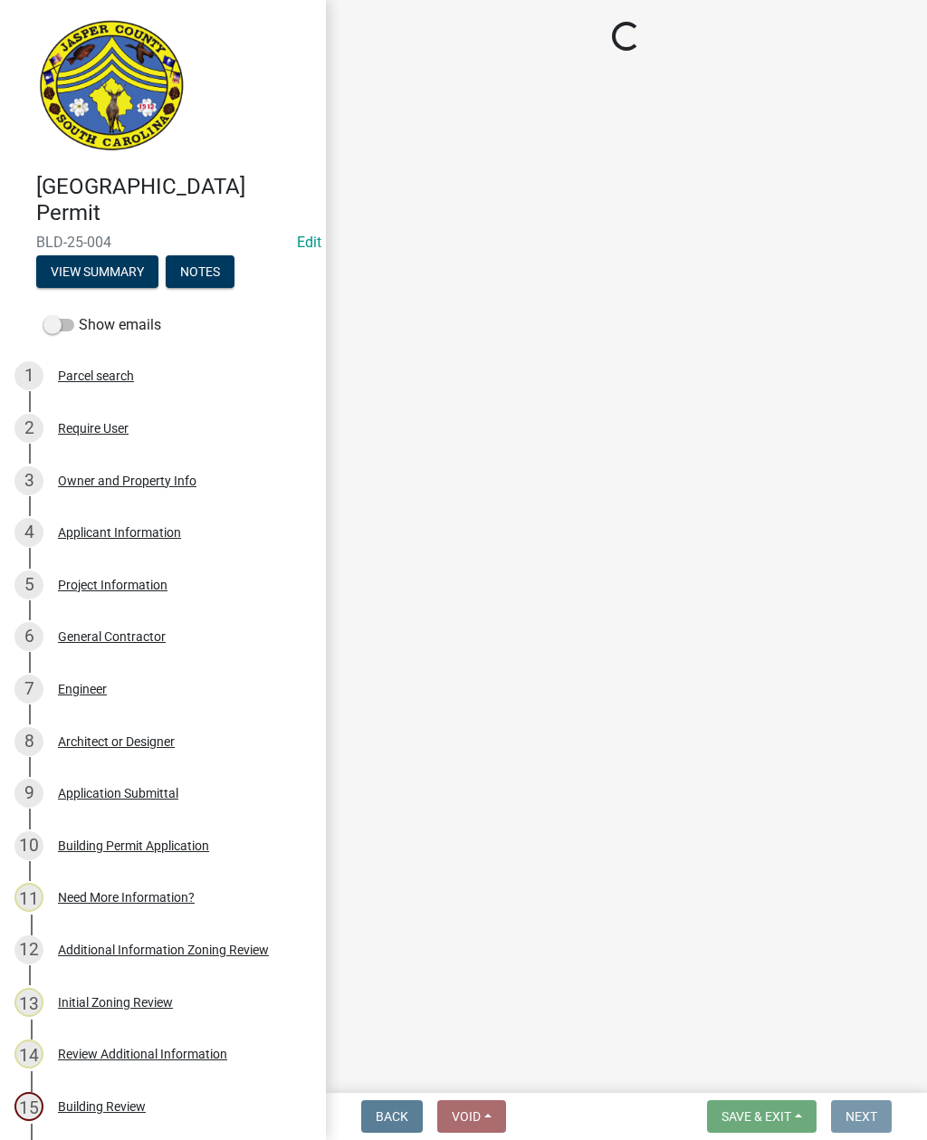
scroll to position [0, 0]
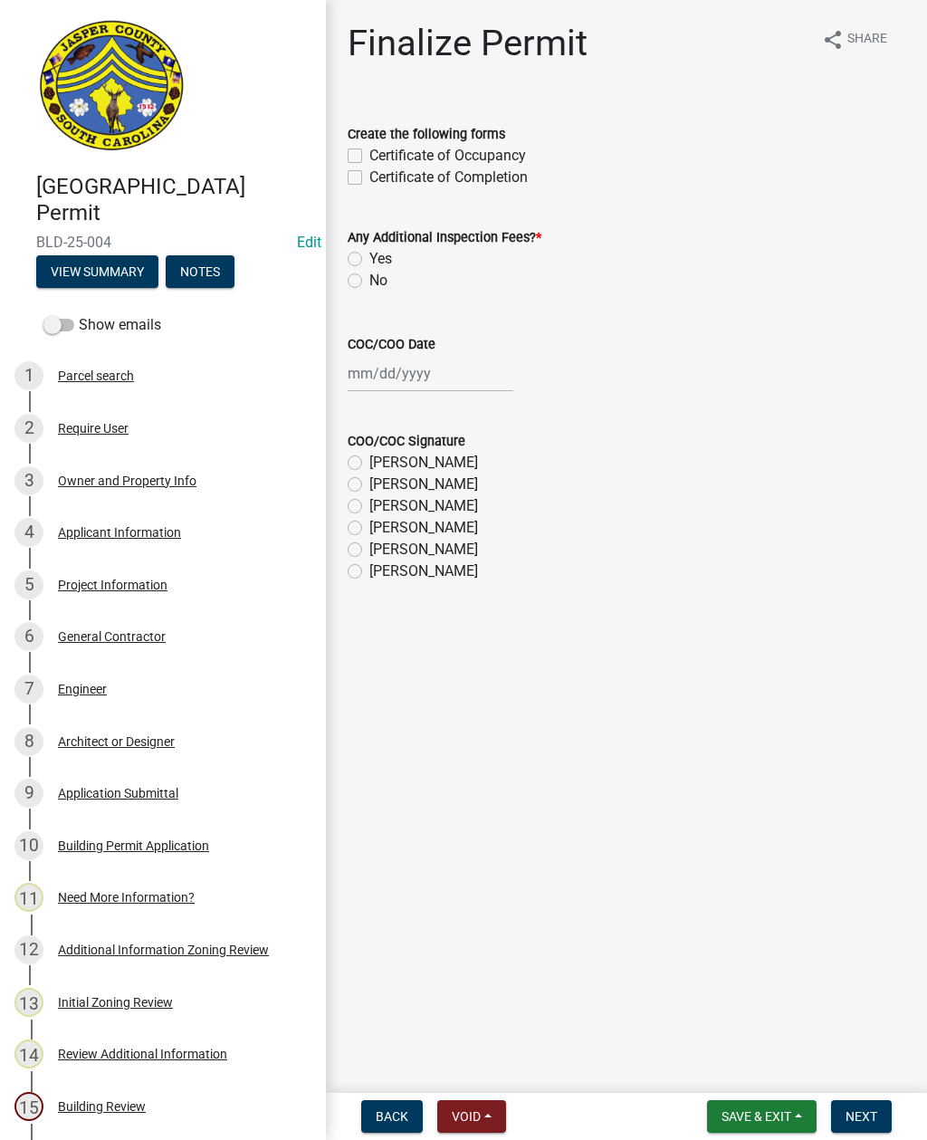
click at [369, 150] on label "Certificate of Occupancy" at bounding box center [447, 156] width 157 height 22
click at [369, 150] on input "Certificate of Occupancy" at bounding box center [375, 151] width 12 height 12
checkbox input "true"
checkbox input "false"
click at [369, 276] on label "No" at bounding box center [378, 281] width 18 height 22
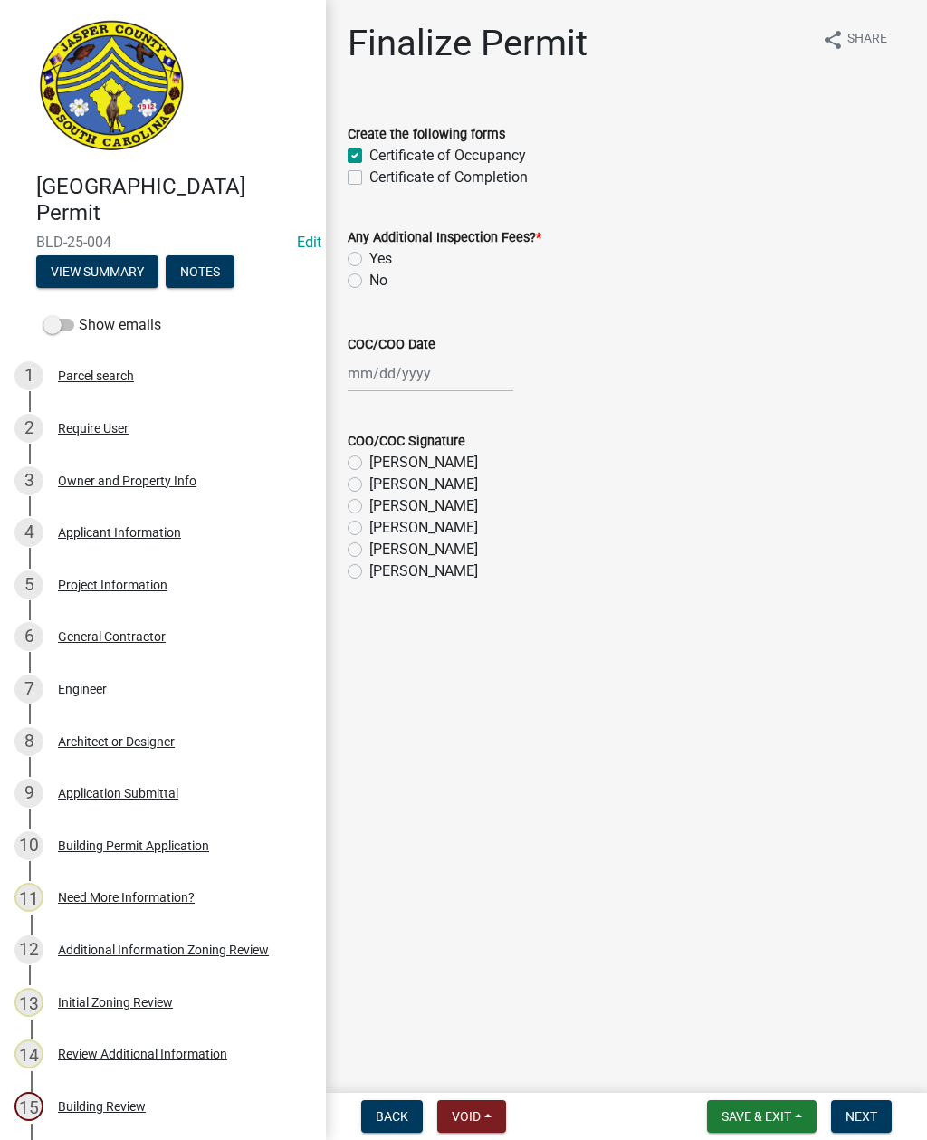
click at [369, 276] on input "No" at bounding box center [375, 276] width 12 height 12
radio input "true"
click at [392, 368] on div at bounding box center [431, 373] width 166 height 37
select select "10"
select select "2025"
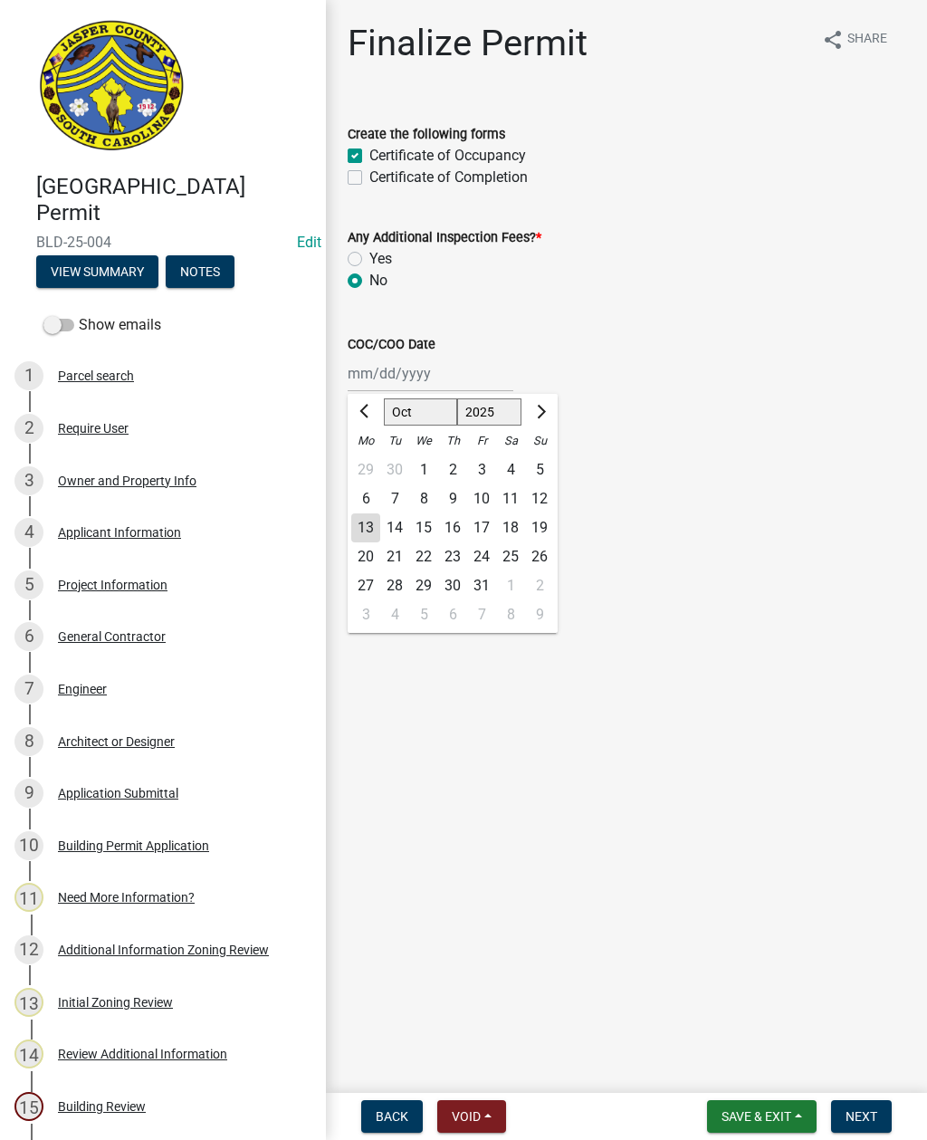
click at [365, 527] on div "13" at bounding box center [365, 527] width 29 height 29
type input "[DATE]"
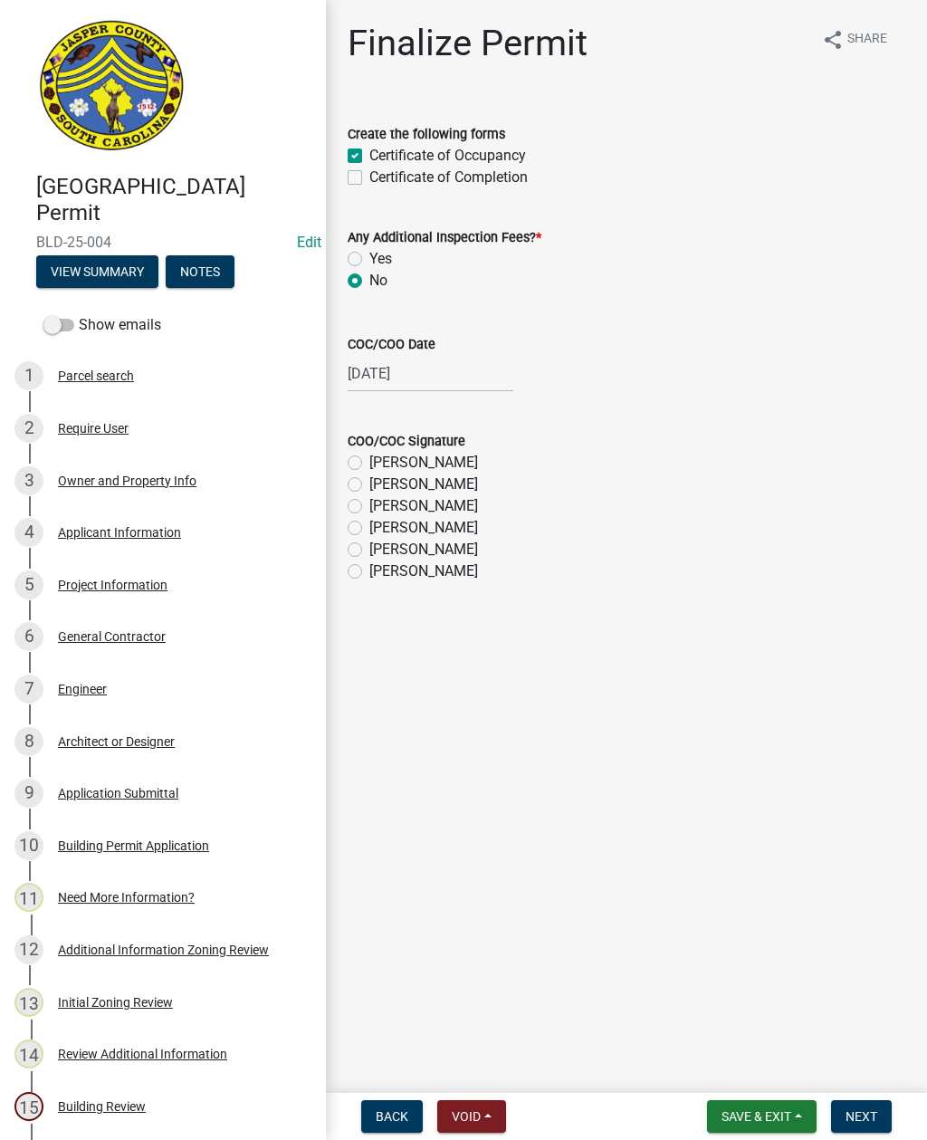
click at [369, 547] on label "Ryan Campbell" at bounding box center [423, 550] width 109 height 22
click at [369, 547] on input "Ryan Campbell" at bounding box center [375, 545] width 12 height 12
radio input "true"
click at [857, 1121] on span "Next" at bounding box center [862, 1116] width 32 height 14
